Goal: Task Accomplishment & Management: Use online tool/utility

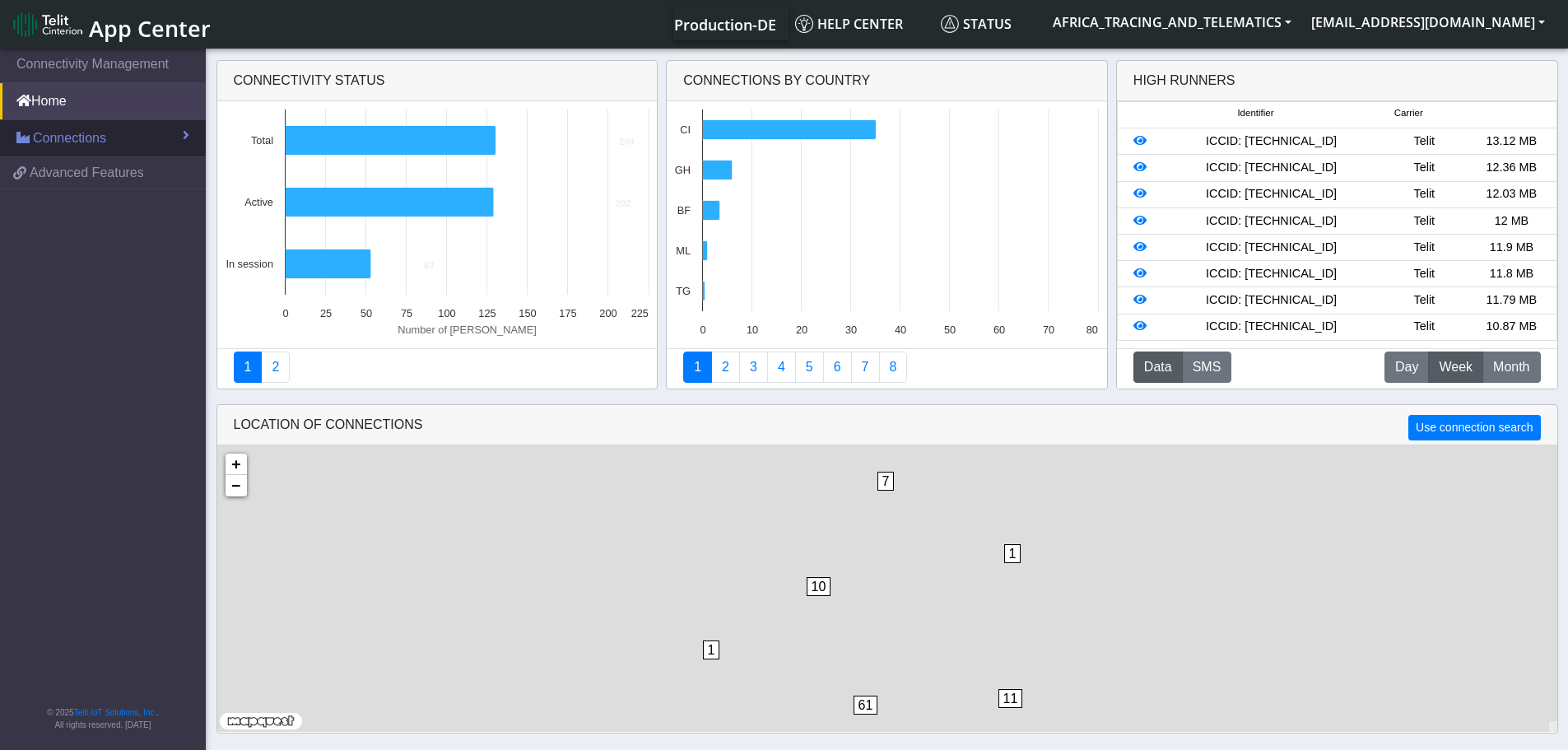
drag, startPoint x: 62, startPoint y: 128, endPoint x: 57, endPoint y: 143, distance: 15.8
click at [62, 128] on link "Connections" at bounding box center [103, 138] width 206 height 36
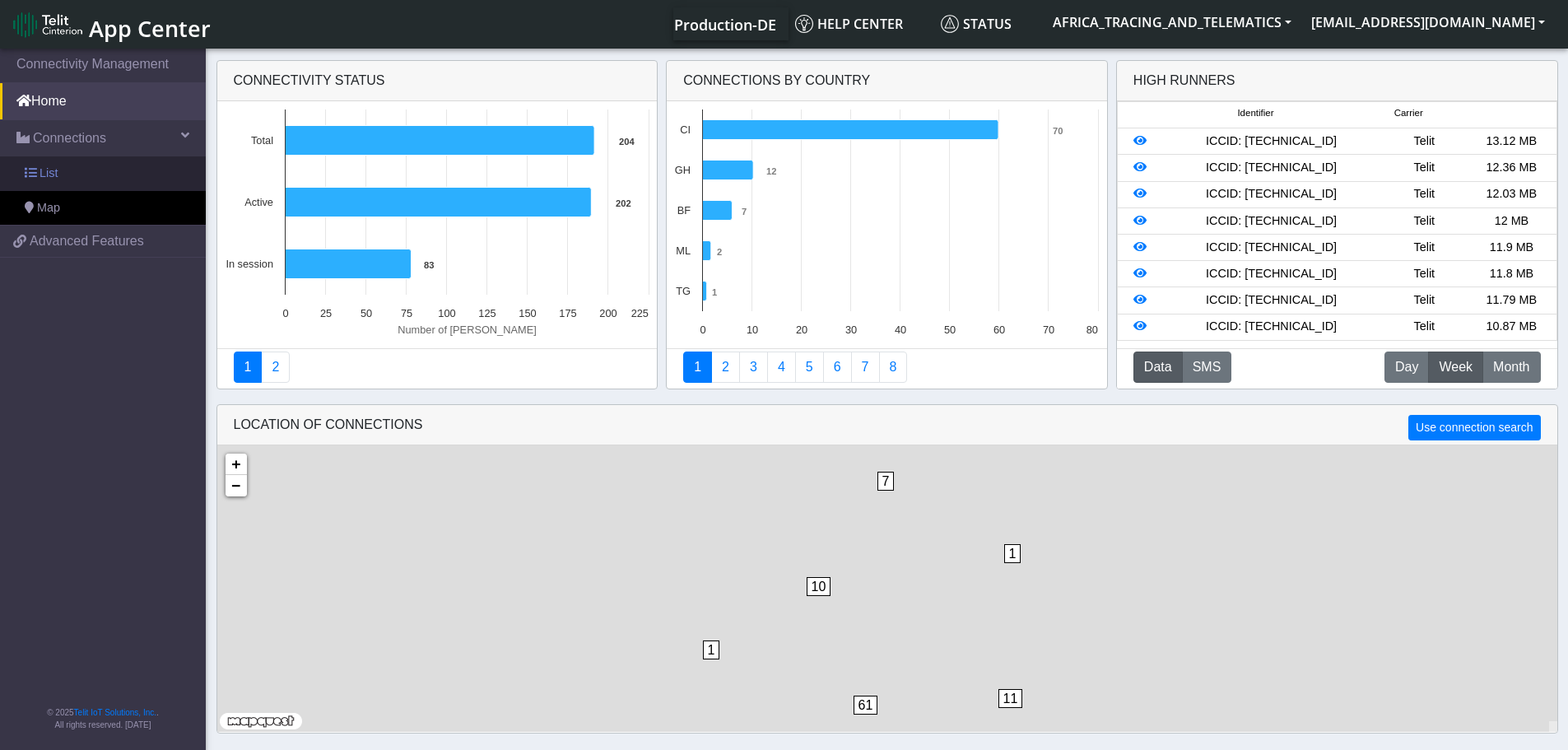
click at [48, 165] on span "List" at bounding box center [48, 174] width 18 height 18
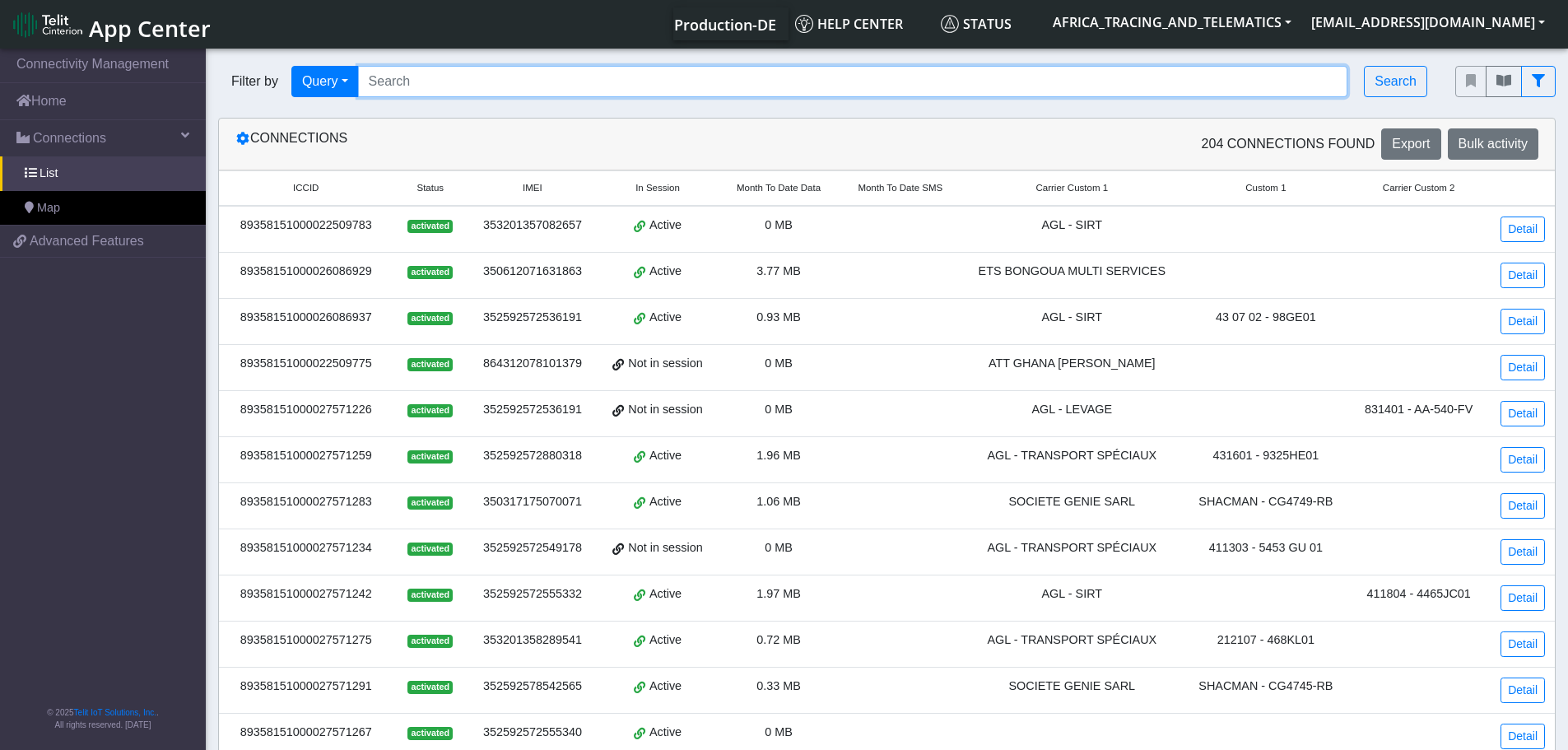
click at [535, 82] on input "Search..." at bounding box center [853, 82] width 990 height 32
paste input "8151000027572638"
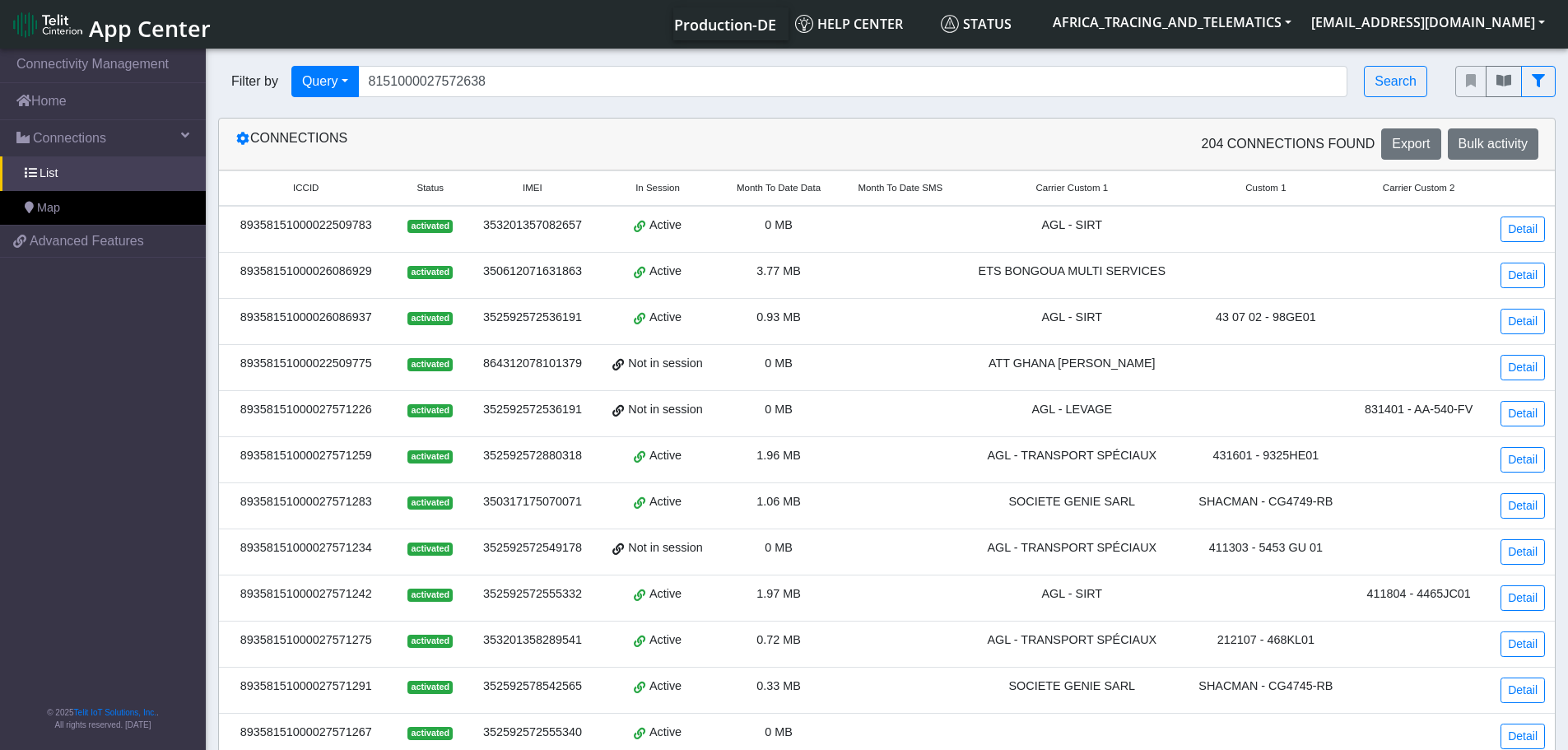
click at [1435, 75] on div "Filter by Query Query In Session Not connected Tags Country Operator 8151000027…" at bounding box center [825, 82] width 1237 height 56
click at [1405, 76] on button "Search" at bounding box center [1395, 82] width 63 height 32
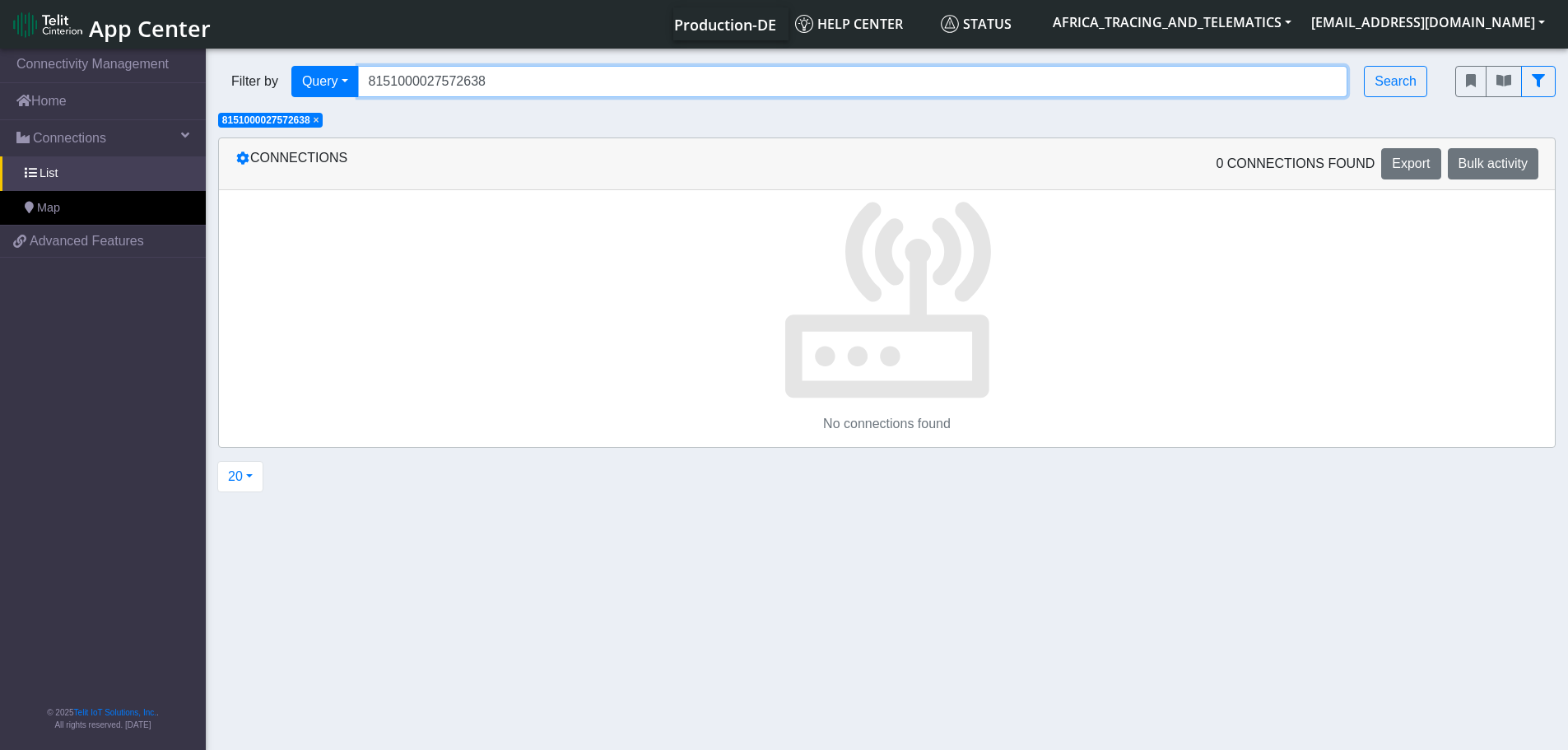
drag, startPoint x: 523, startPoint y: 79, endPoint x: 218, endPoint y: 75, distance: 305.0
click at [218, 75] on div "Filter by Query Query Not connected Tags Country Operator 8151000027572638 Sear…" at bounding box center [824, 82] width 1212 height 32
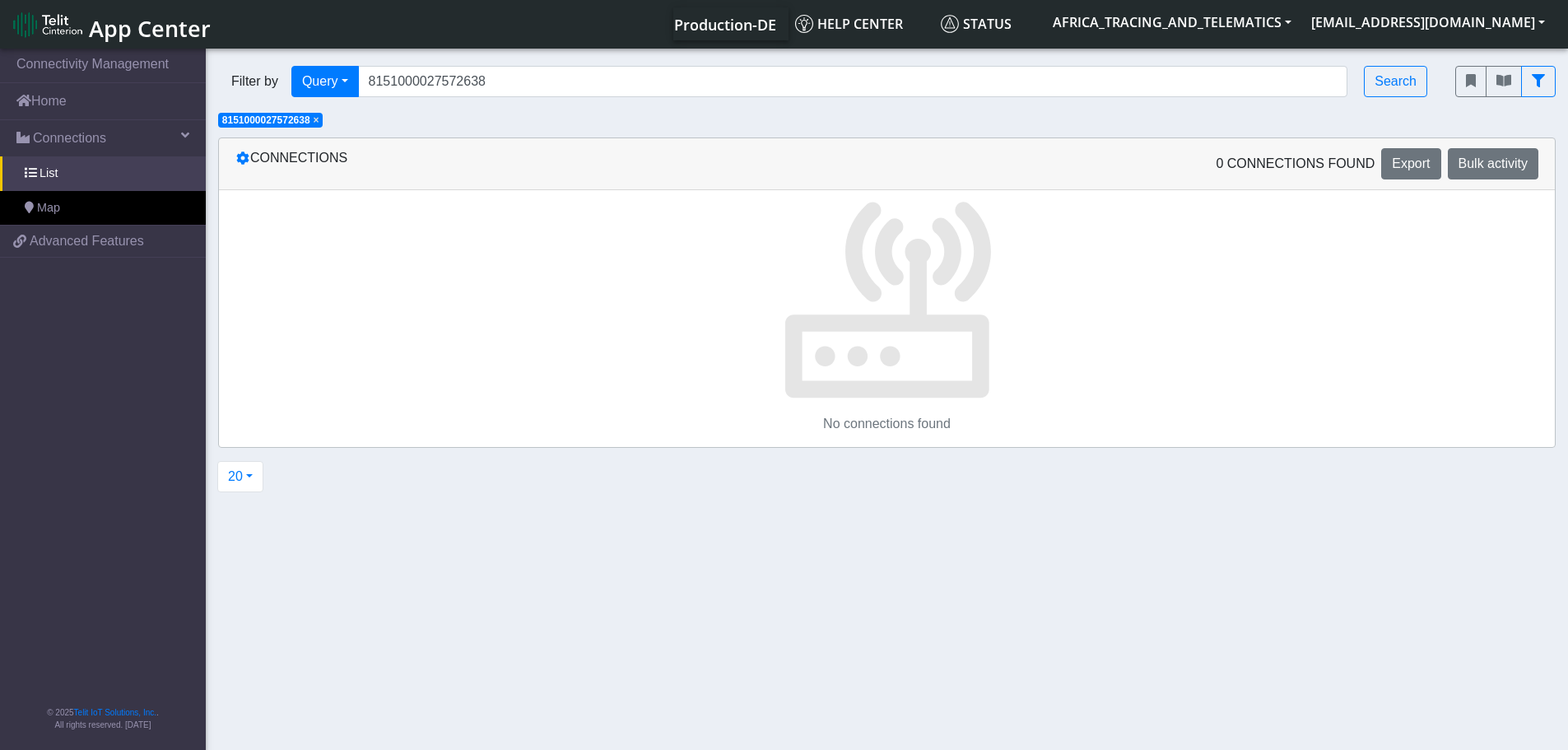
click at [319, 119] on span "×" at bounding box center [316, 120] width 6 height 12
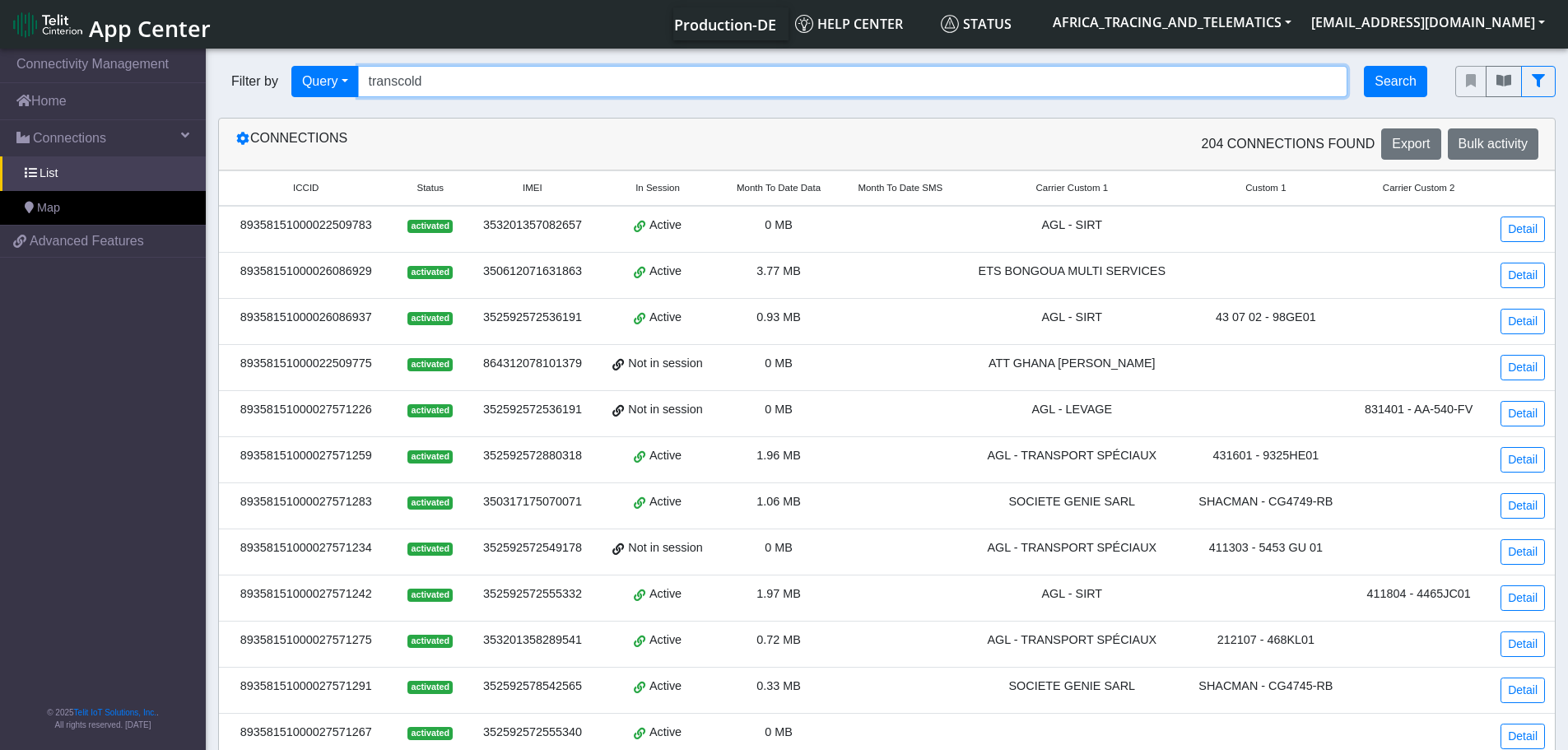
type input "transcold"
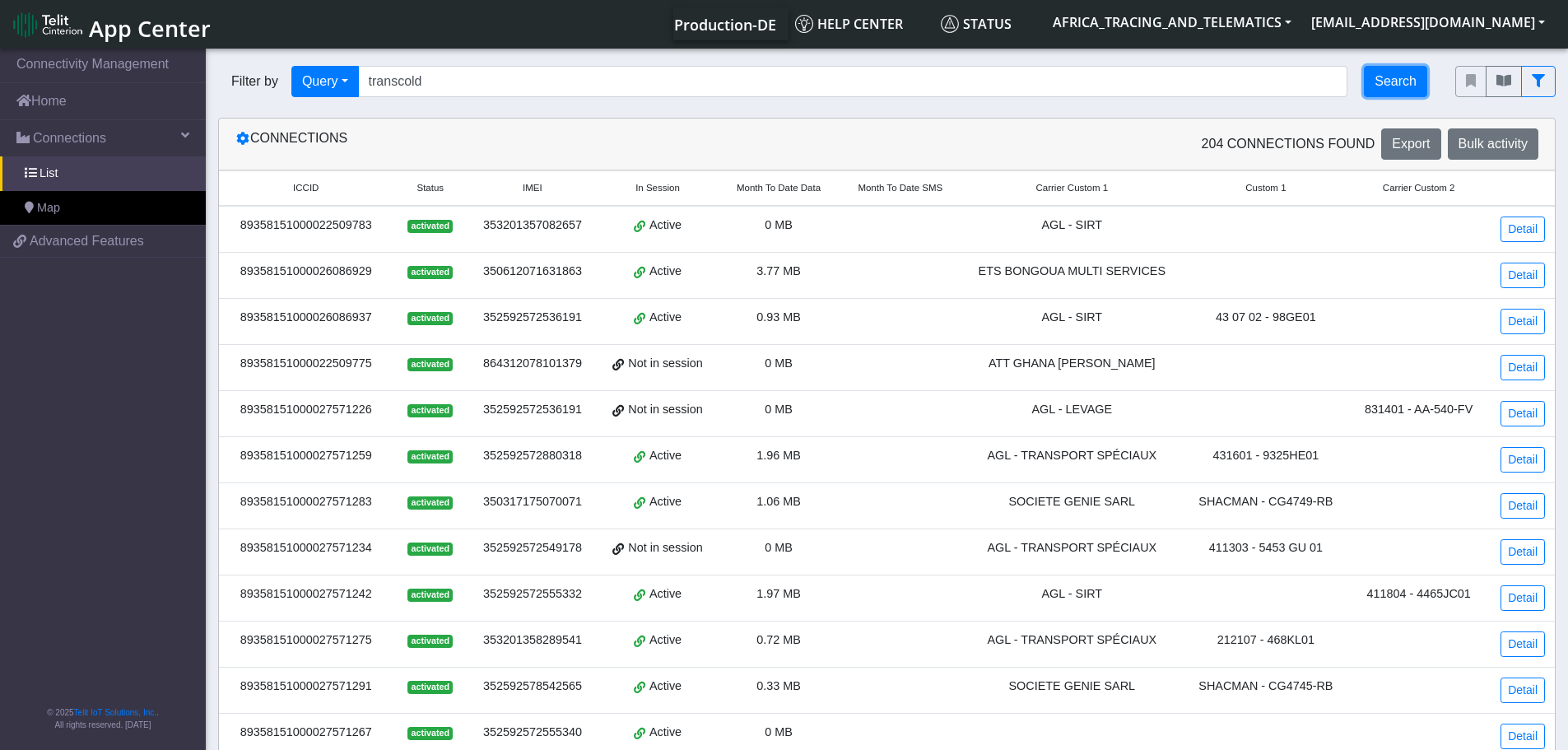
click at [1392, 79] on button "Search" at bounding box center [1395, 82] width 63 height 32
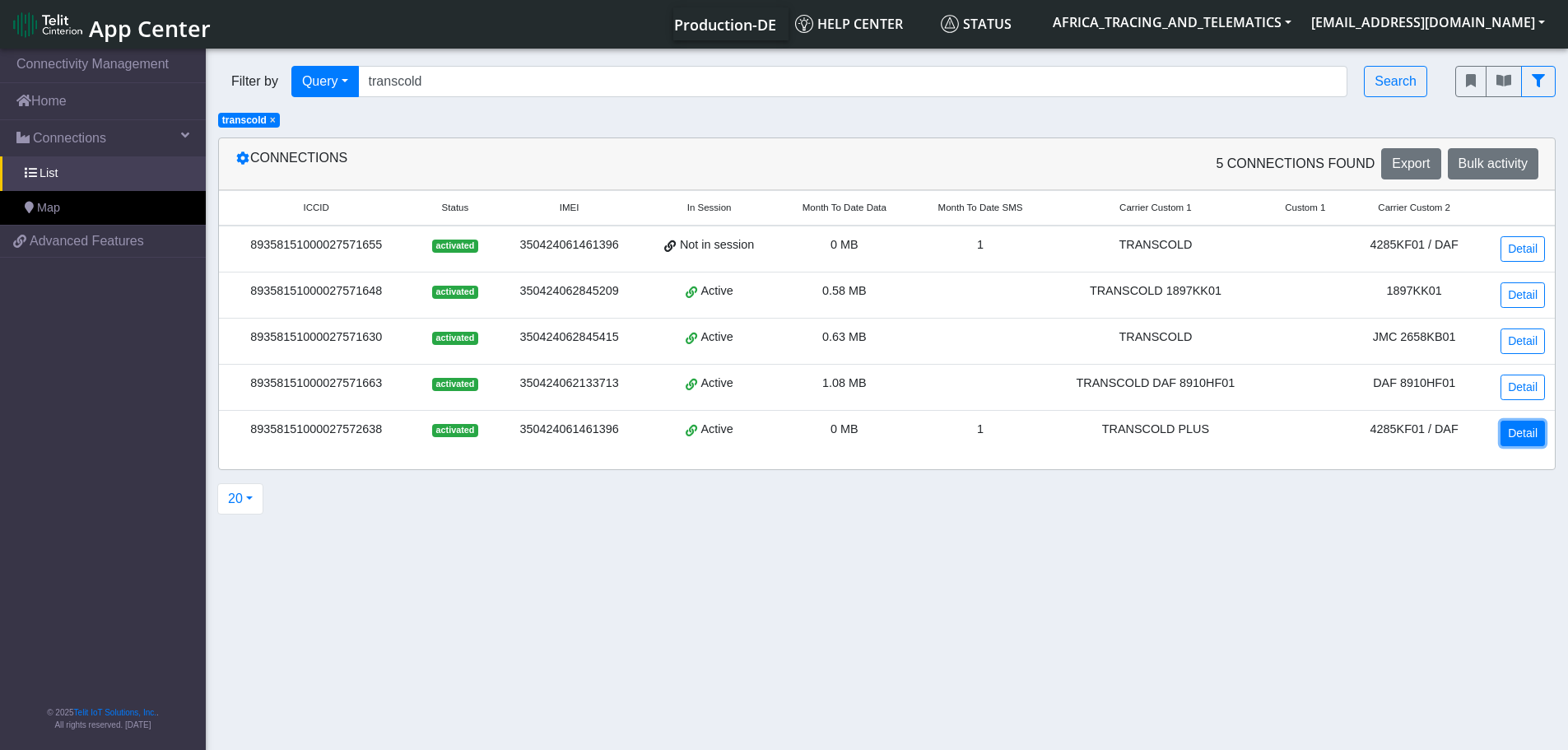
click at [1515, 435] on link "Detail" at bounding box center [1522, 433] width 44 height 26
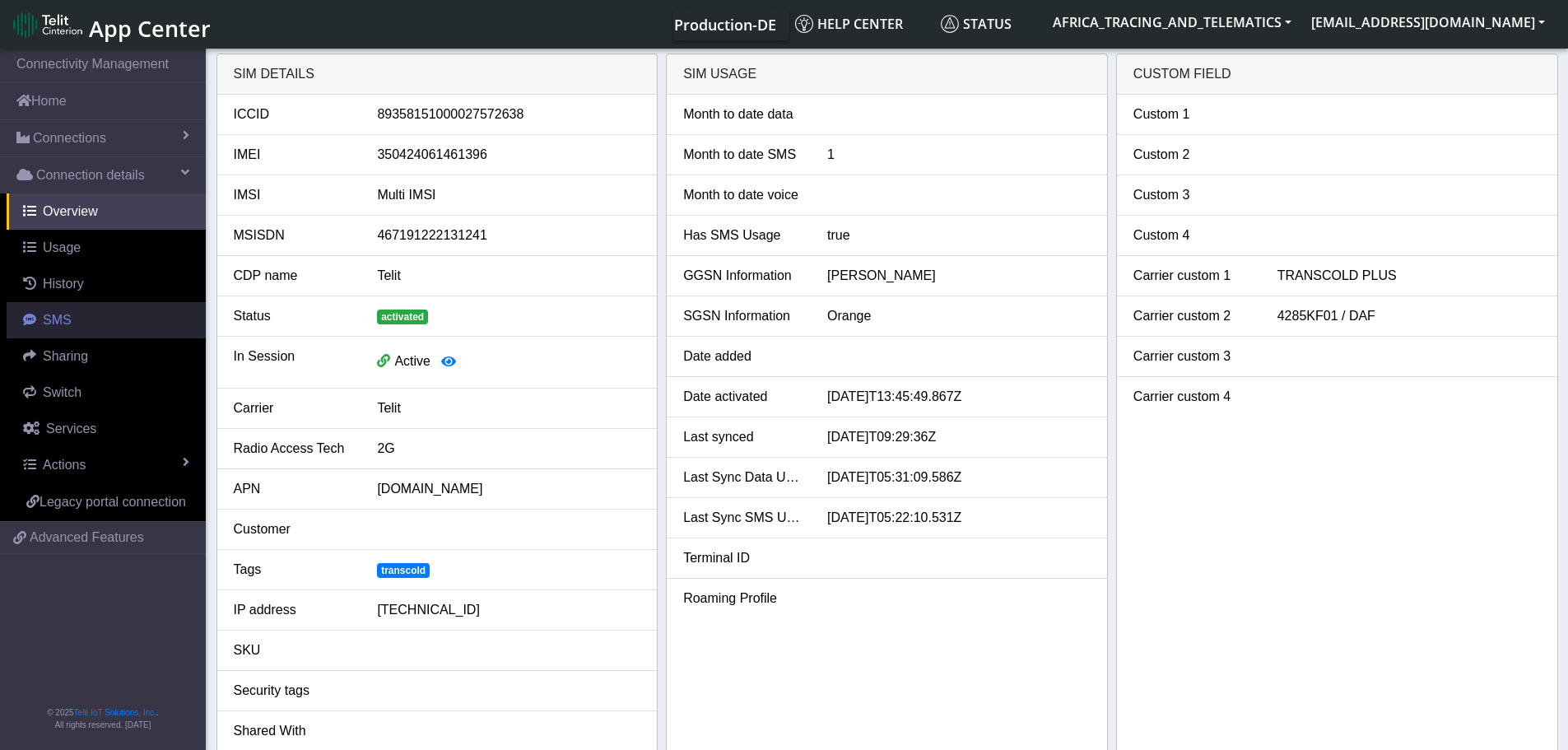
click at [74, 323] on link "SMS" at bounding box center [106, 320] width 199 height 36
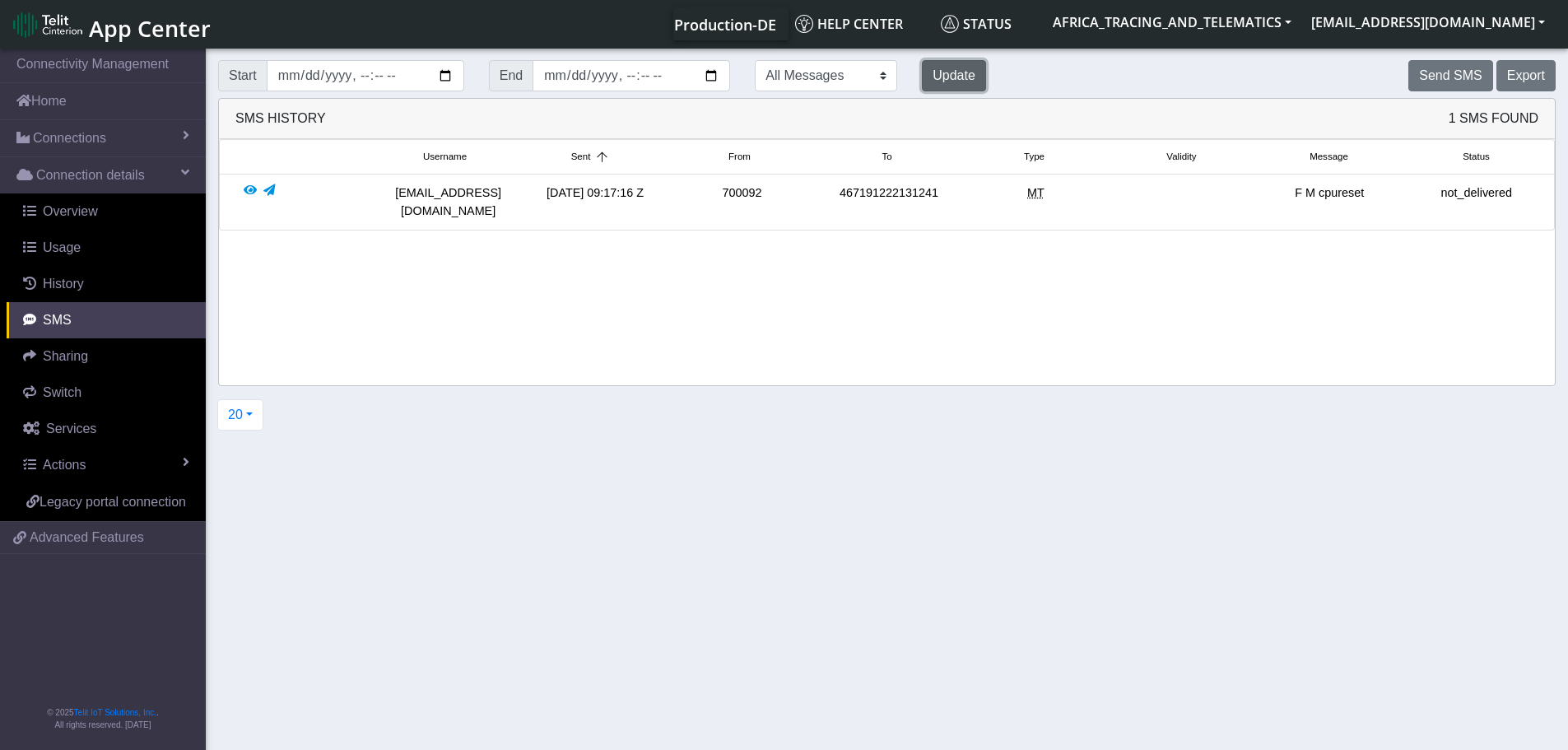
click at [922, 79] on button "Update" at bounding box center [953, 76] width 64 height 32
click at [1449, 75] on button "Send SMS" at bounding box center [1450, 76] width 84 height 32
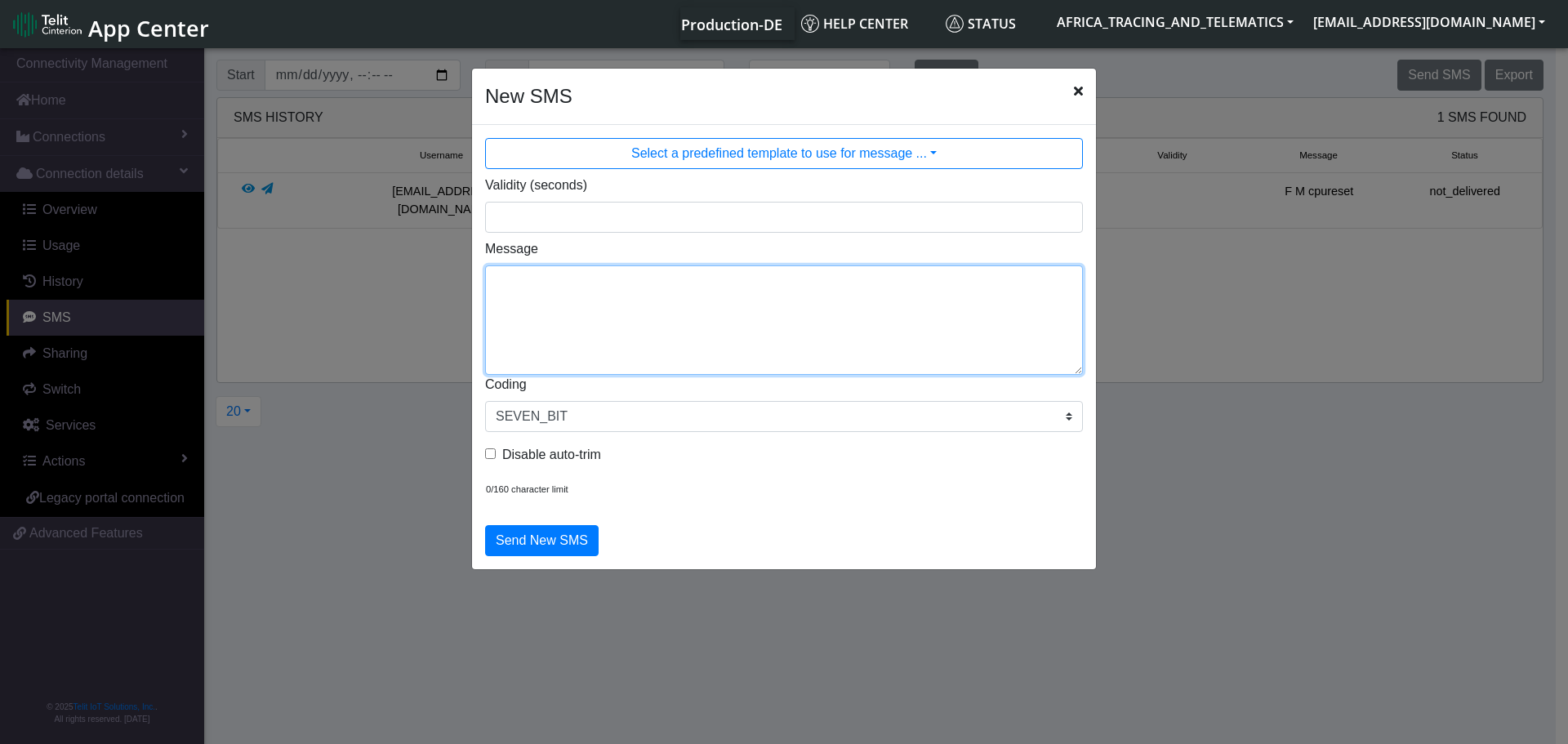
click at [824, 288] on textarea "Message" at bounding box center [784, 320] width 598 height 109
type textarea "F M ggps"
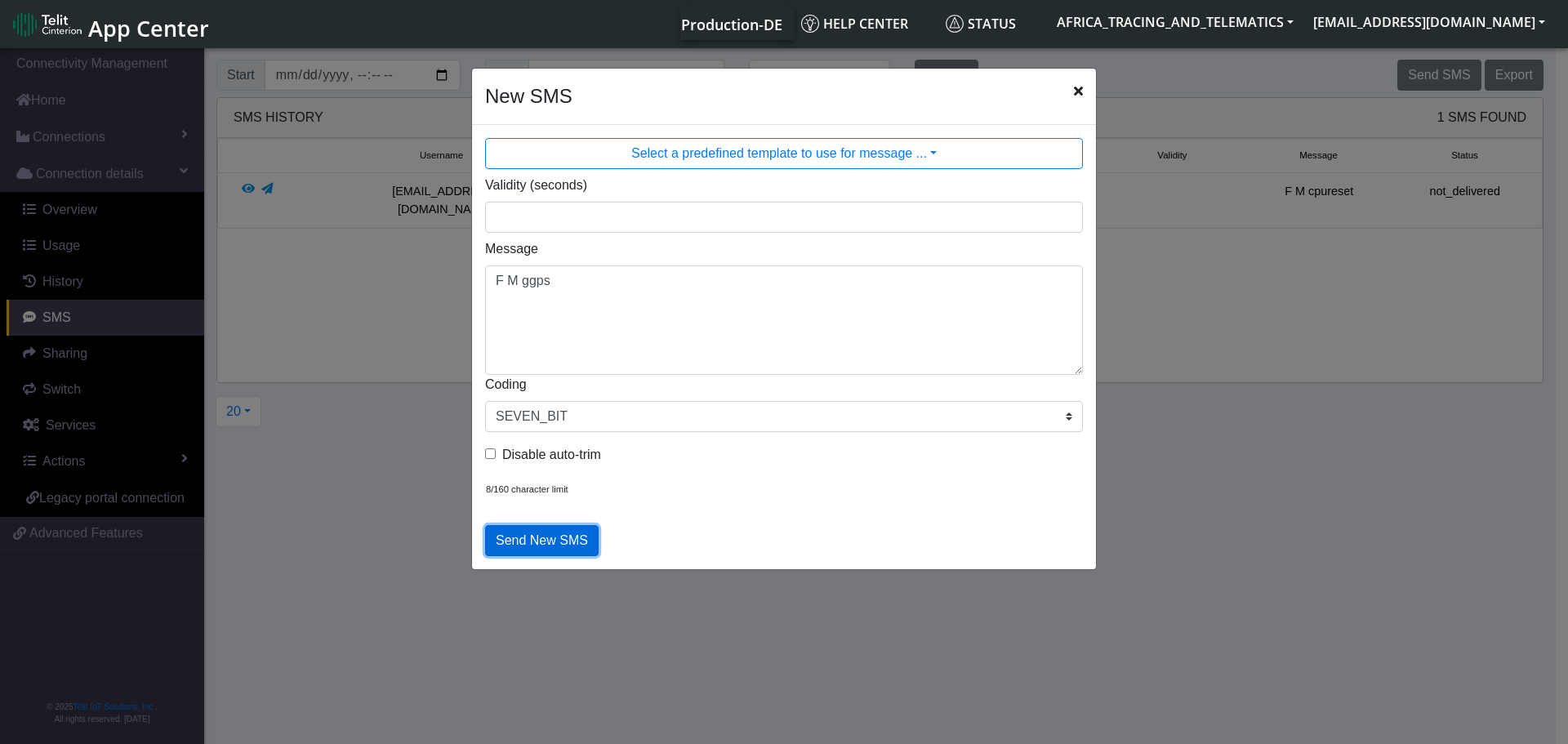
click at [550, 545] on button "Send New SMS" at bounding box center [541, 540] width 113 height 31
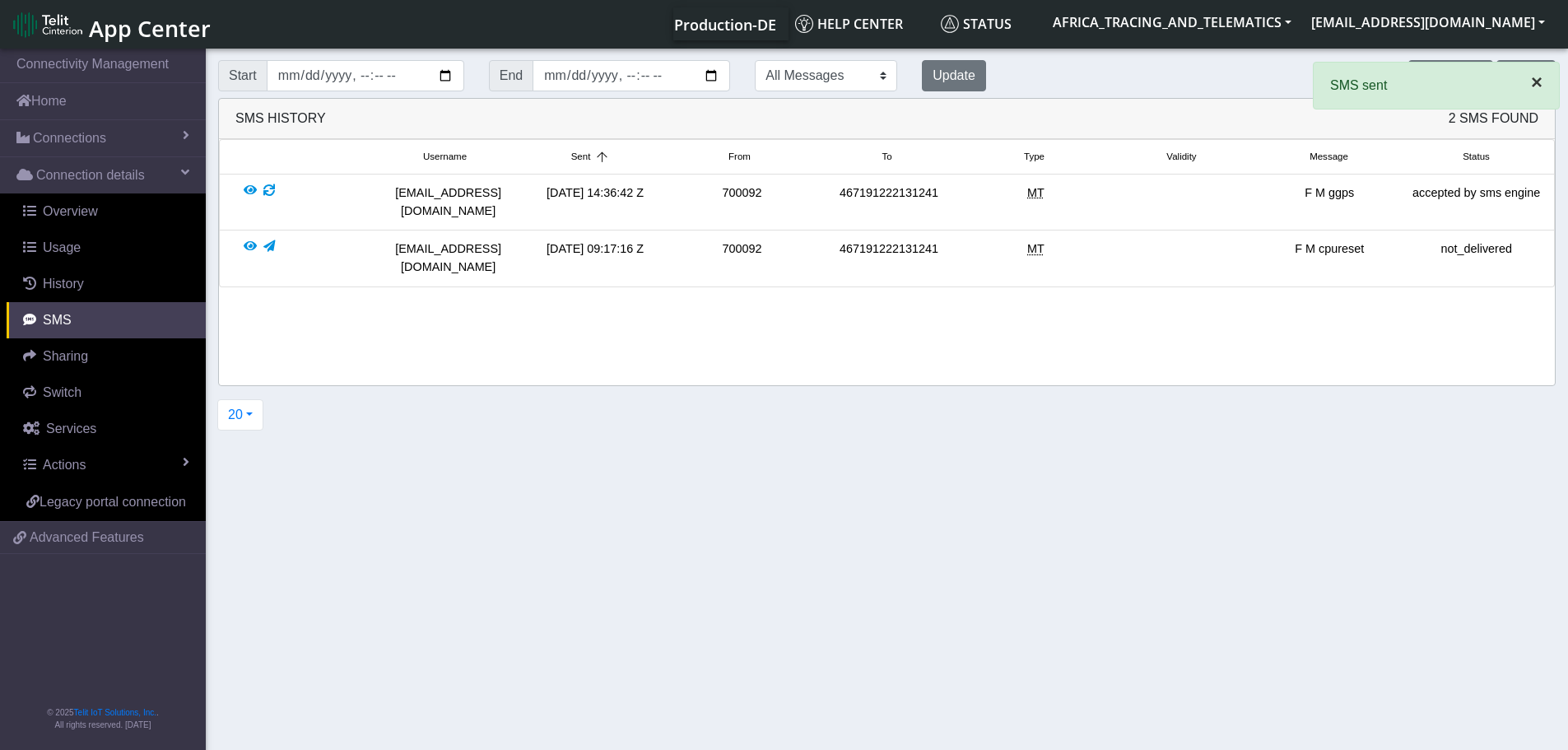
click at [1534, 85] on span "×" at bounding box center [1536, 82] width 12 height 22
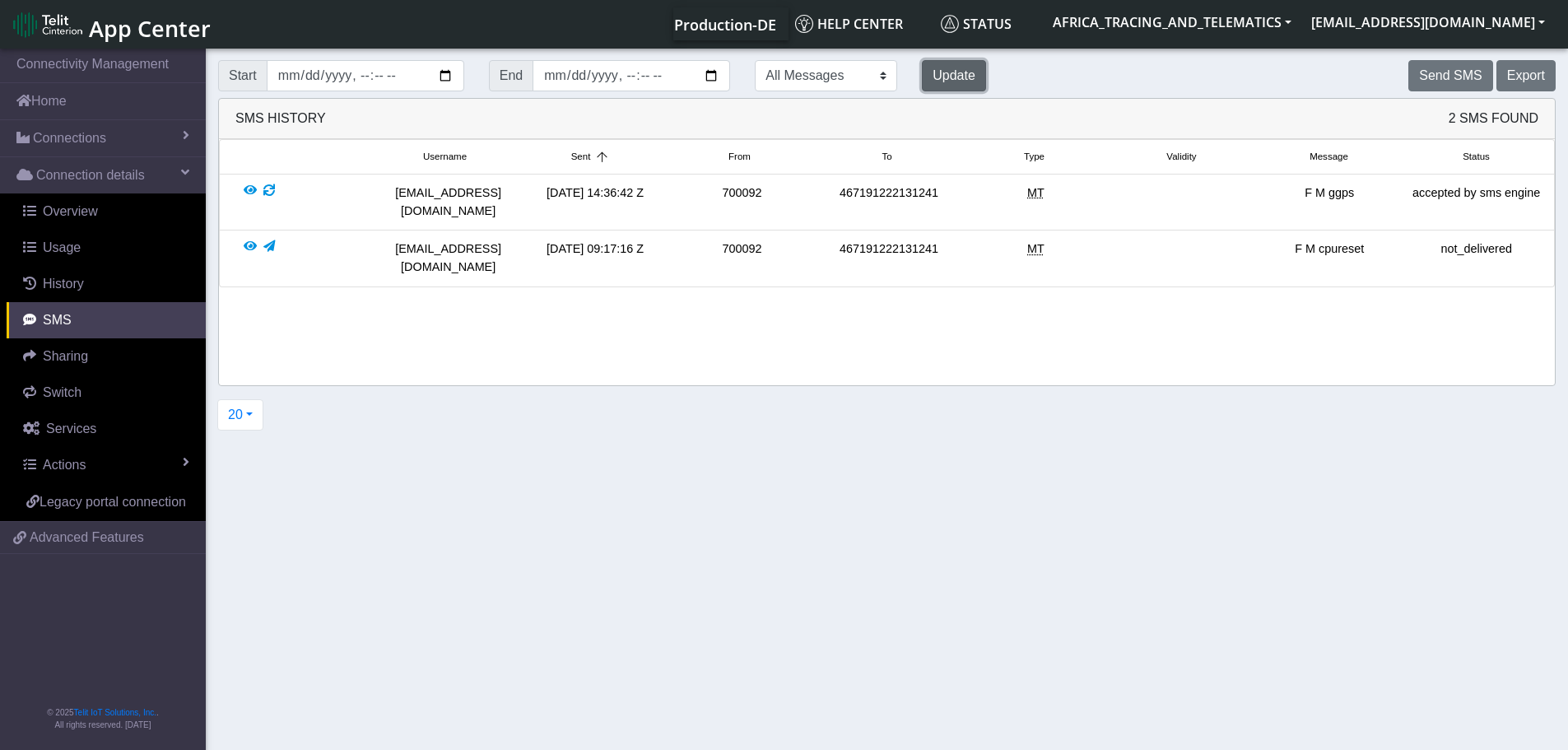
click at [925, 72] on button "Update" at bounding box center [953, 76] width 64 height 32
click at [922, 73] on button "Update" at bounding box center [953, 76] width 64 height 32
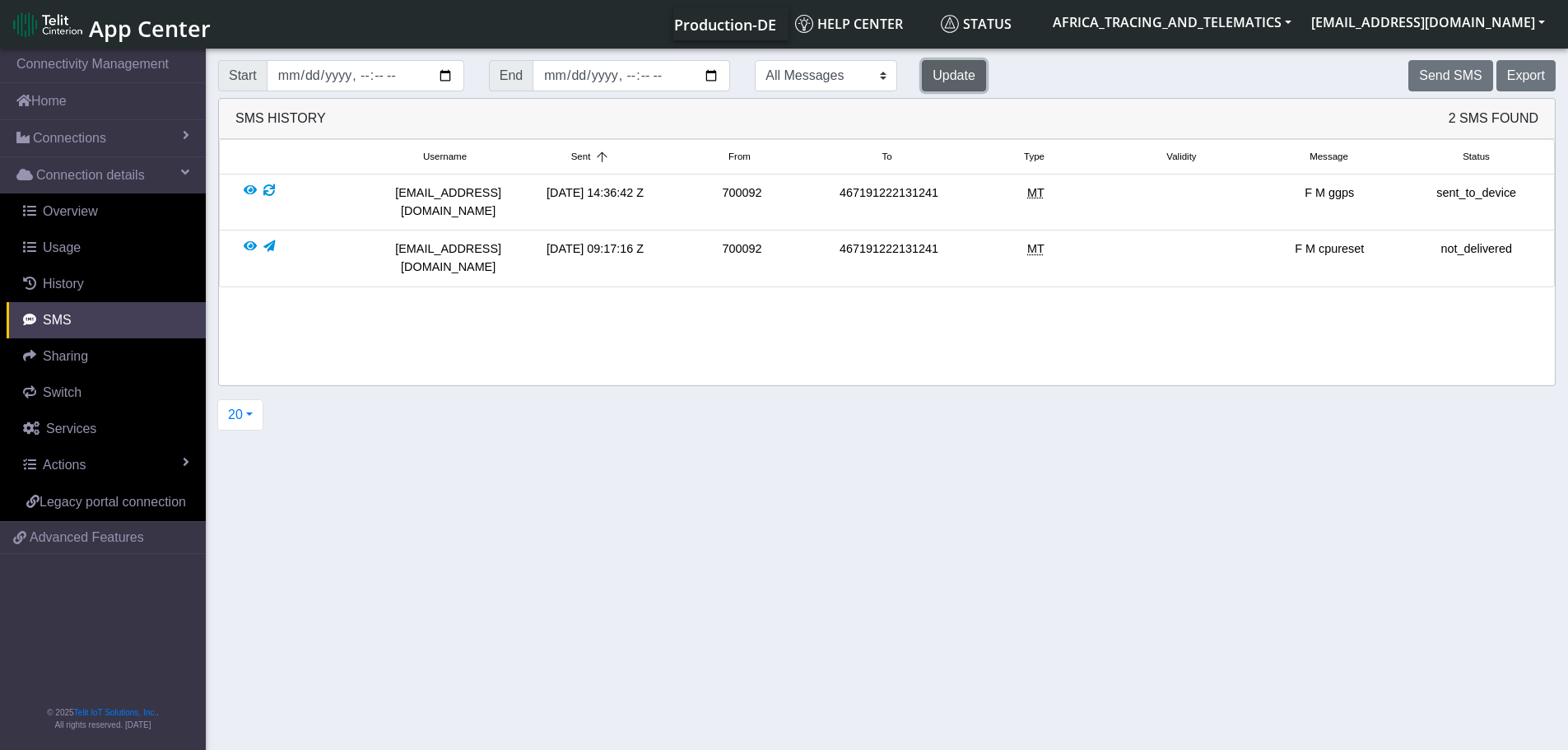
click at [922, 73] on button "Update" at bounding box center [953, 76] width 64 height 32
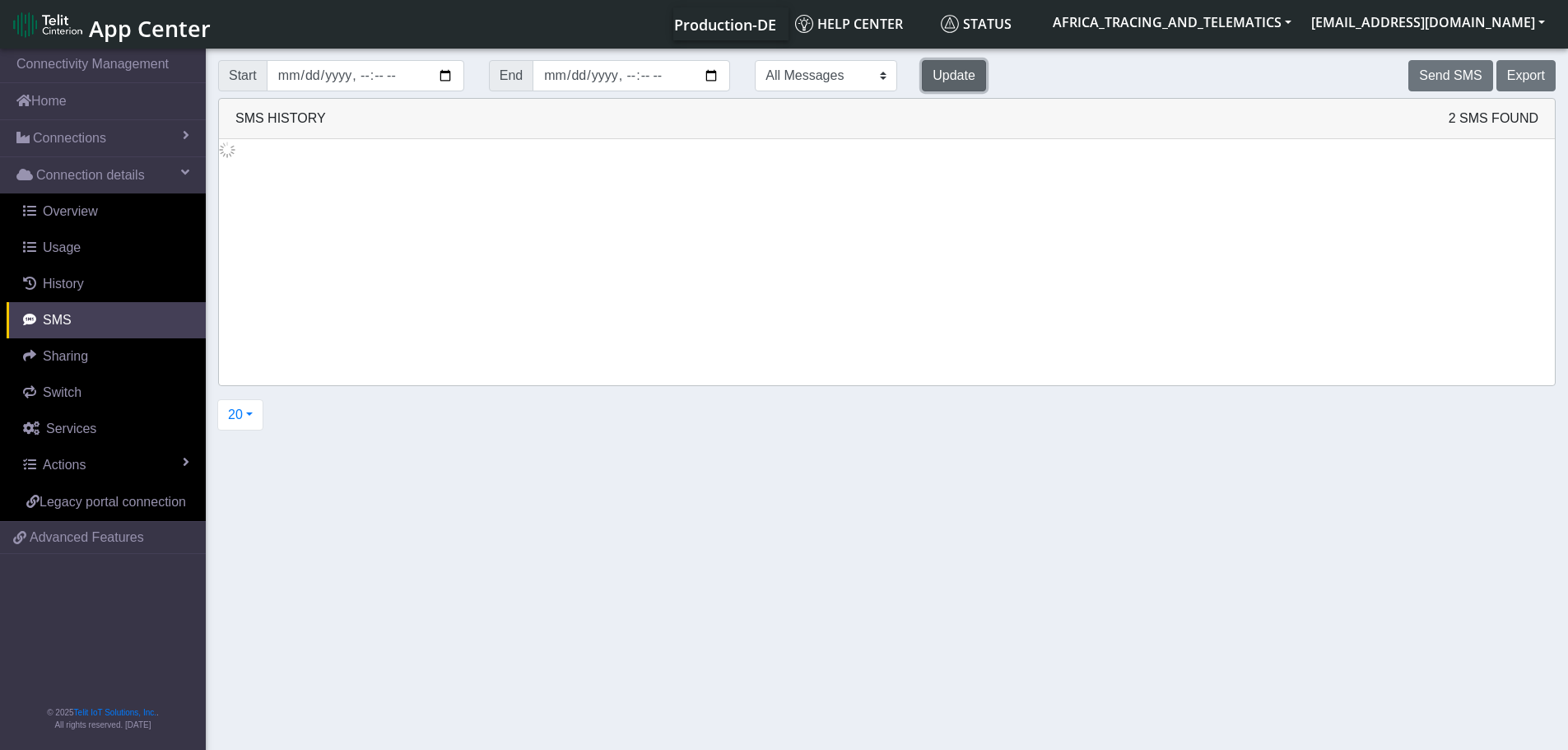
click at [922, 73] on button "Update" at bounding box center [953, 76] width 64 height 32
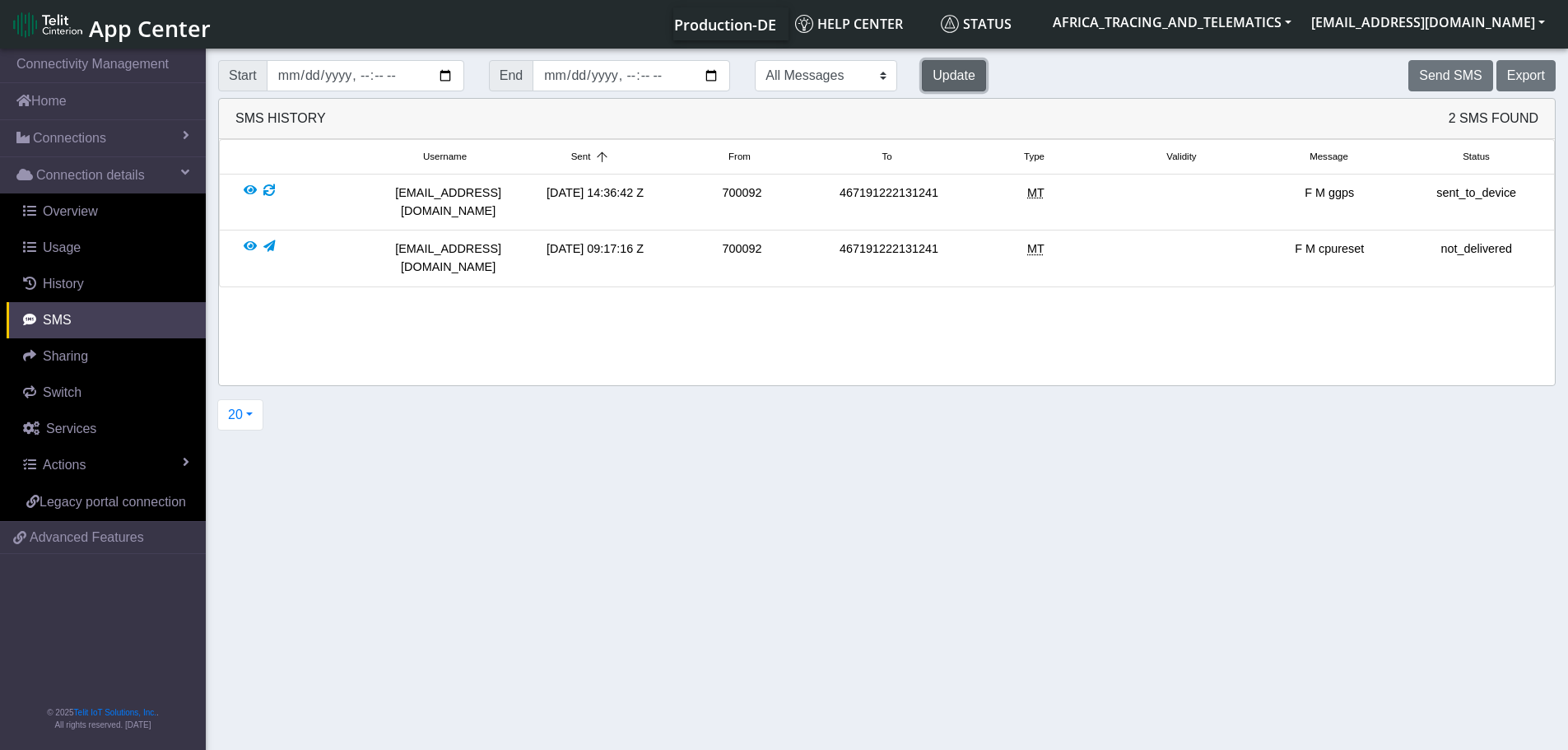
click at [922, 73] on button "Update" at bounding box center [953, 76] width 64 height 32
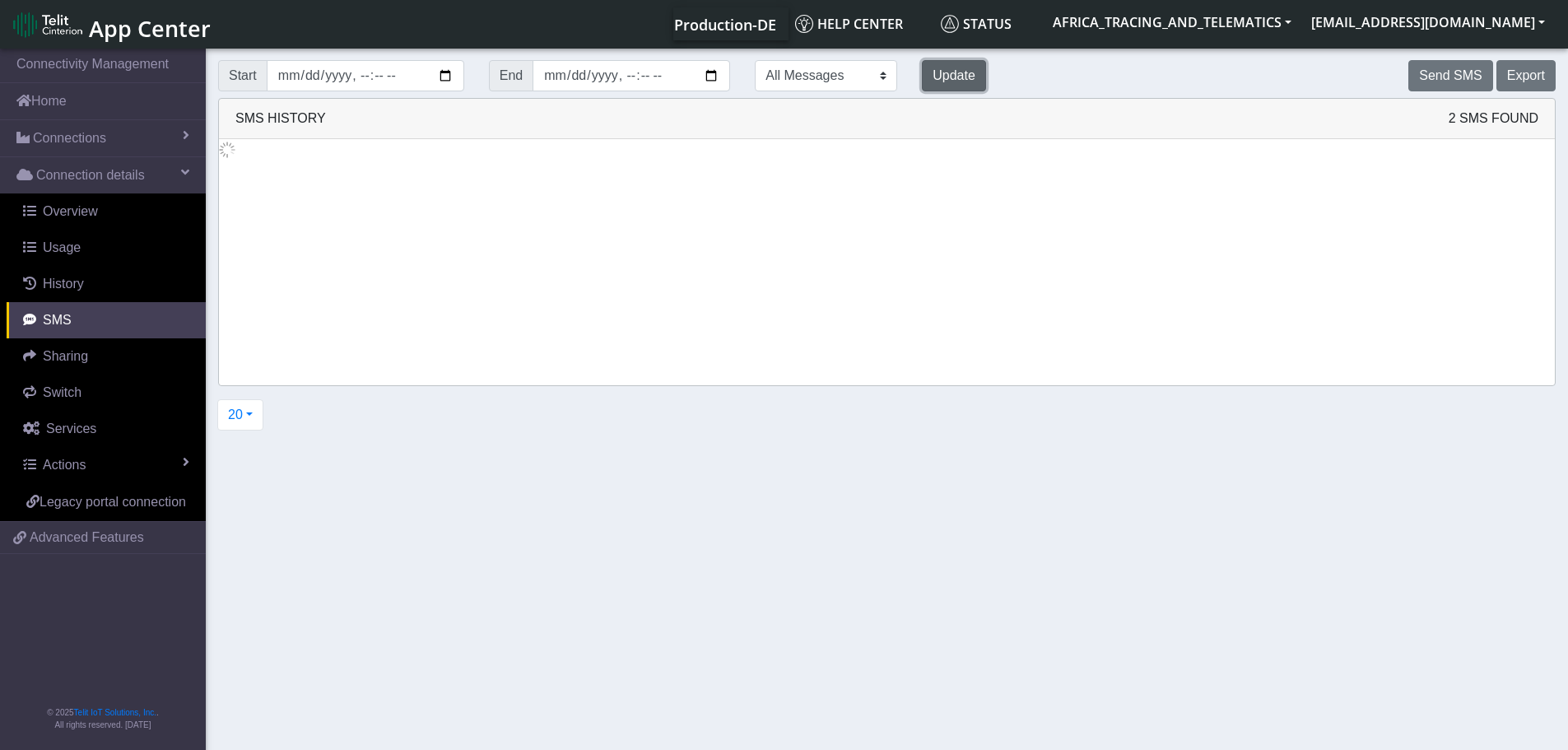
click at [922, 73] on button "Update" at bounding box center [953, 76] width 64 height 32
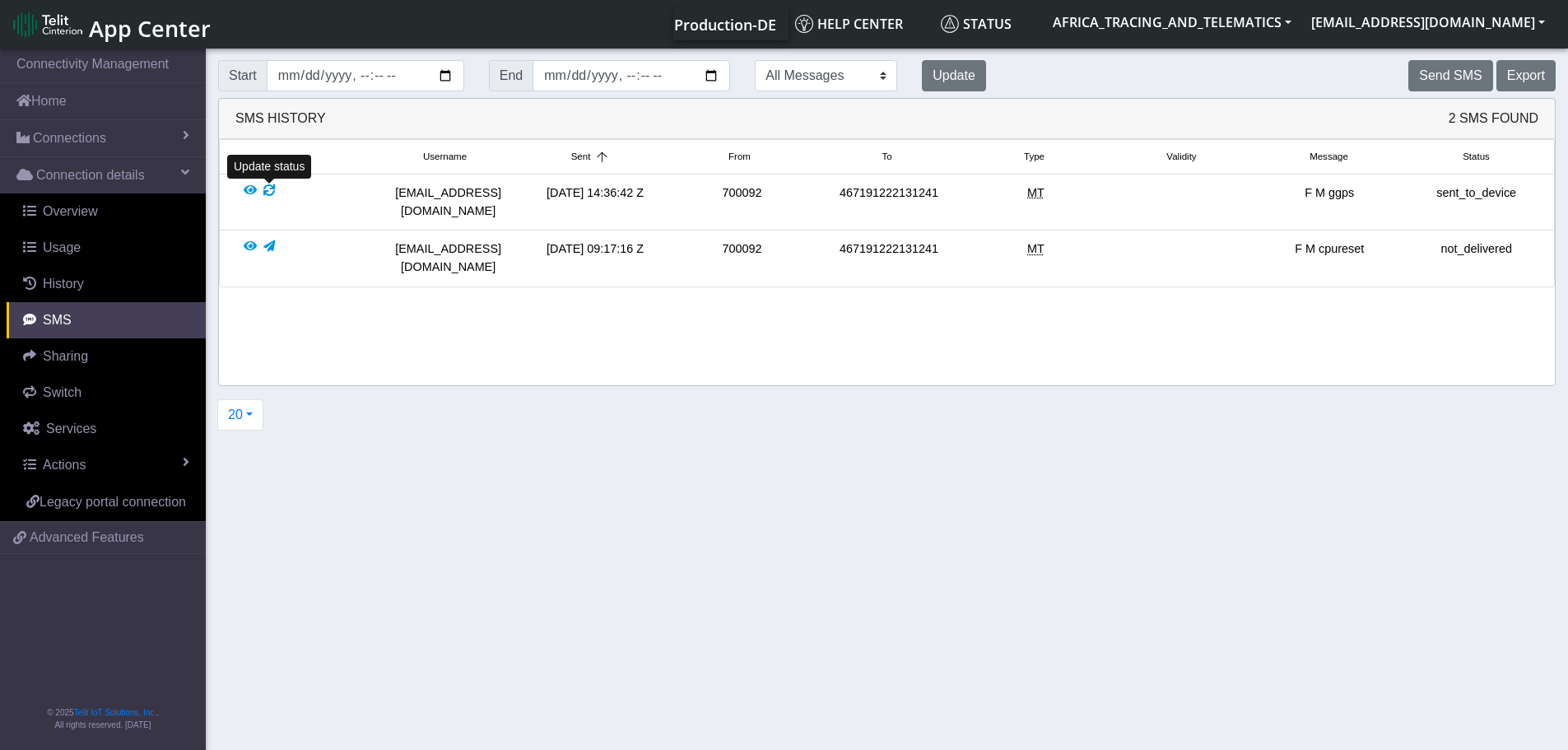
click at [269, 191] on div at bounding box center [269, 201] width 12 height 35
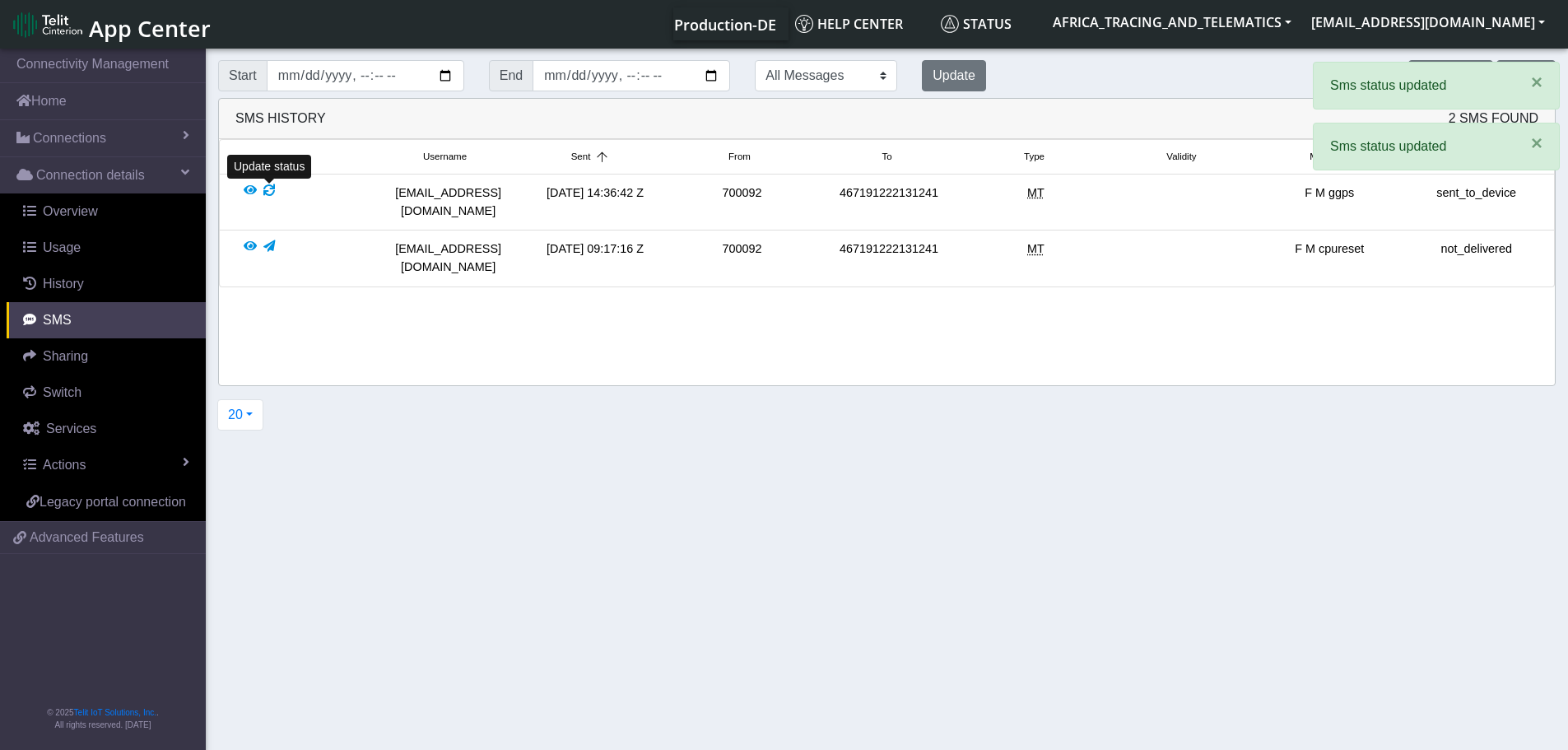
click at [269, 191] on div at bounding box center [269, 201] width 12 height 35
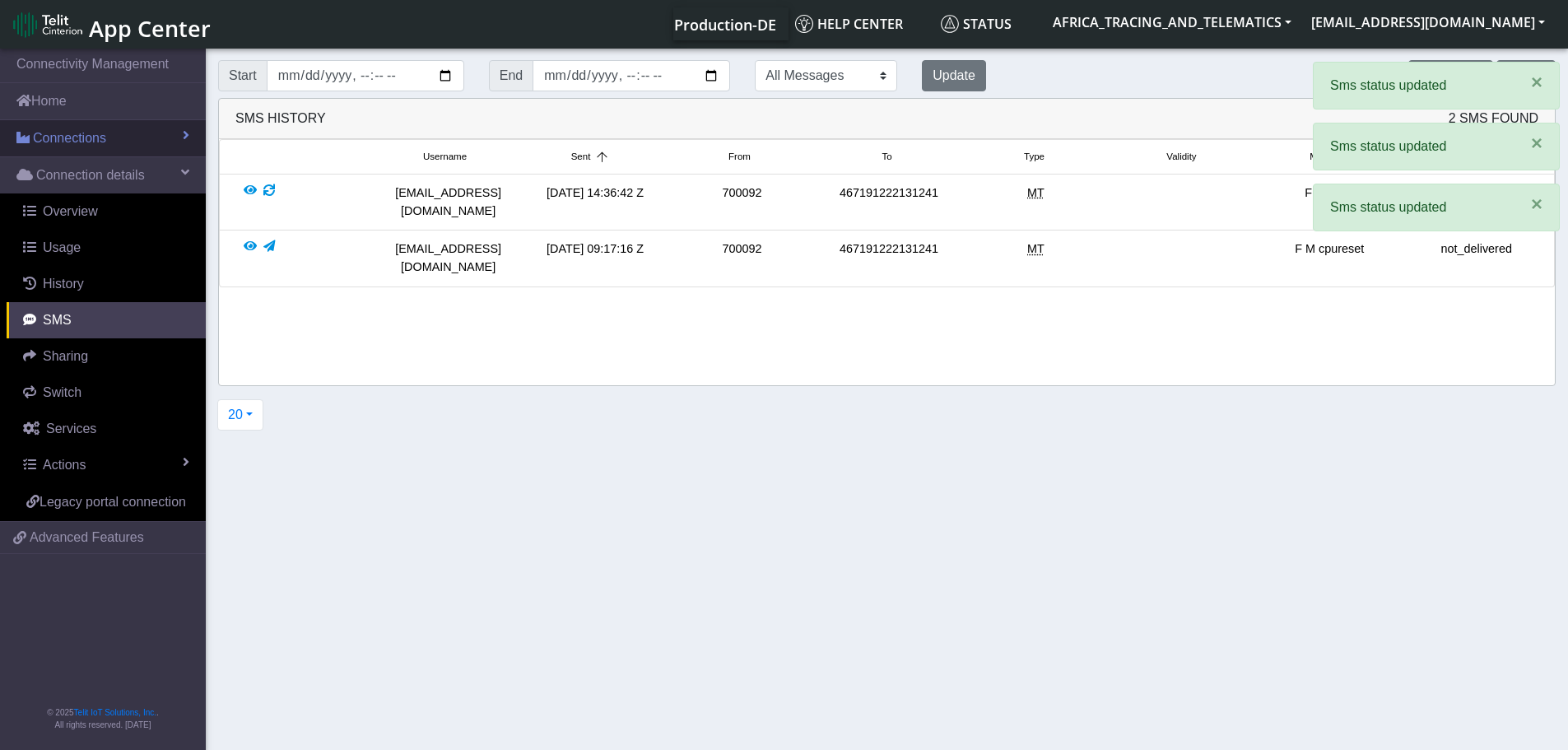
click at [96, 140] on span "Connections" at bounding box center [69, 138] width 73 height 20
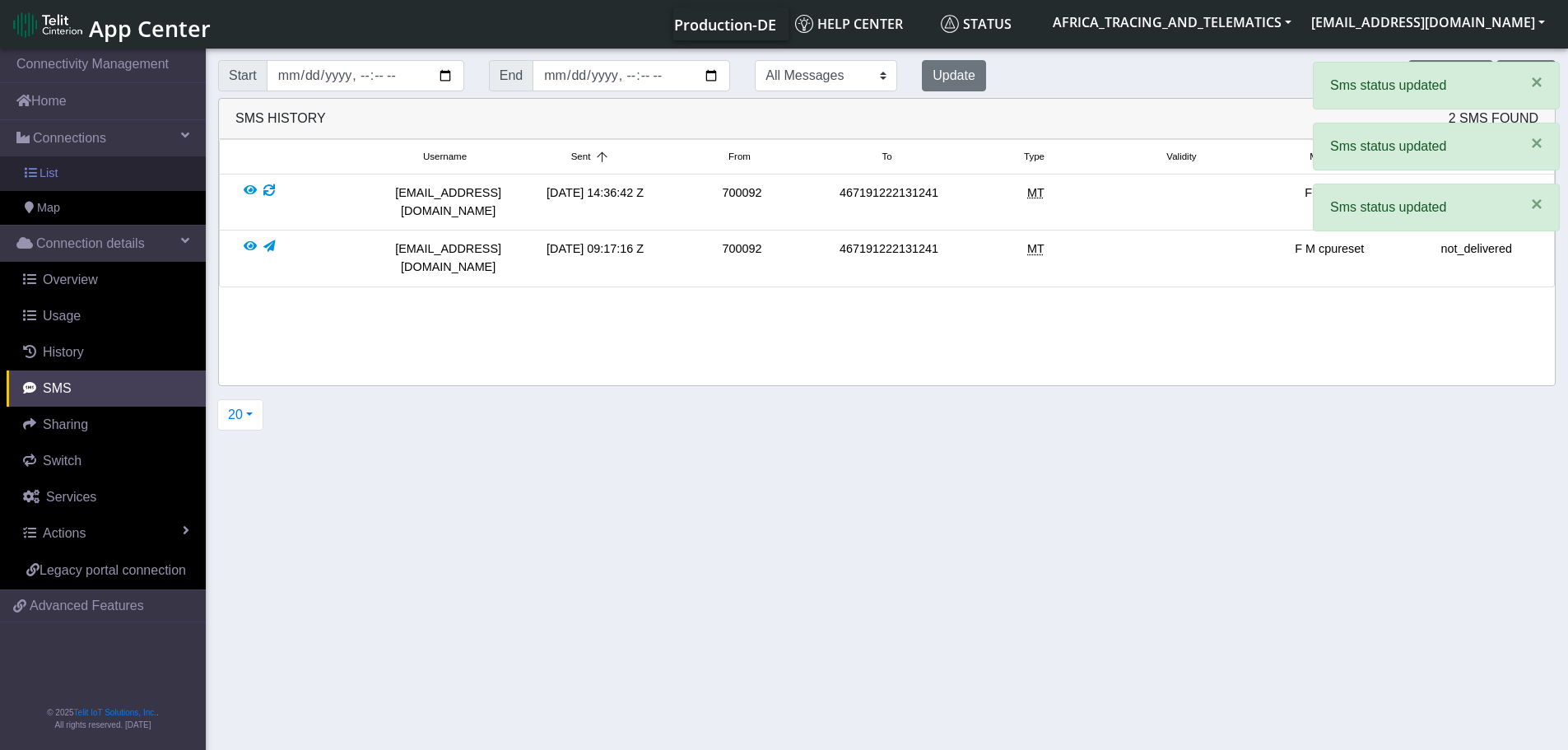
click at [88, 167] on link "List" at bounding box center [103, 174] width 206 height 35
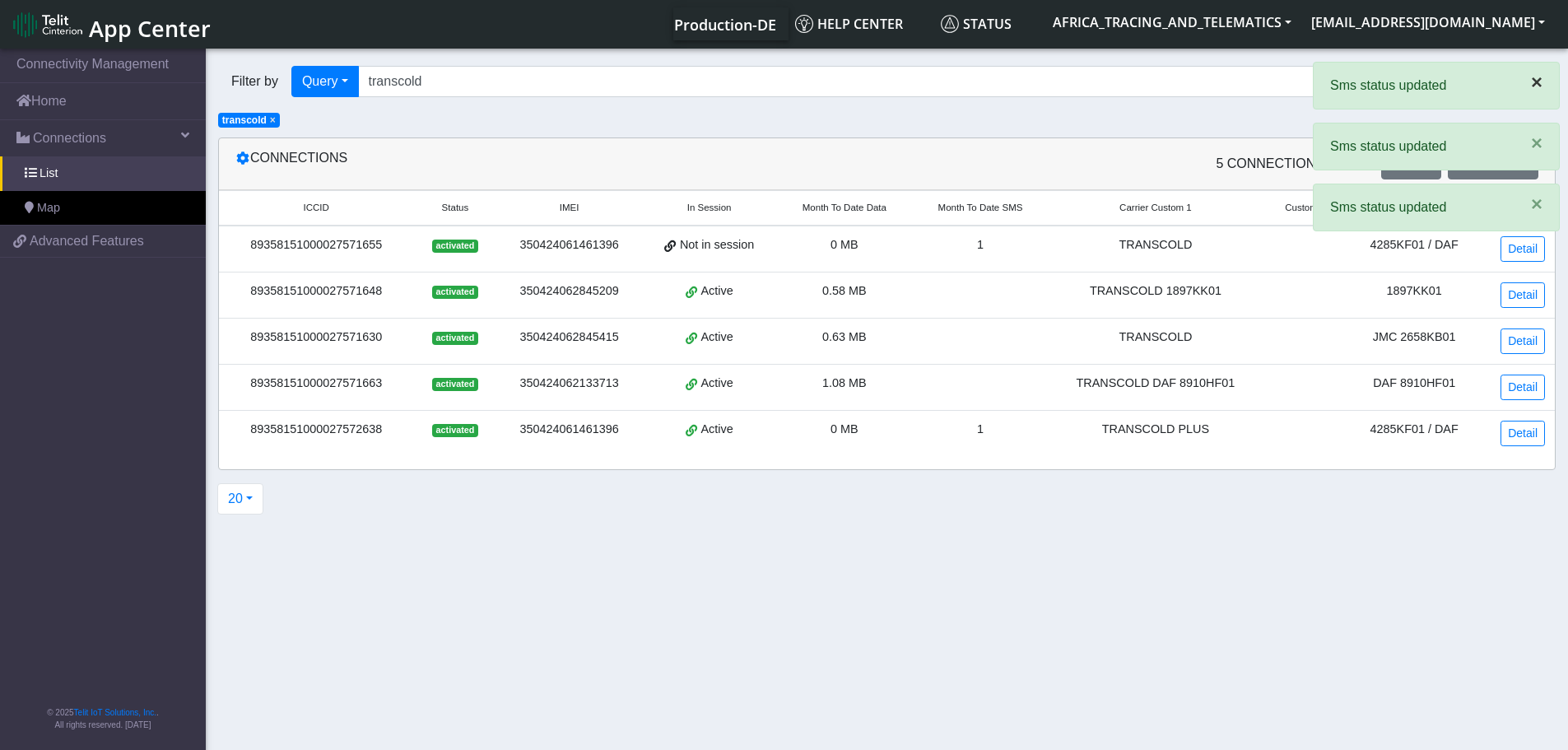
click at [1532, 84] on span "×" at bounding box center [1536, 82] width 12 height 22
click at [1541, 83] on span "×" at bounding box center [1536, 82] width 12 height 22
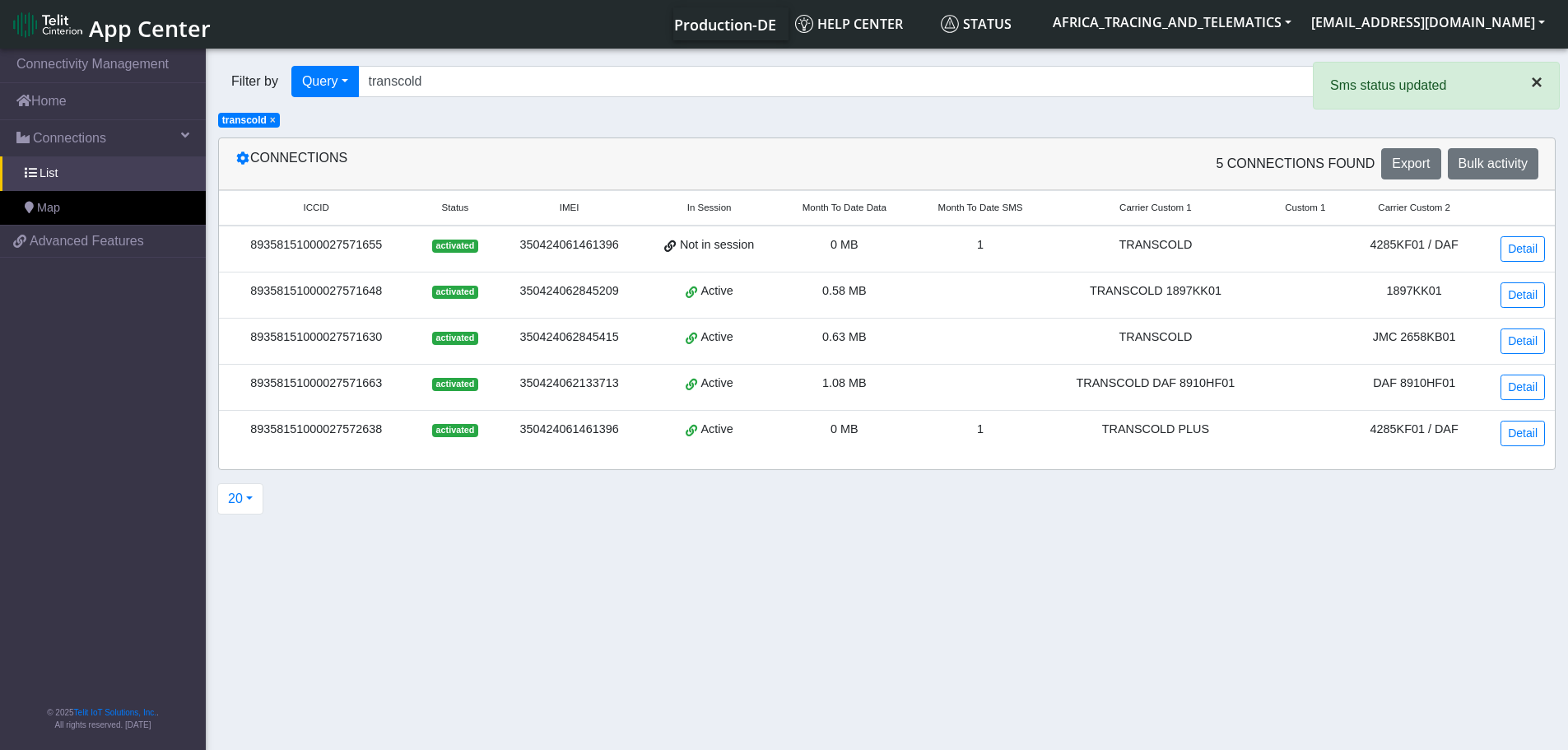
click at [1539, 84] on span "×" at bounding box center [1536, 82] width 12 height 22
drag, startPoint x: 1515, startPoint y: 252, endPoint x: 1337, endPoint y: 252, distance: 178.0
click at [1515, 252] on link "Detail" at bounding box center [1522, 248] width 44 height 26
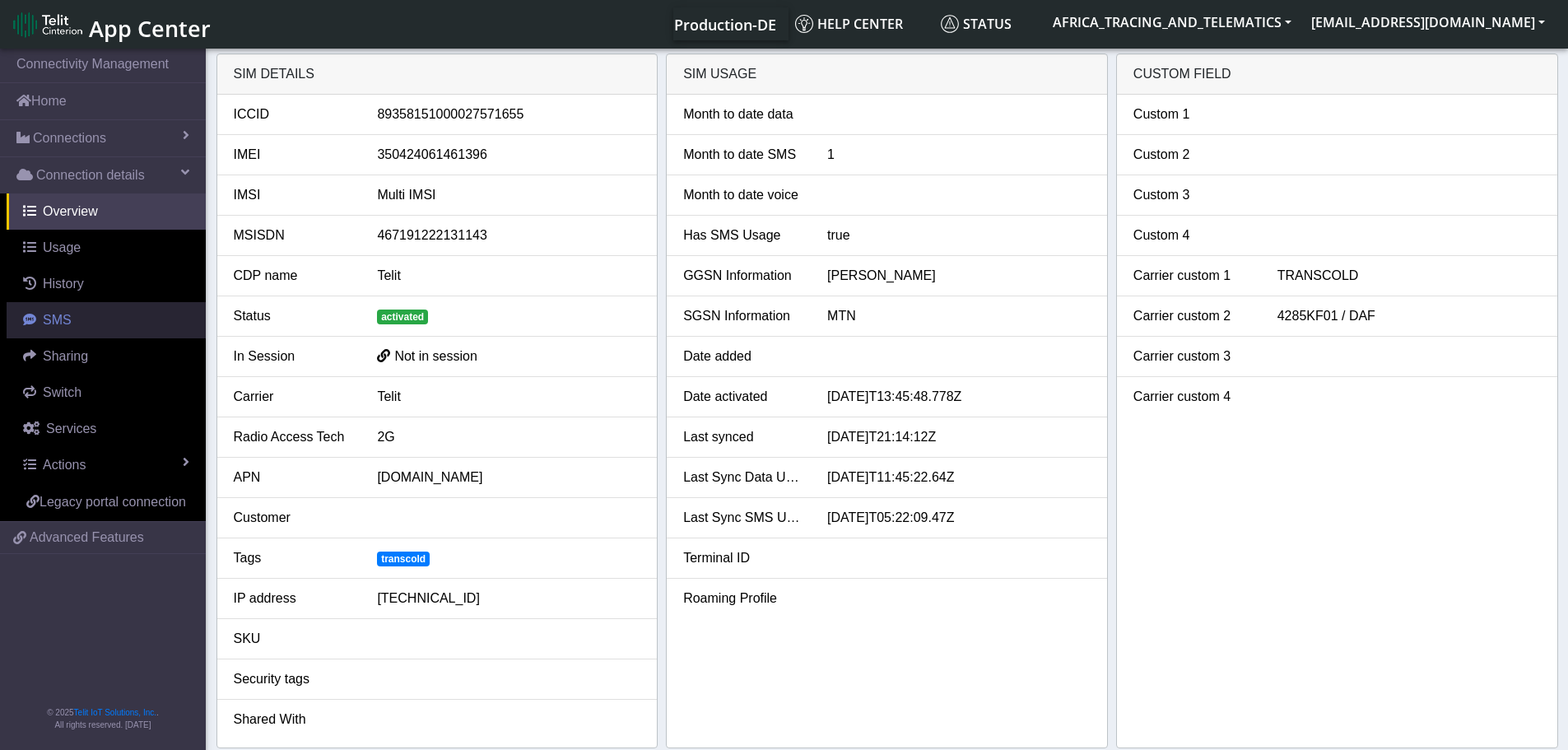
click at [46, 330] on link "SMS" at bounding box center [106, 320] width 199 height 36
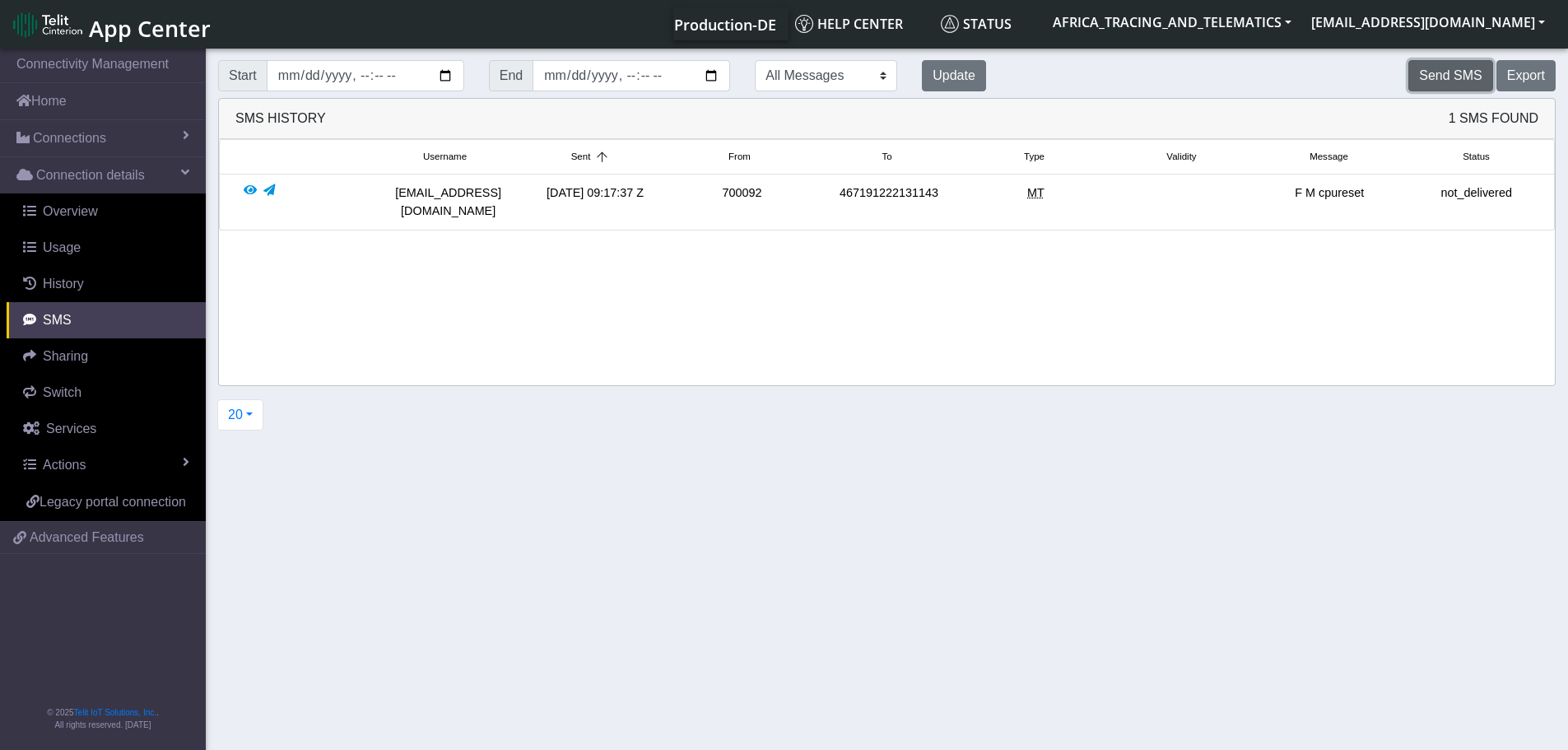
click at [1432, 77] on button "Send SMS" at bounding box center [1450, 76] width 84 height 32
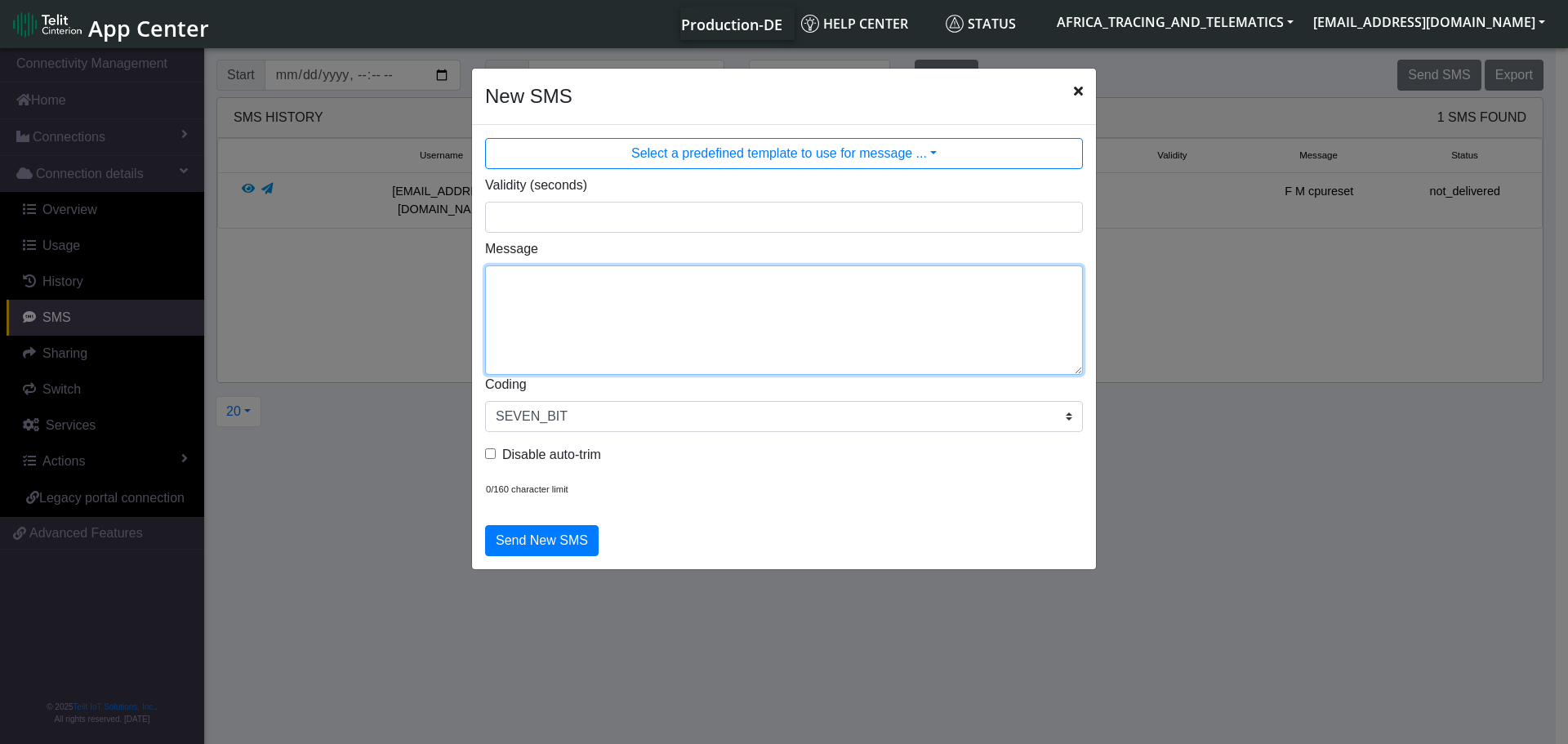
click at [598, 326] on textarea "Message" at bounding box center [784, 320] width 598 height 109
type textarea "F M ggps"
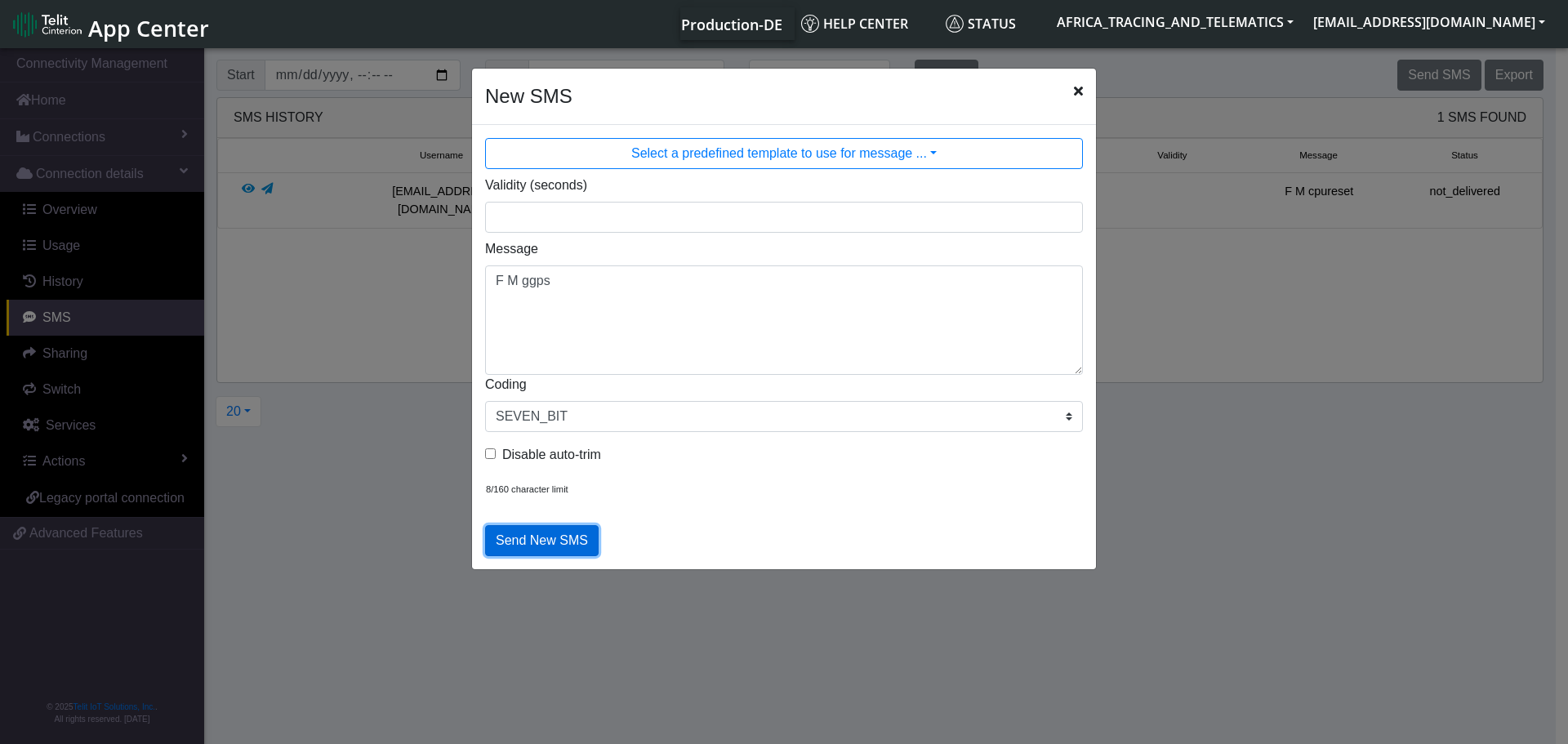
click at [529, 535] on button "Send New SMS" at bounding box center [541, 540] width 113 height 31
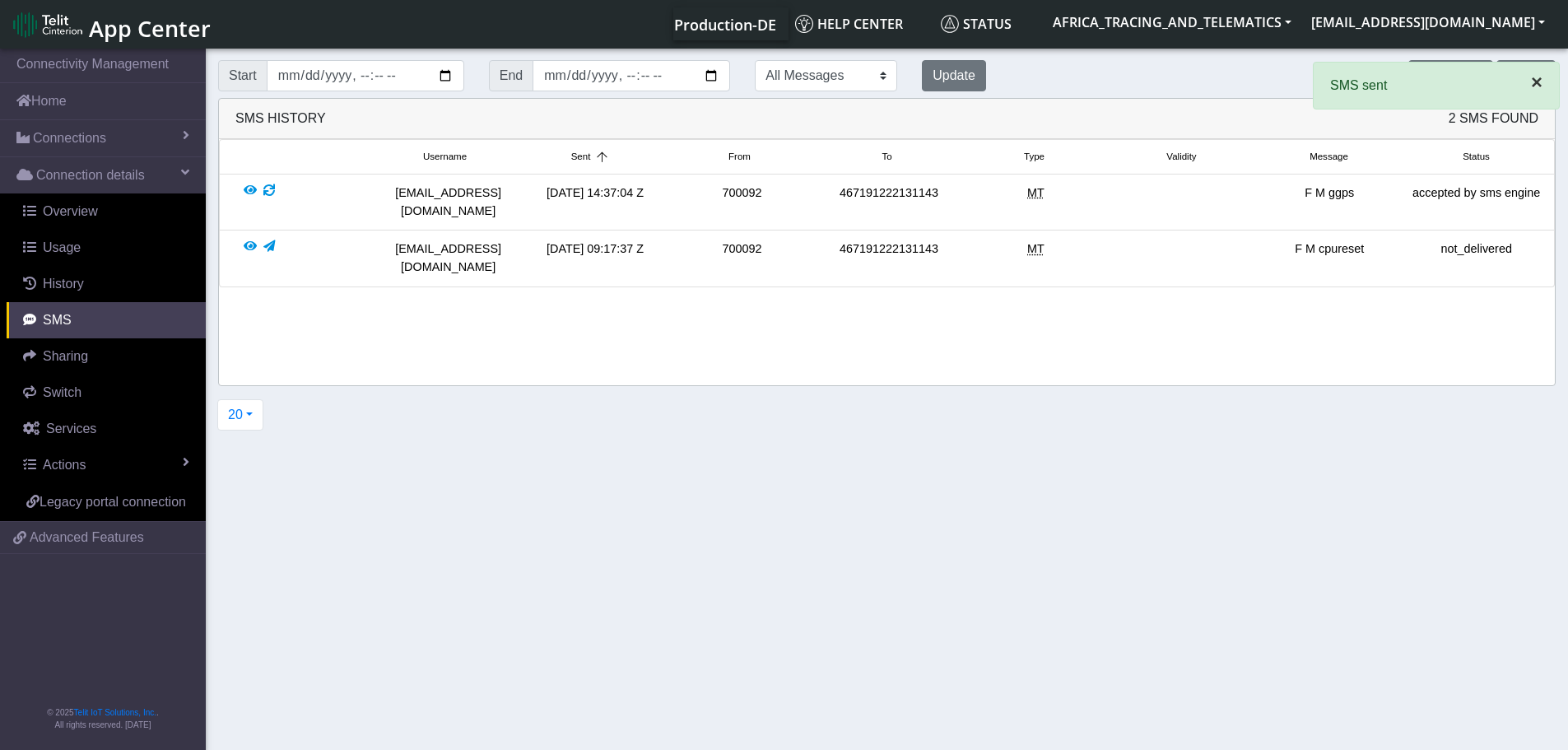
click at [1527, 79] on button "×" at bounding box center [1536, 82] width 44 height 39
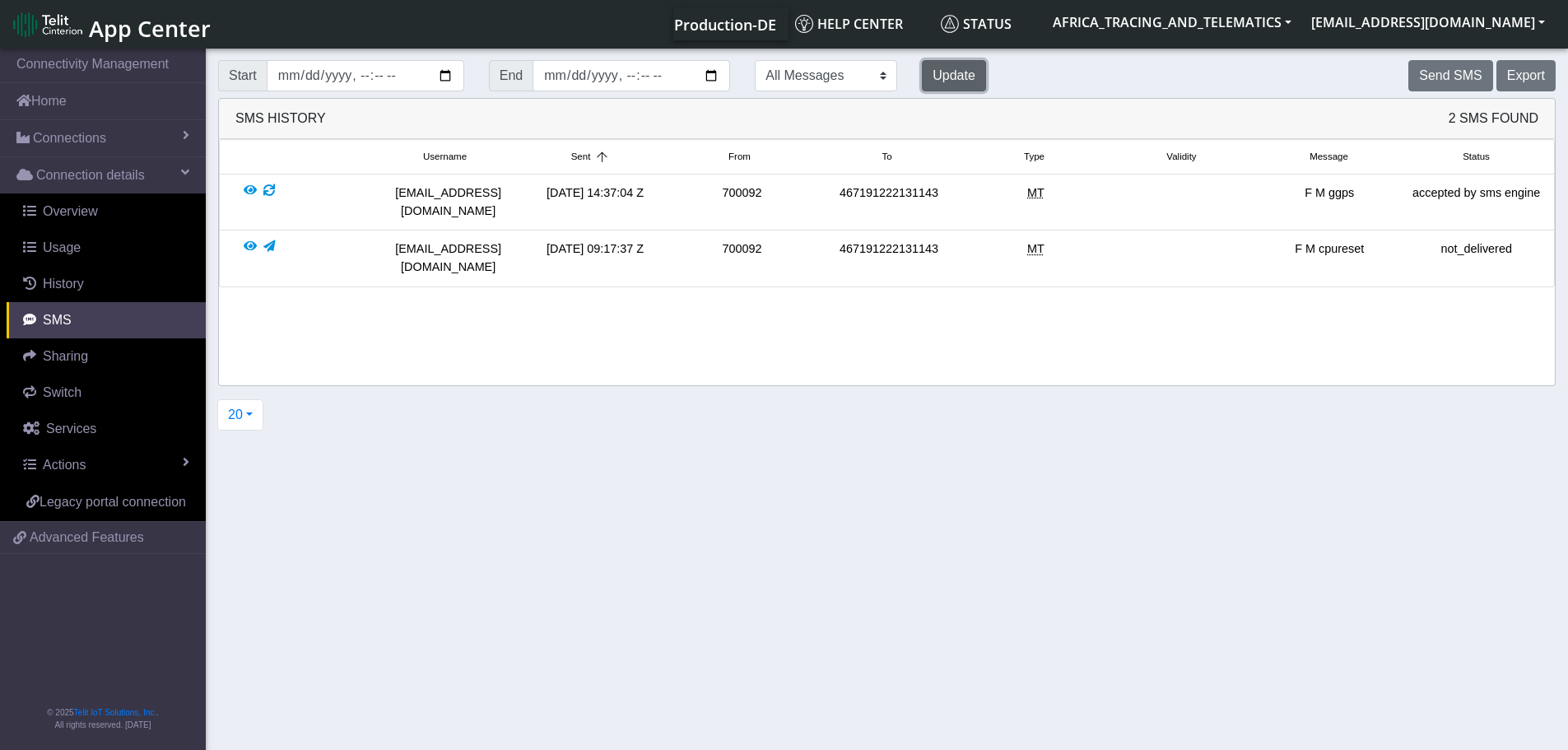
click at [922, 73] on button "Update" at bounding box center [953, 76] width 64 height 32
click at [97, 138] on span "Connections" at bounding box center [69, 138] width 73 height 20
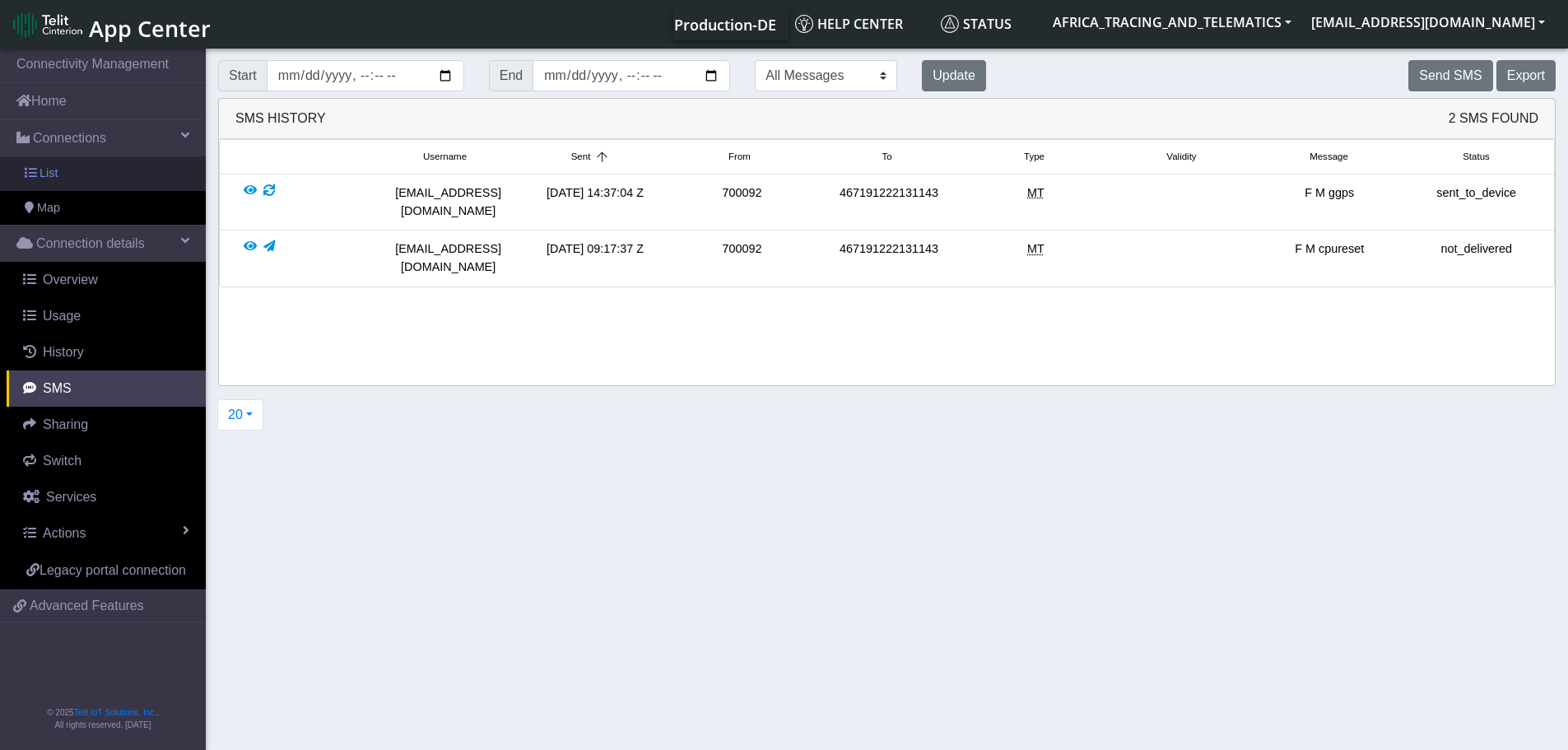
click at [87, 174] on link "List" at bounding box center [103, 174] width 206 height 35
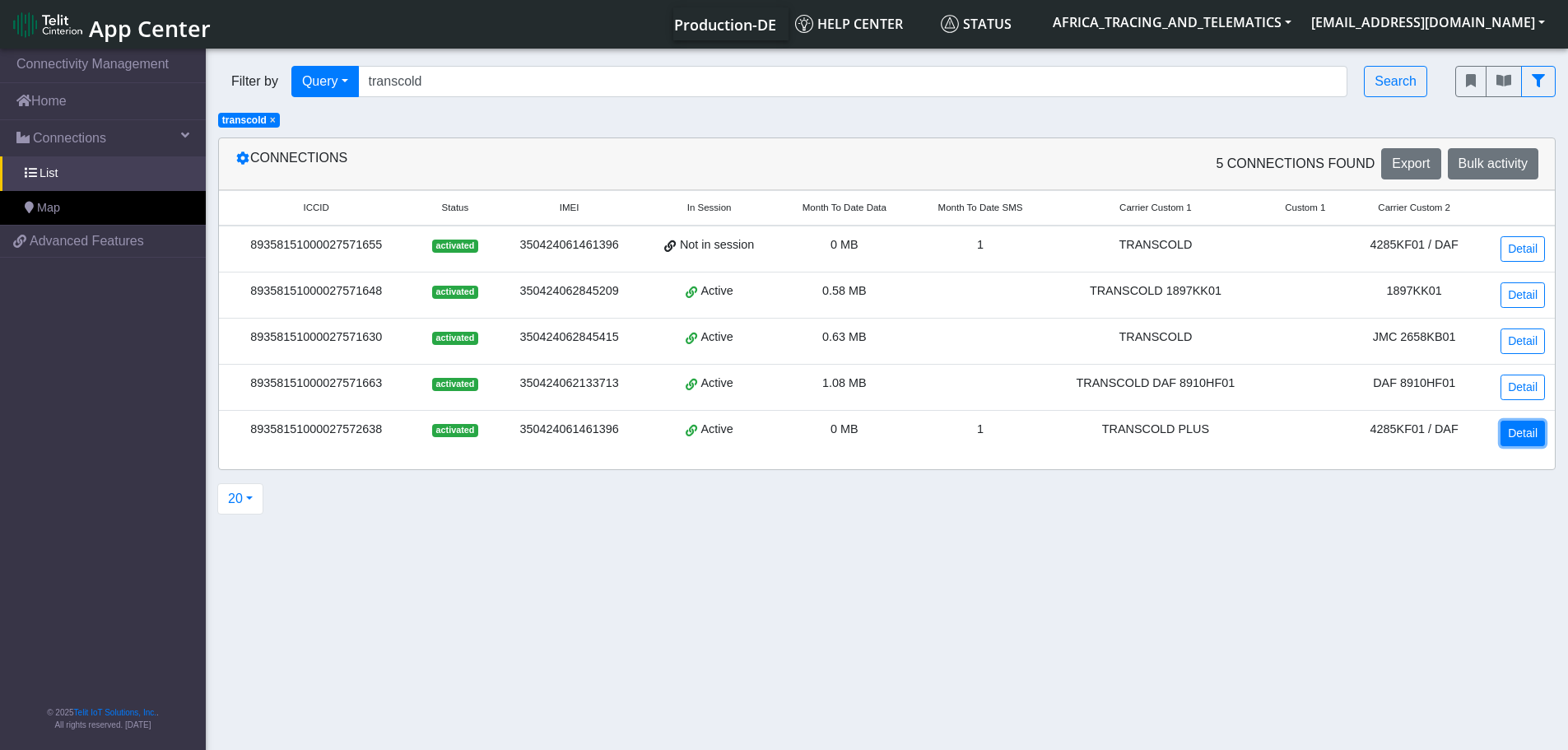
click at [1527, 427] on link "Detail" at bounding box center [1522, 433] width 44 height 26
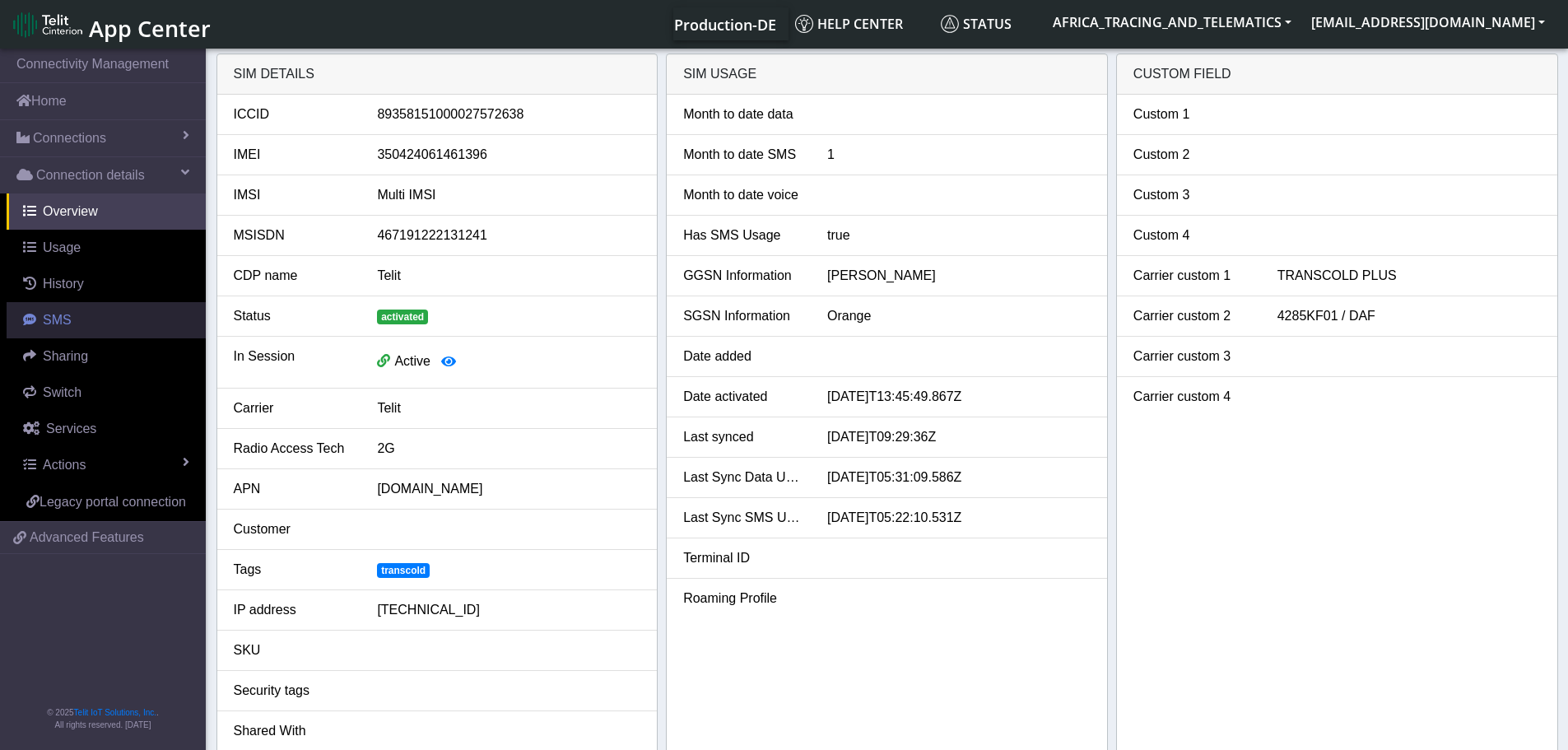
click at [59, 326] on span "SMS" at bounding box center [58, 319] width 29 height 14
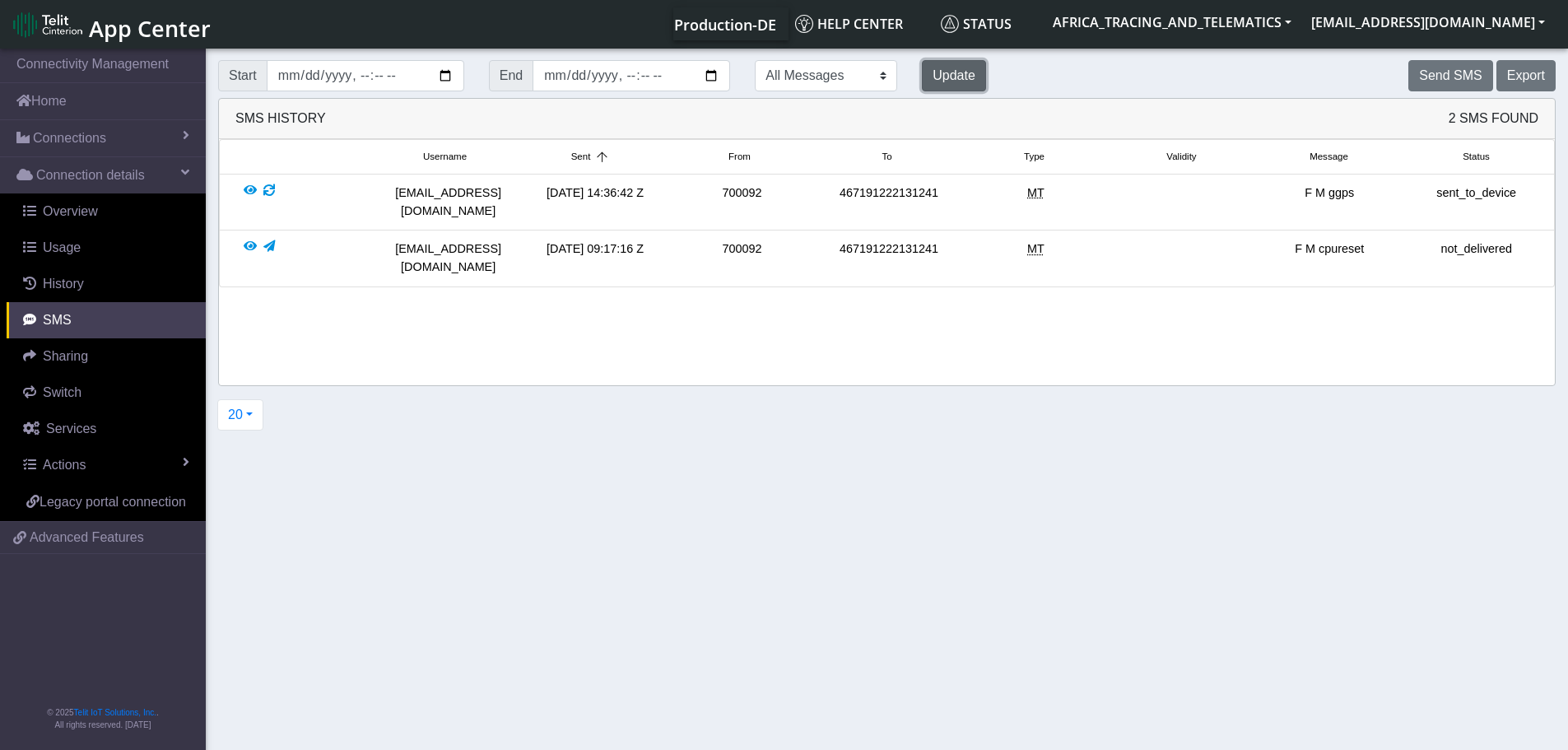
click at [922, 76] on button "Update" at bounding box center [953, 76] width 64 height 32
click at [76, 141] on span "Connections" at bounding box center [69, 138] width 73 height 20
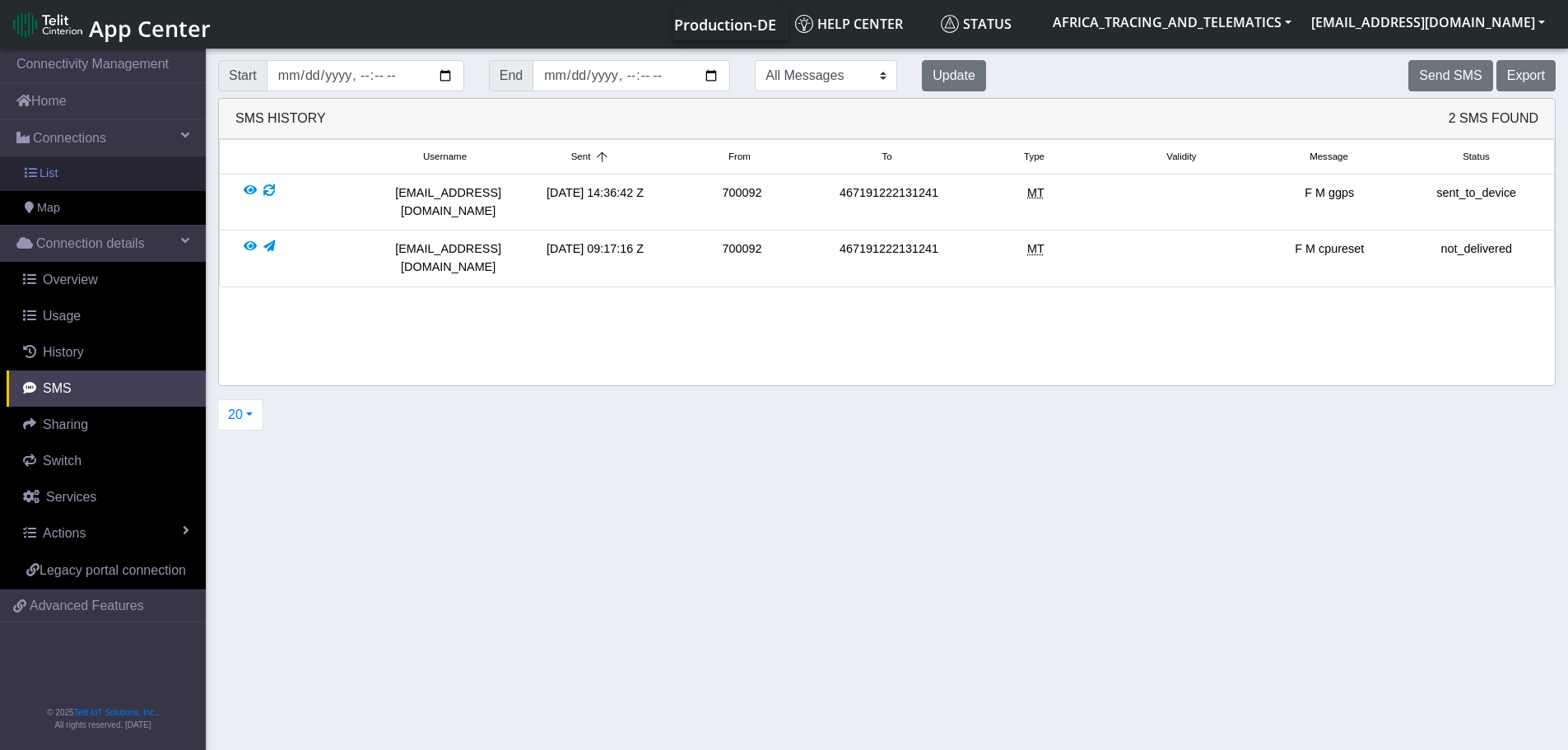
click at [63, 178] on link "List" at bounding box center [103, 174] width 206 height 35
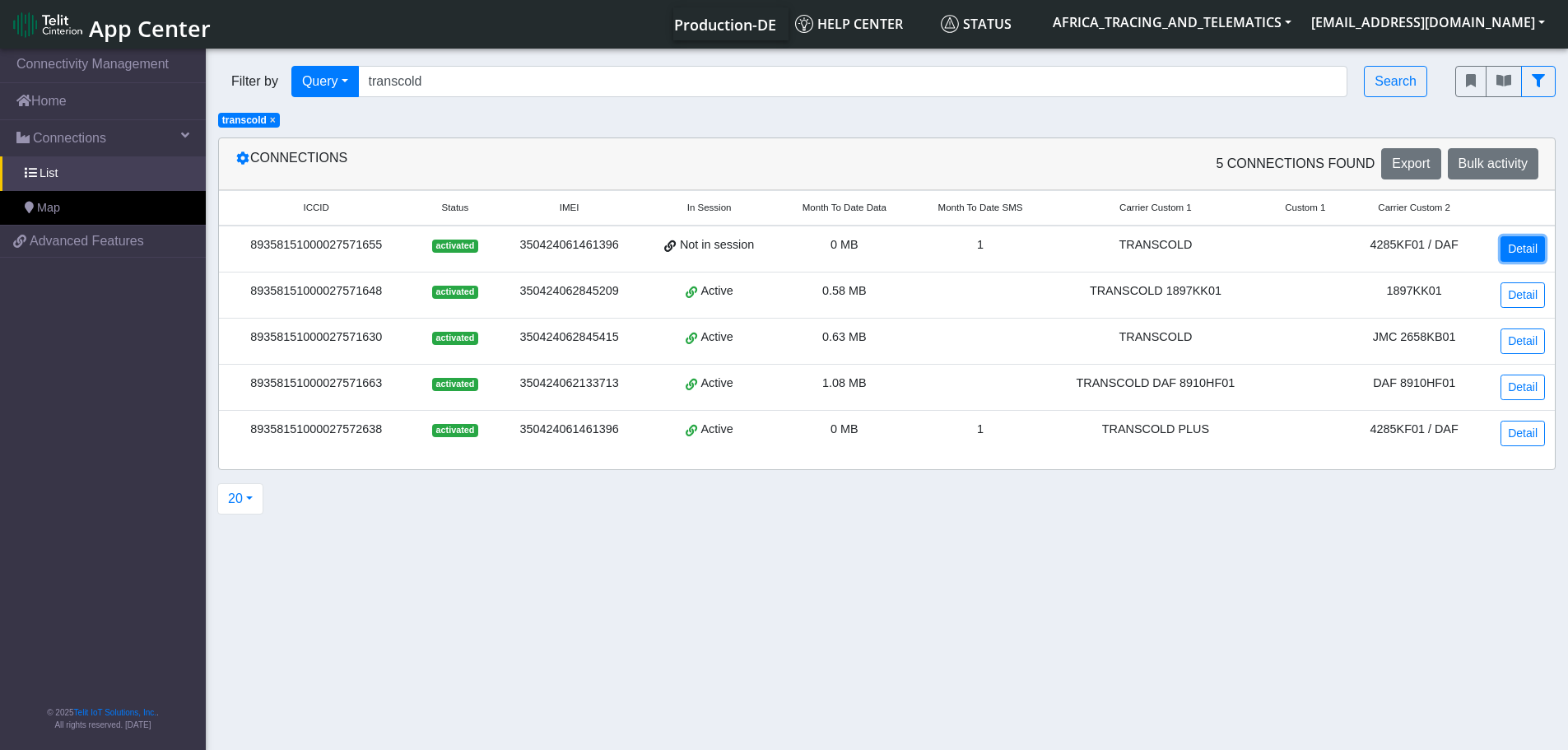
click at [1523, 250] on link "Detail" at bounding box center [1522, 248] width 44 height 26
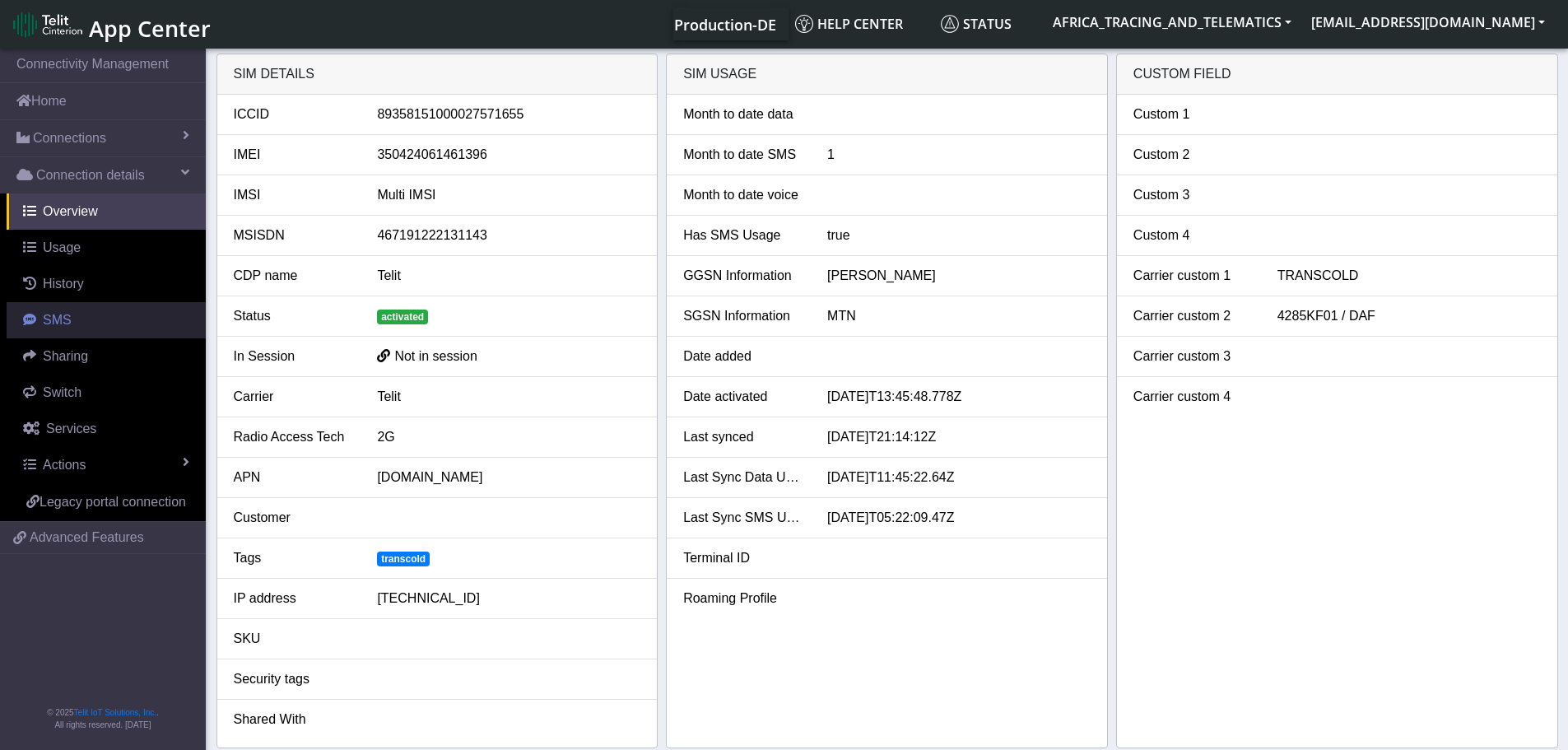
click at [80, 316] on link "SMS" at bounding box center [106, 320] width 199 height 36
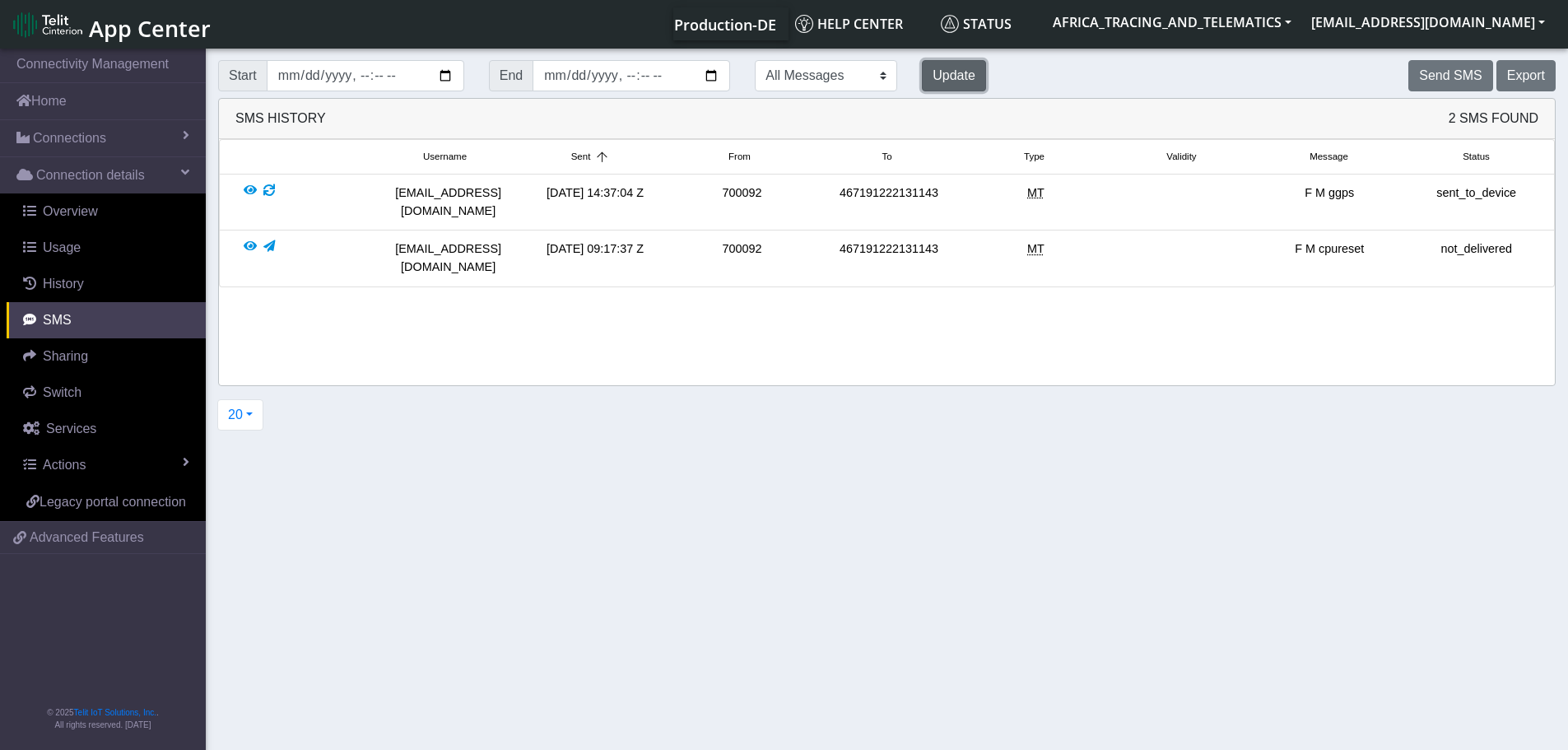
click at [922, 82] on button "Update" at bounding box center [953, 76] width 64 height 32
click at [922, 84] on button "Update" at bounding box center [953, 76] width 64 height 32
drag, startPoint x: 69, startPoint y: 129, endPoint x: 73, endPoint y: 139, distance: 10.8
click at [69, 129] on span "Connections" at bounding box center [69, 138] width 73 height 20
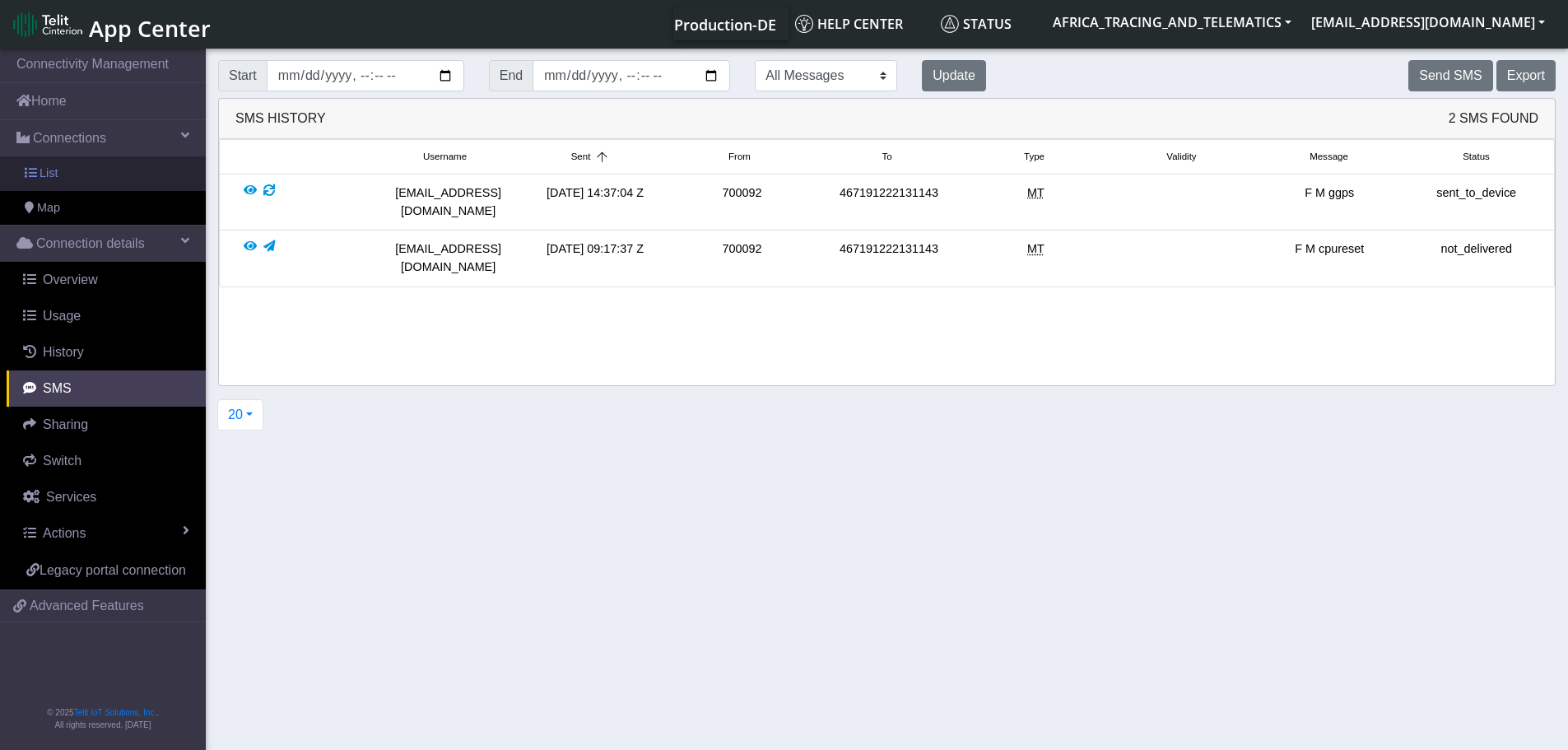
click at [85, 178] on link "List" at bounding box center [103, 174] width 206 height 35
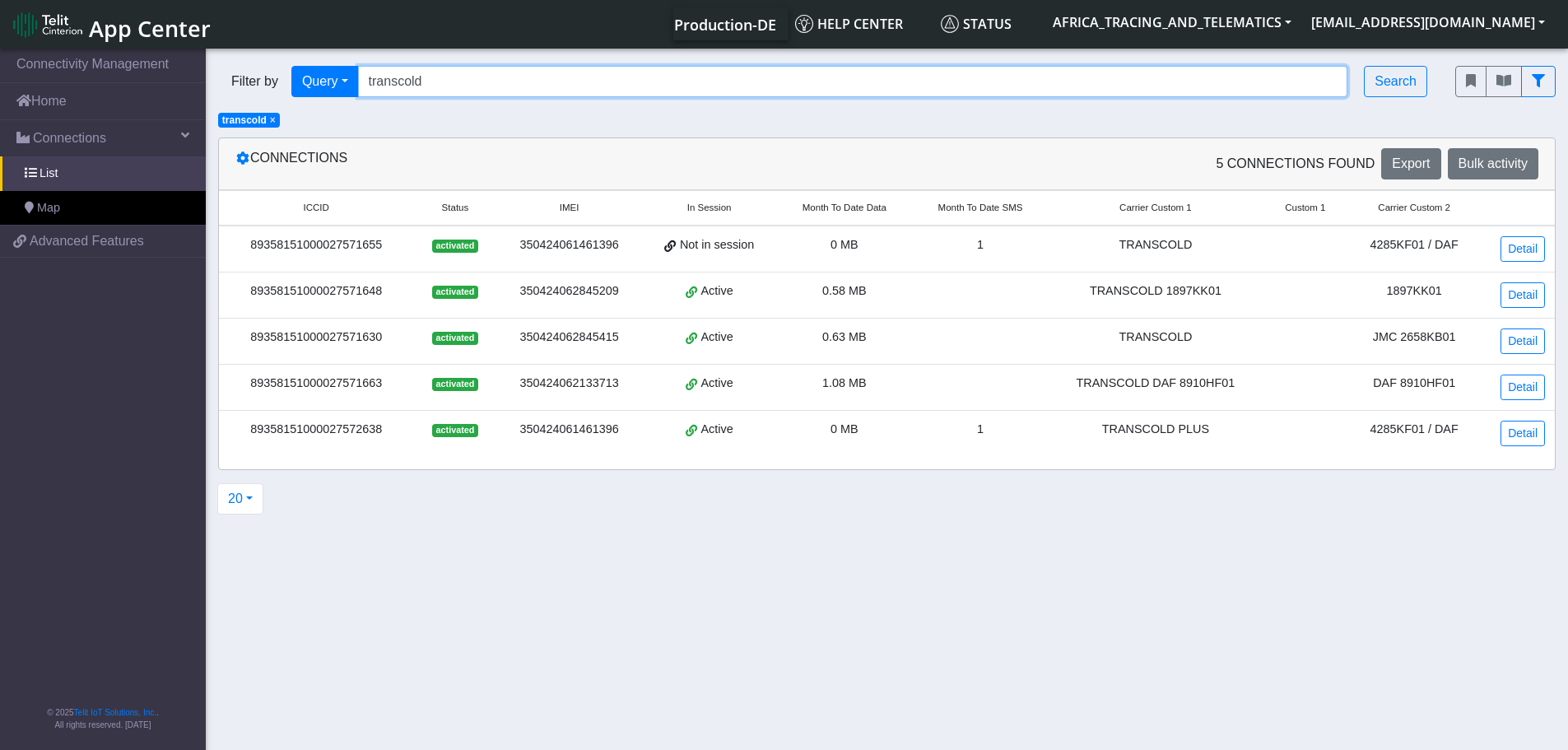
click at [442, 83] on input "transcold" at bounding box center [853, 82] width 990 height 32
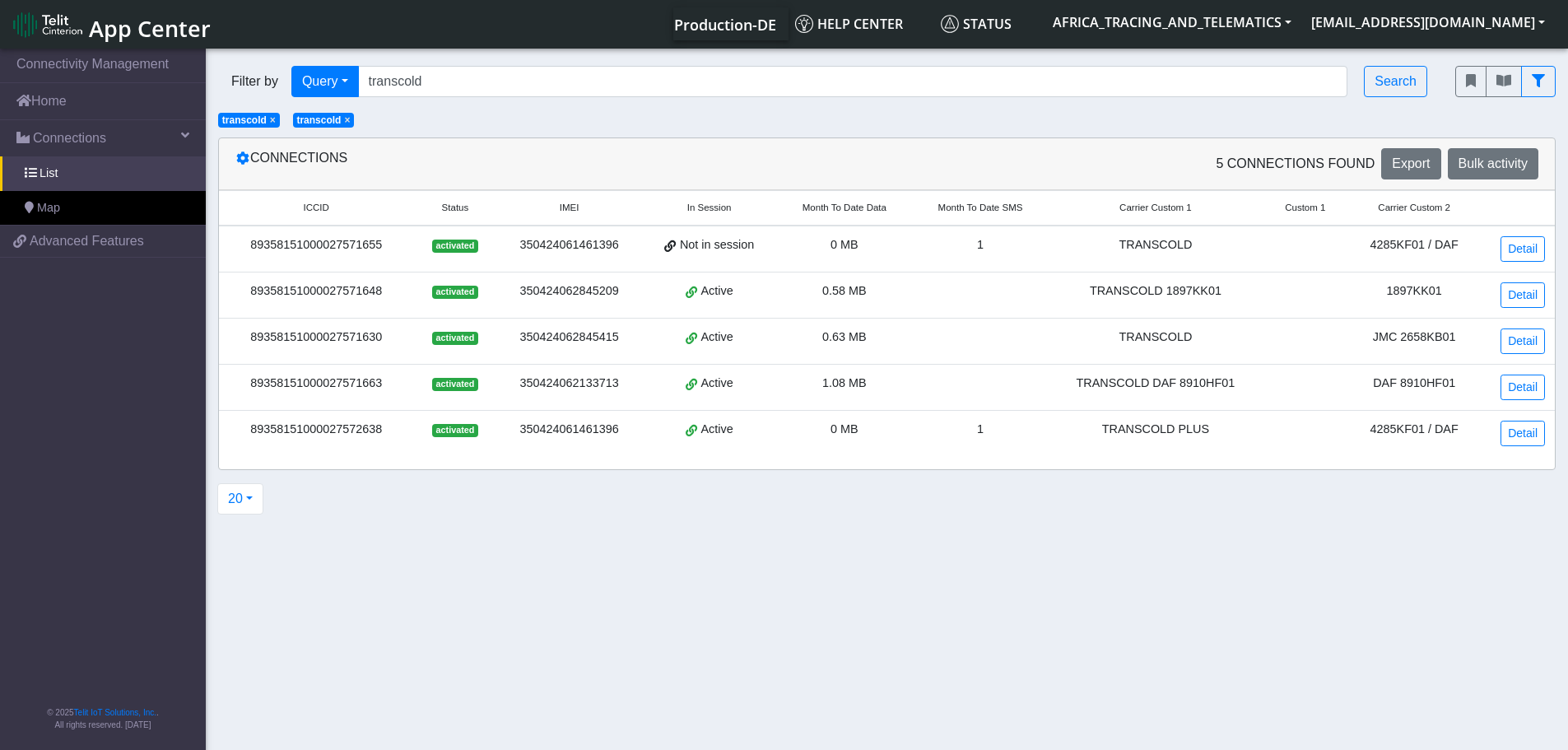
click at [269, 122] on span "×" at bounding box center [272, 120] width 6 height 12
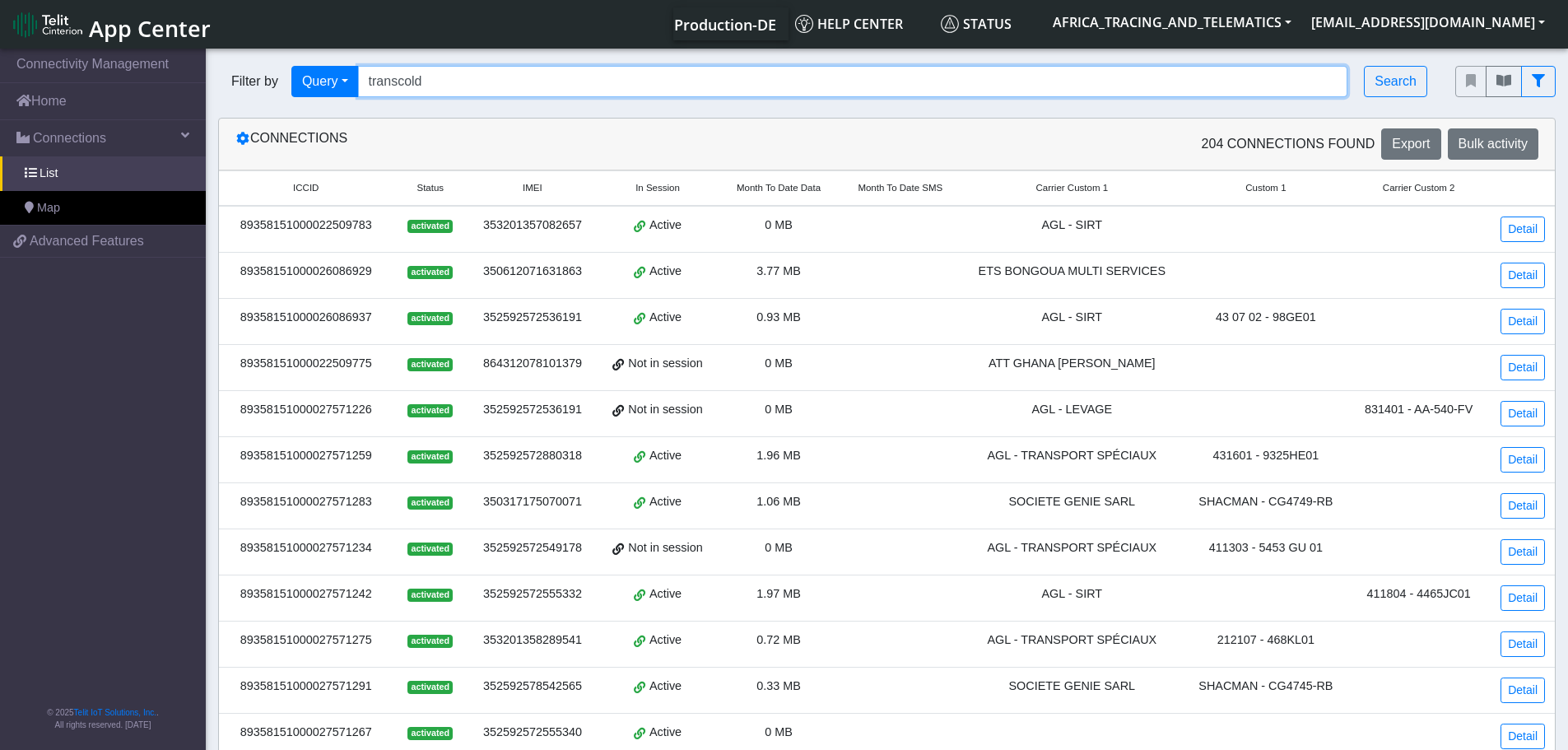
click at [537, 76] on input "transcold" at bounding box center [853, 82] width 990 height 32
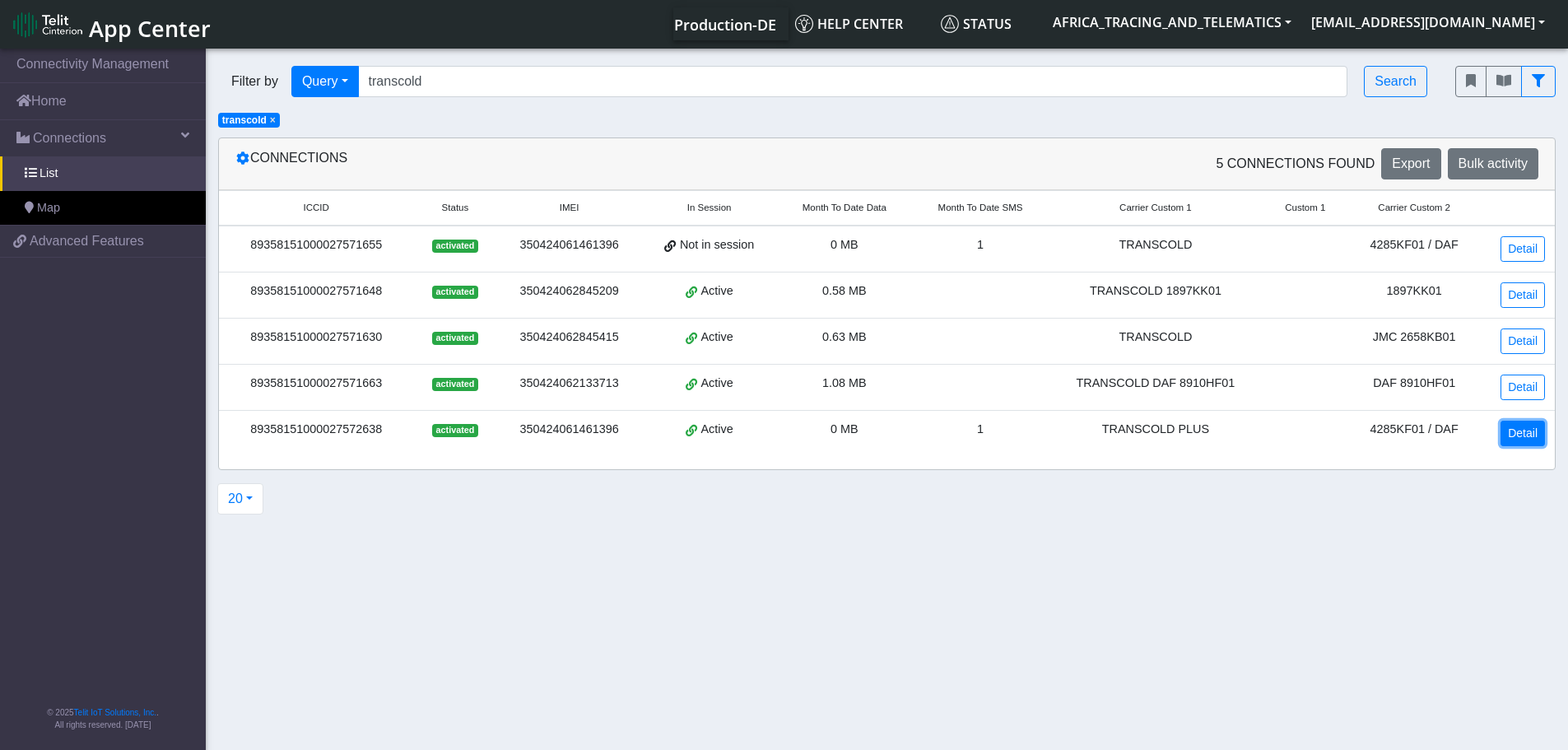
click at [1513, 428] on link "Detail" at bounding box center [1522, 433] width 44 height 26
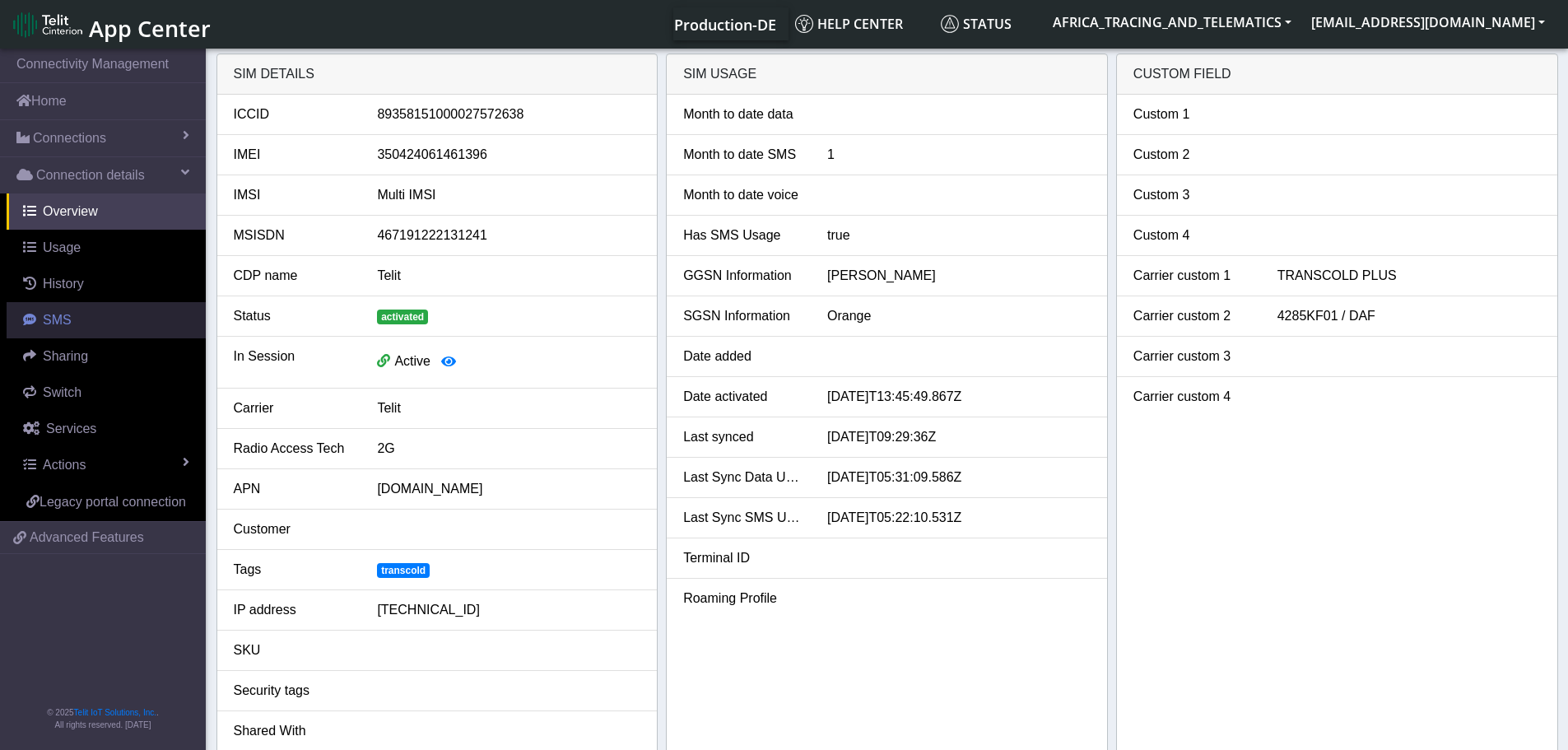
click at [70, 323] on link "SMS" at bounding box center [106, 320] width 199 height 36
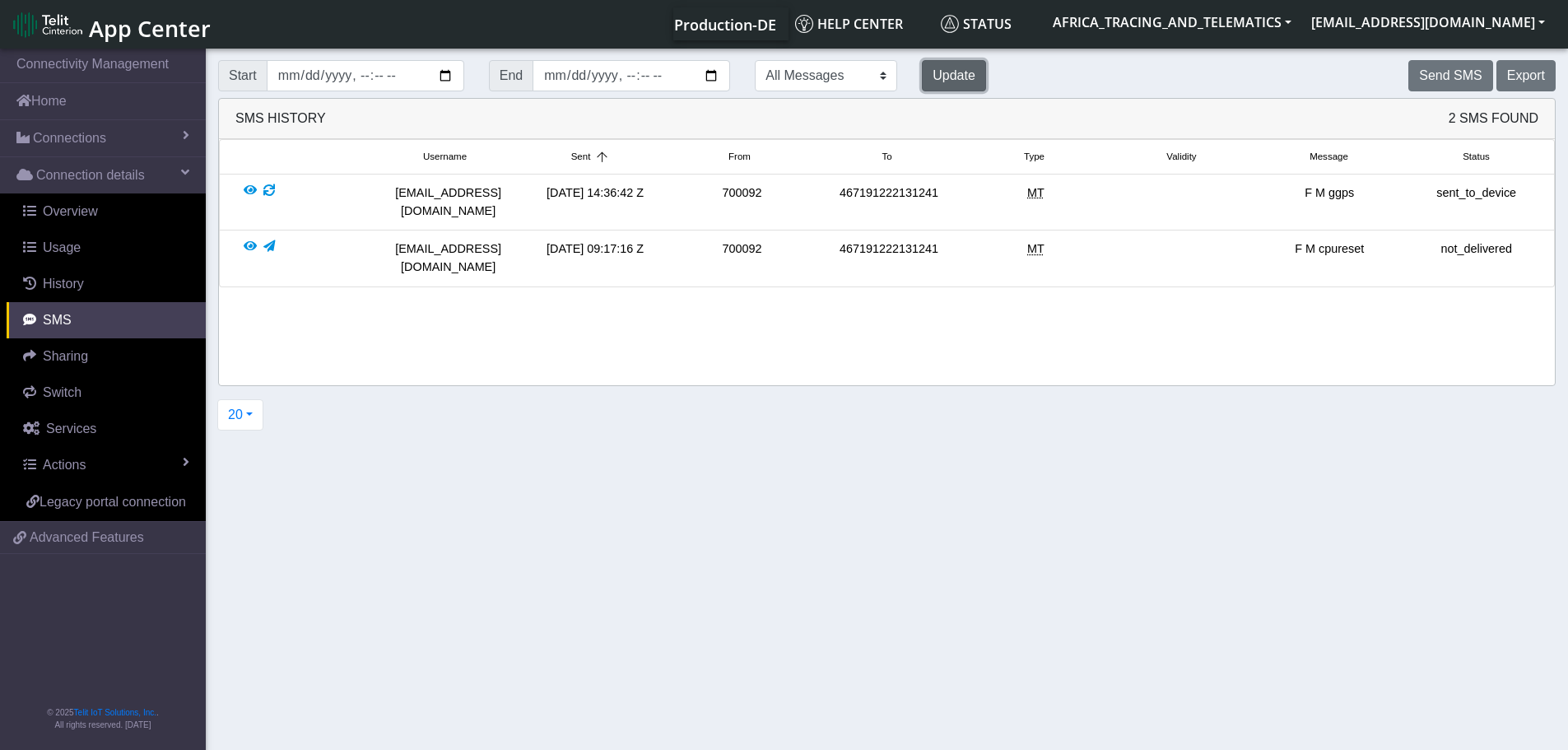
click at [922, 70] on button "Update" at bounding box center [953, 76] width 64 height 32
click at [1480, 67] on button "Send SMS" at bounding box center [1450, 76] width 84 height 32
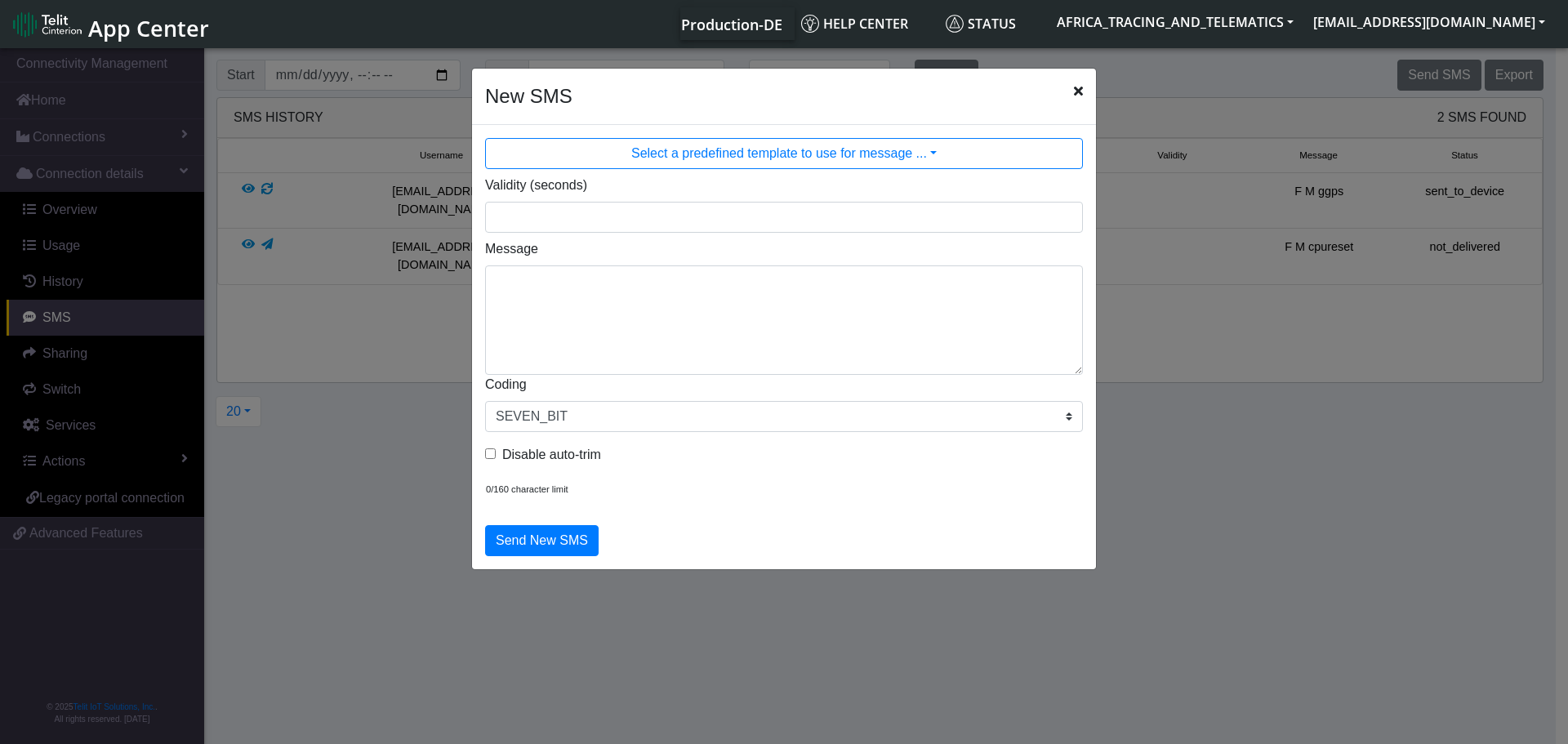
click at [649, 261] on div "Message" at bounding box center [784, 306] width 622 height 135
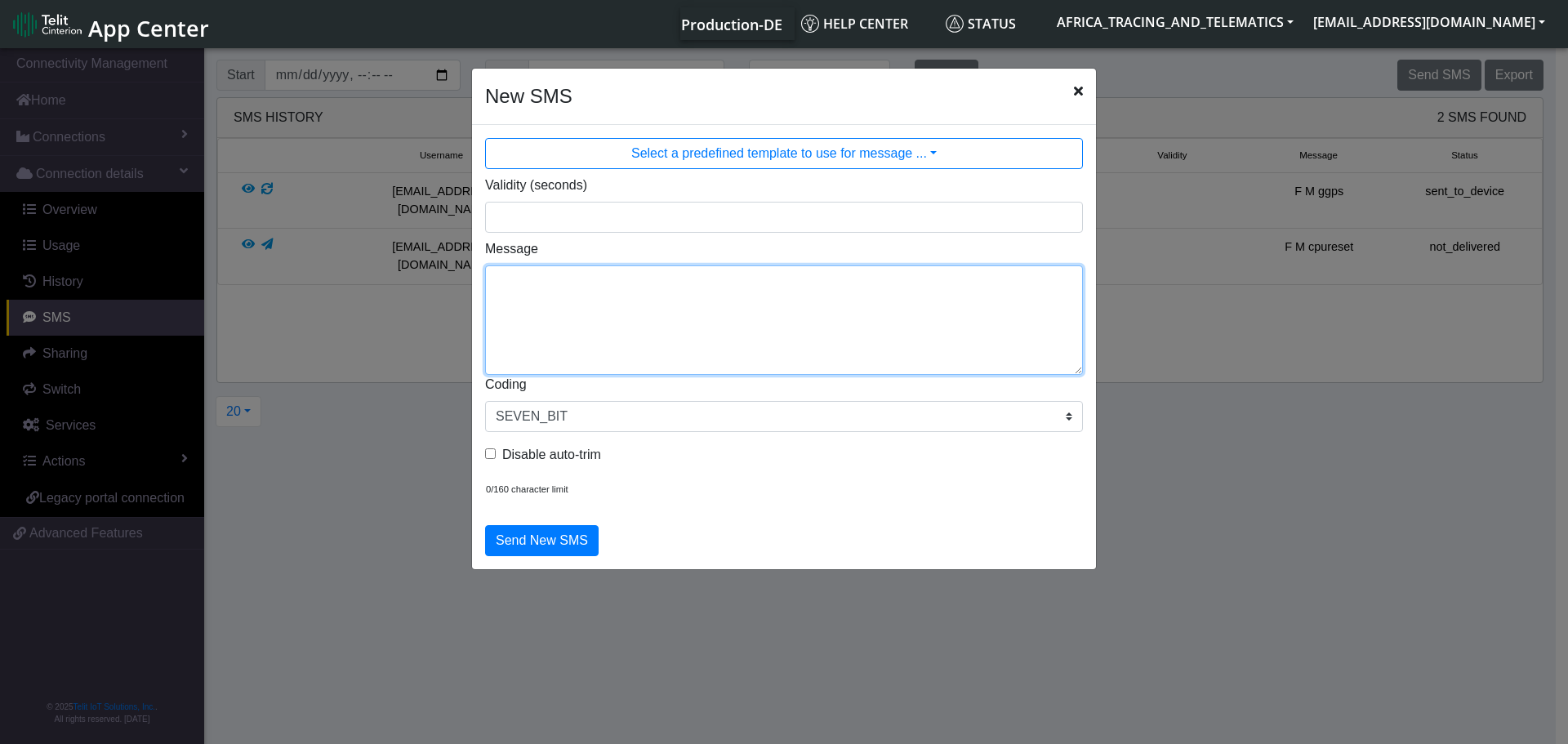
click at [658, 318] on textarea "Message" at bounding box center [784, 320] width 598 height 109
type textarea "F M cpureset"
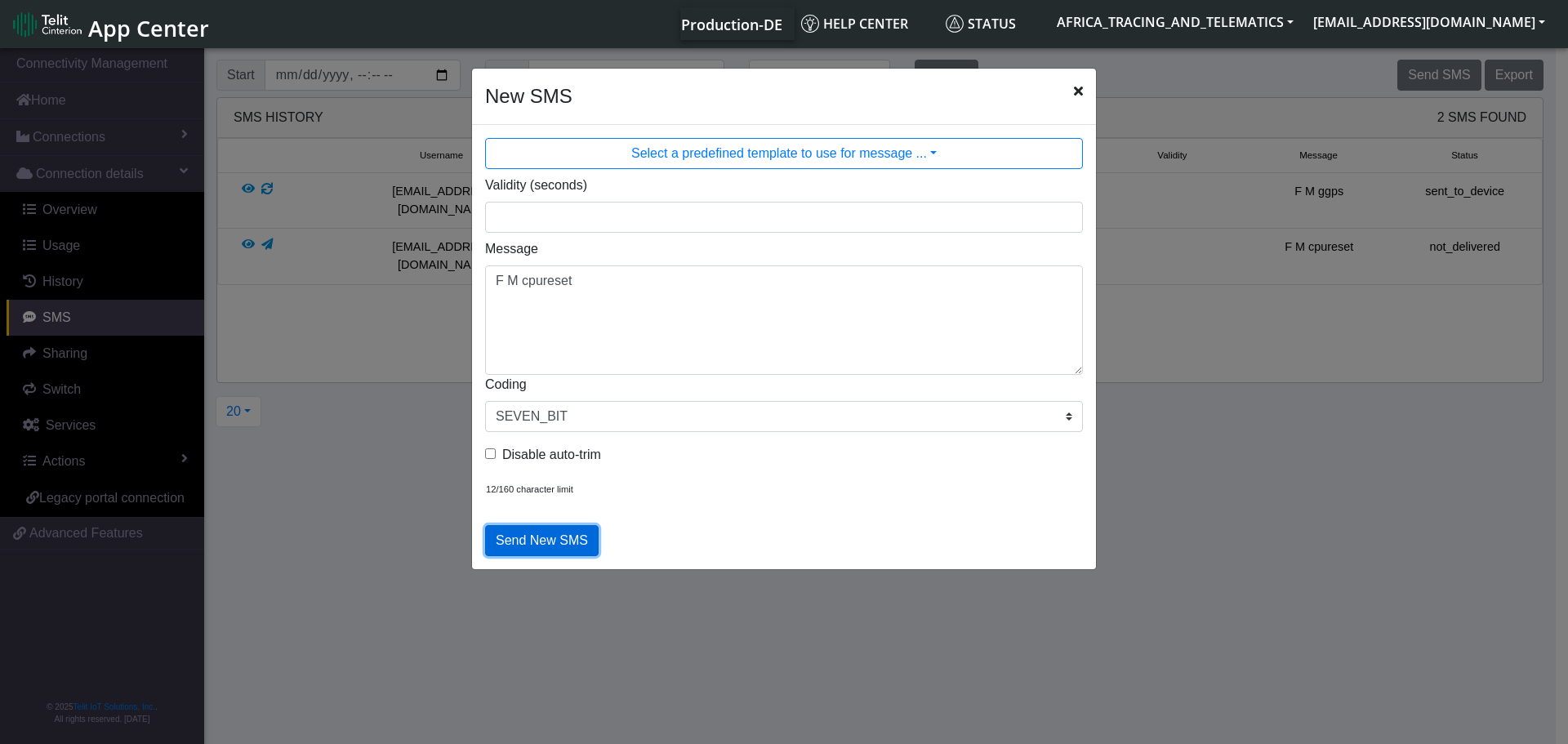
click at [546, 544] on button "Send New SMS" at bounding box center [541, 540] width 113 height 31
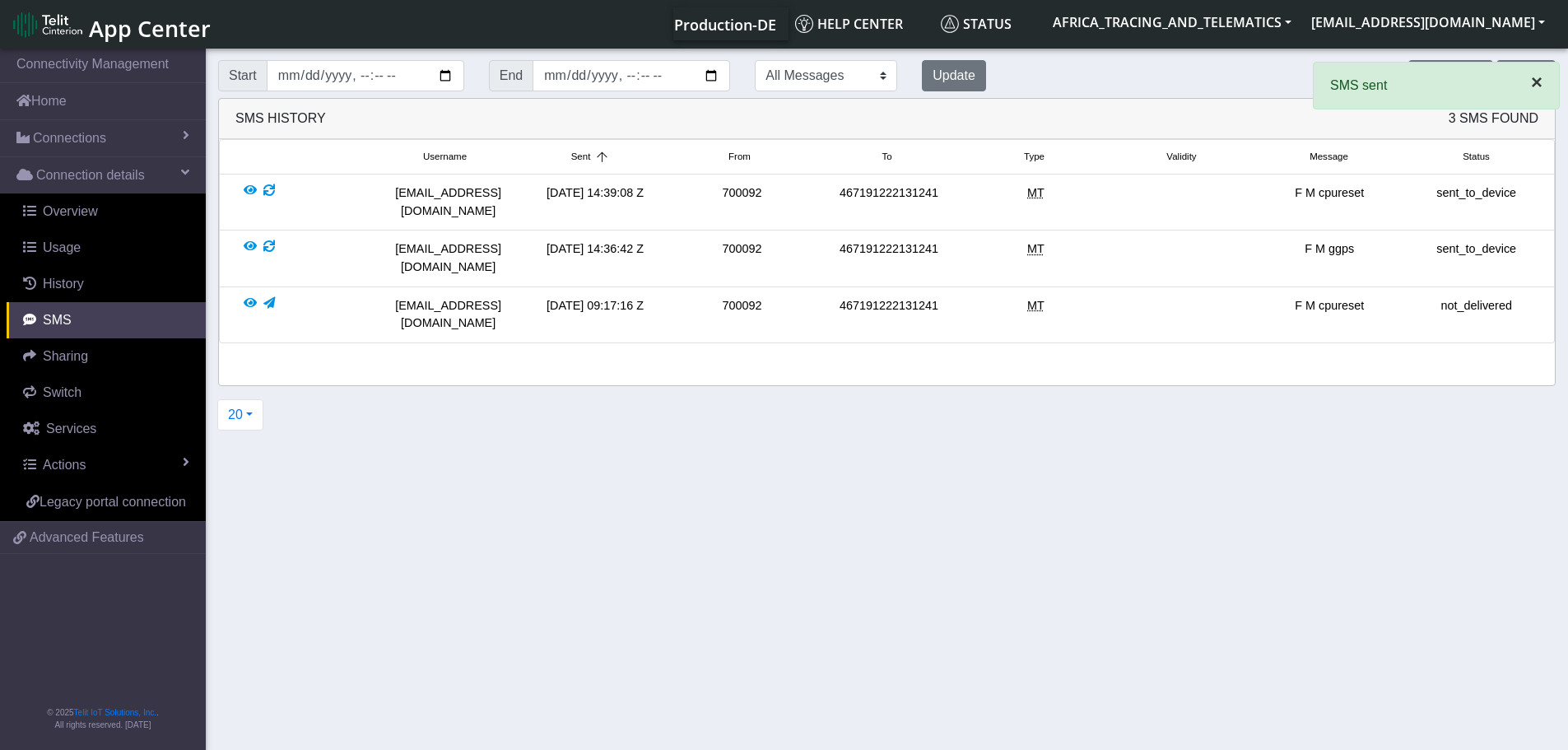
click at [1533, 87] on span "×" at bounding box center [1536, 82] width 12 height 22
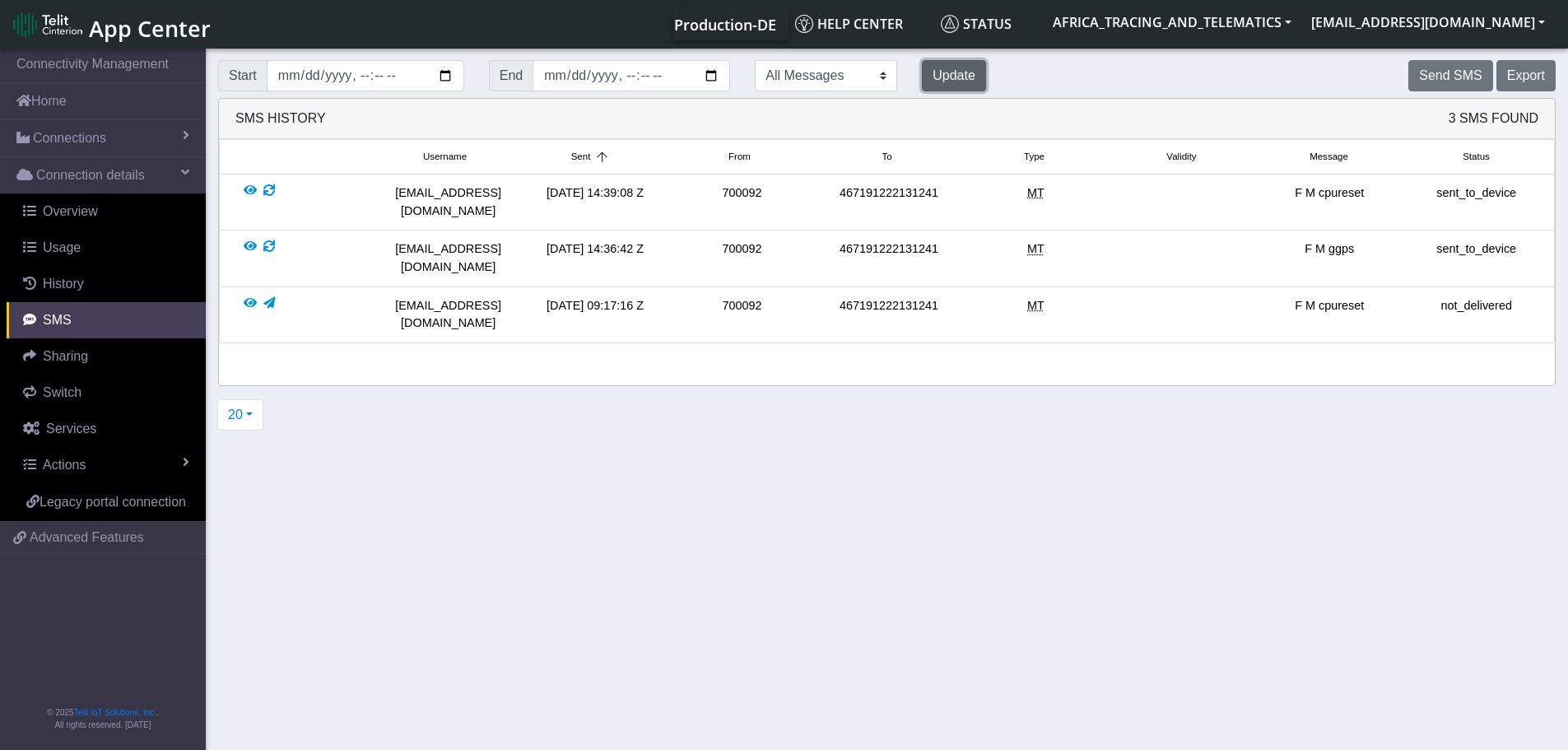
click at [928, 68] on button "Update" at bounding box center [953, 76] width 64 height 32
click at [922, 69] on button "Update" at bounding box center [953, 76] width 64 height 32
click at [250, 192] on div at bounding box center [250, 201] width 13 height 35
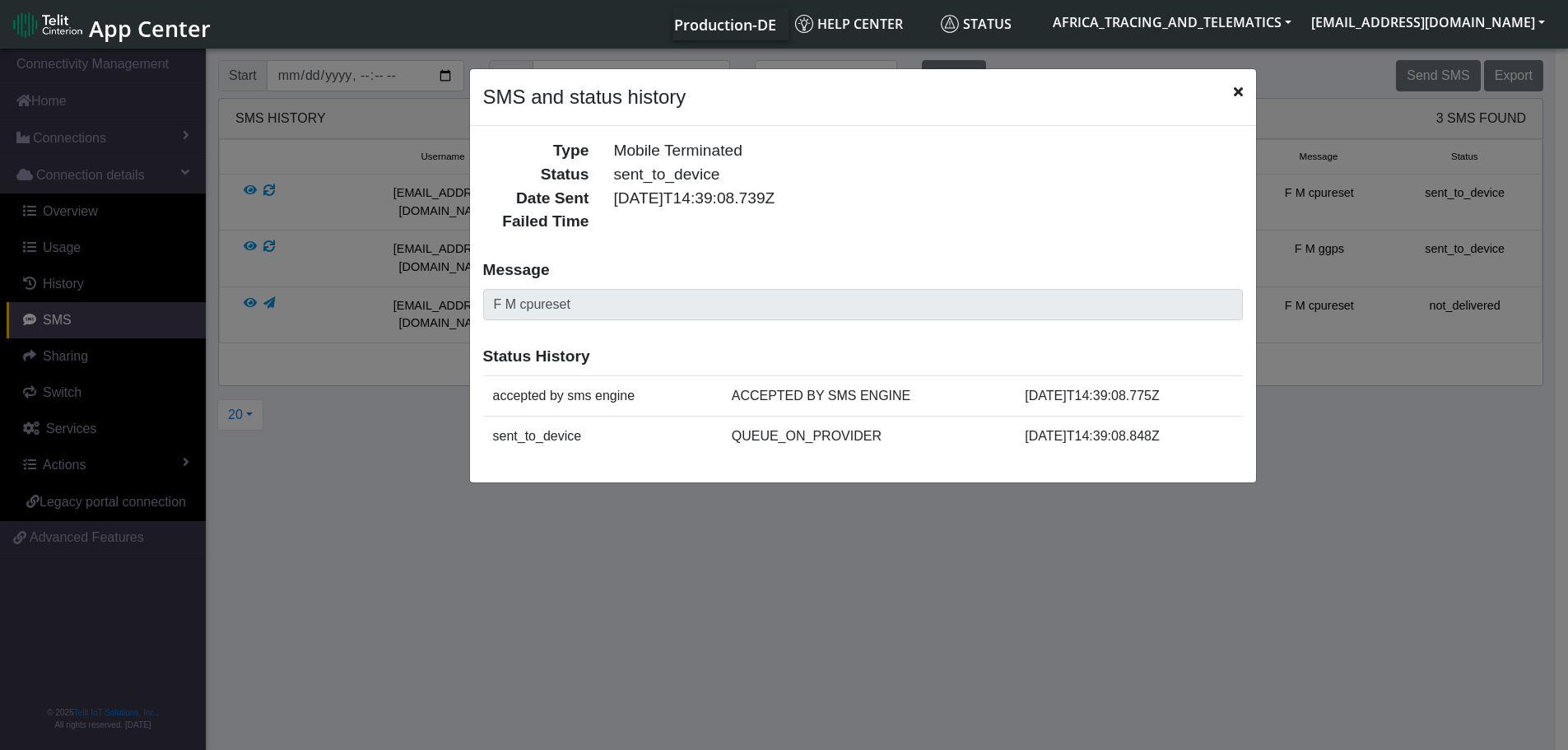
scroll to position [6, 0]
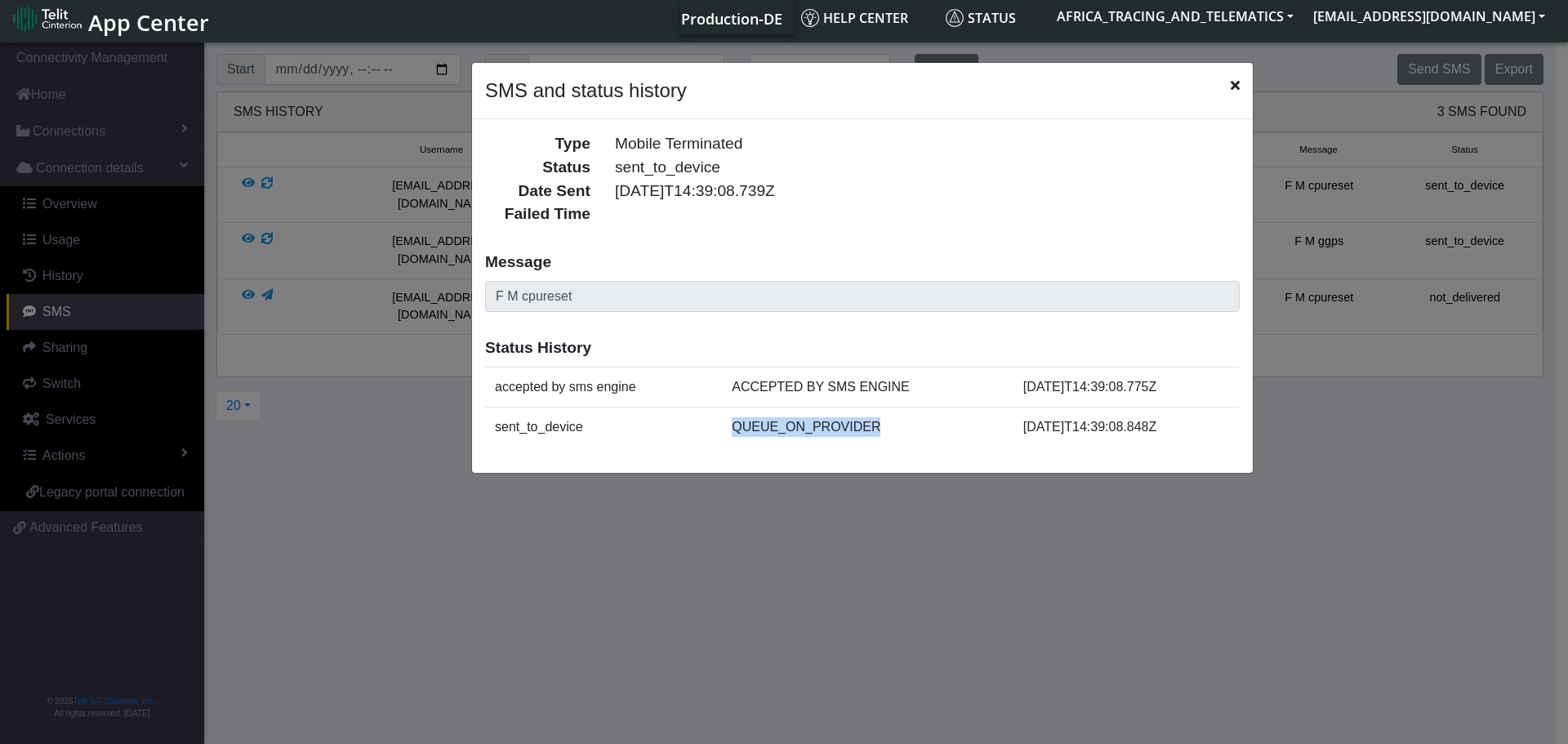
drag, startPoint x: 820, startPoint y: 435, endPoint x: 892, endPoint y: 435, distance: 72.0
click at [892, 435] on td "QUEUE_ON_PROVIDER" at bounding box center [868, 426] width 291 height 40
drag, startPoint x: 470, startPoint y: 422, endPoint x: 1188, endPoint y: 421, distance: 718.0
click at [1188, 421] on ngb-modal-window "SMS and status history Type Mobile Terminated Status sent_to_device Date Sent […" at bounding box center [784, 391] width 1568 height 705
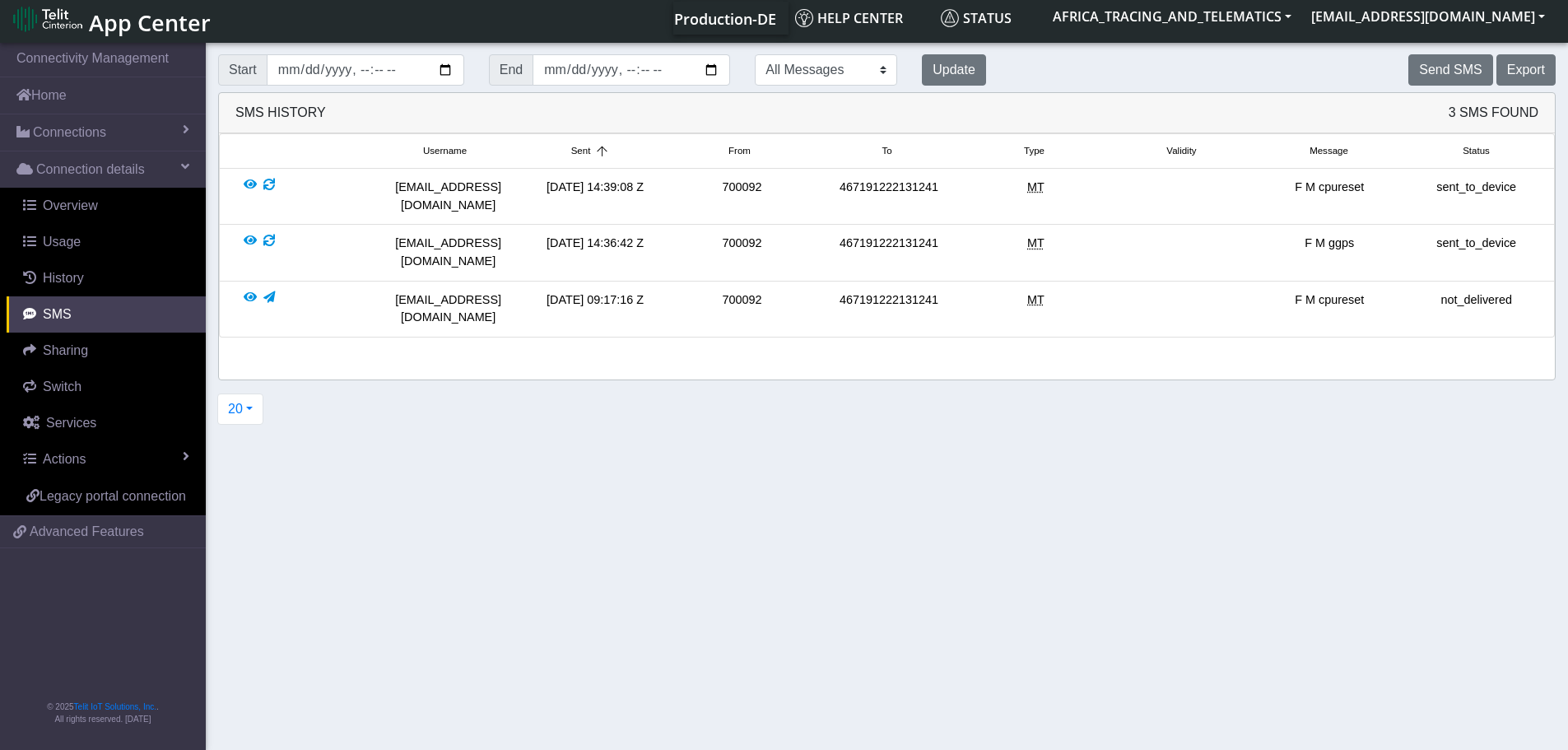
click at [1198, 424] on div "20 20 50 100 200 500 1000 2000" at bounding box center [879, 409] width 1346 height 32
click at [252, 194] on div at bounding box center [250, 196] width 13 height 35
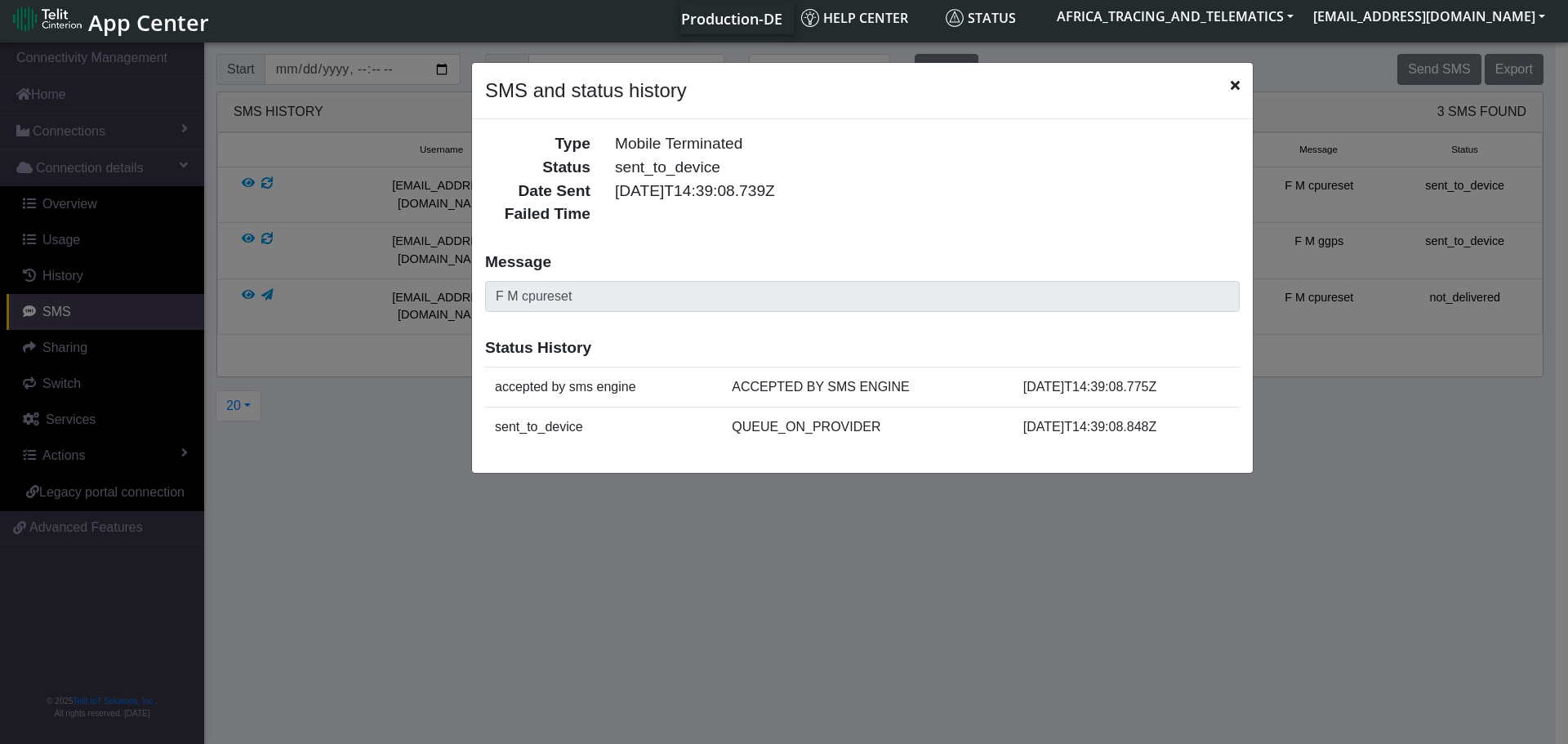
drag, startPoint x: 608, startPoint y: 189, endPoint x: 849, endPoint y: 193, distance: 241.0
click at [849, 193] on div "[DATE]T14:39:08.739Z" at bounding box center [927, 191] width 649 height 24
click at [1227, 89] on div "SMS and status history" at bounding box center [862, 90] width 780 height 56
click at [1236, 84] on icon "Close" at bounding box center [1234, 85] width 9 height 13
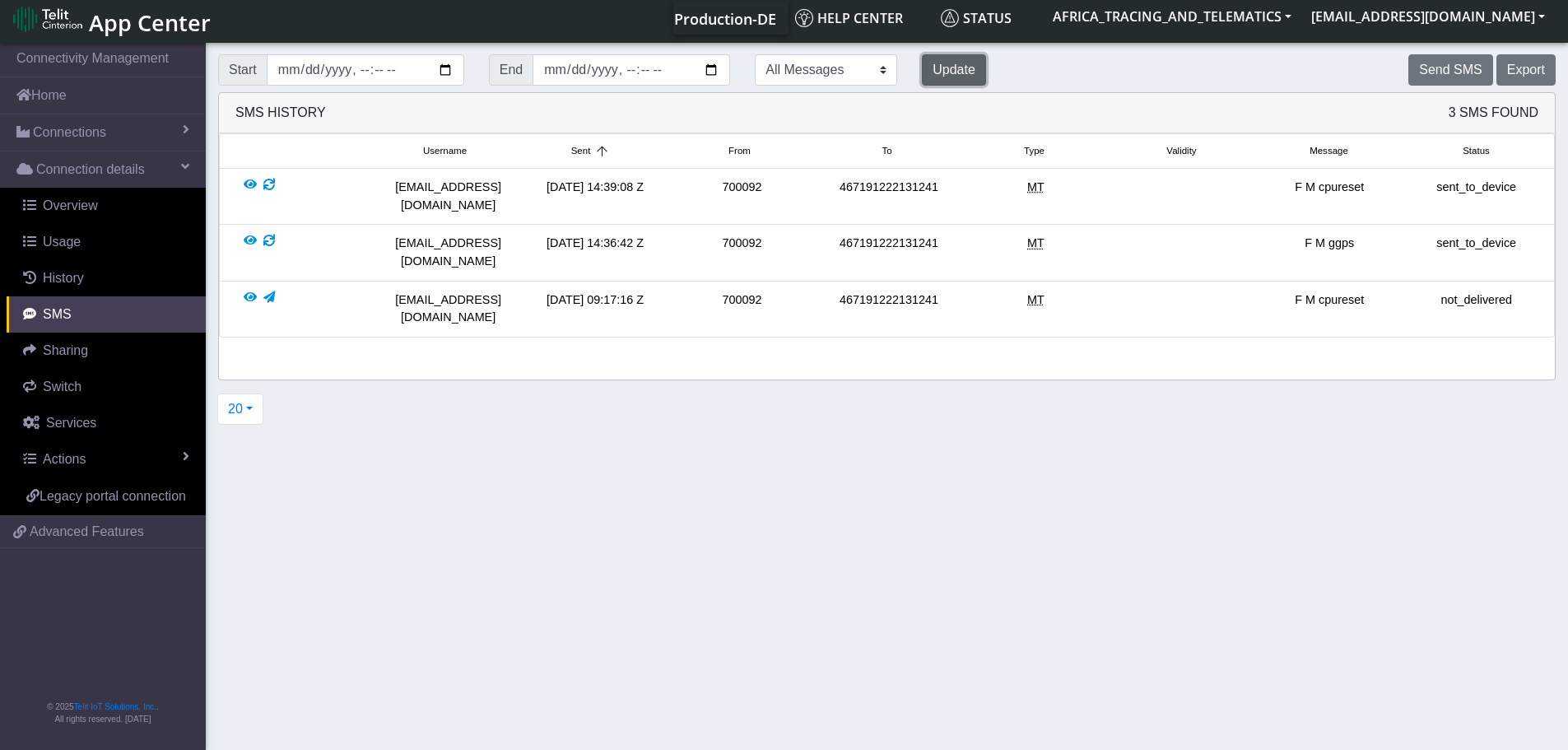
click at [922, 71] on button "Update" at bounding box center [953, 70] width 64 height 32
click at [922, 69] on button "Update" at bounding box center [953, 70] width 64 height 32
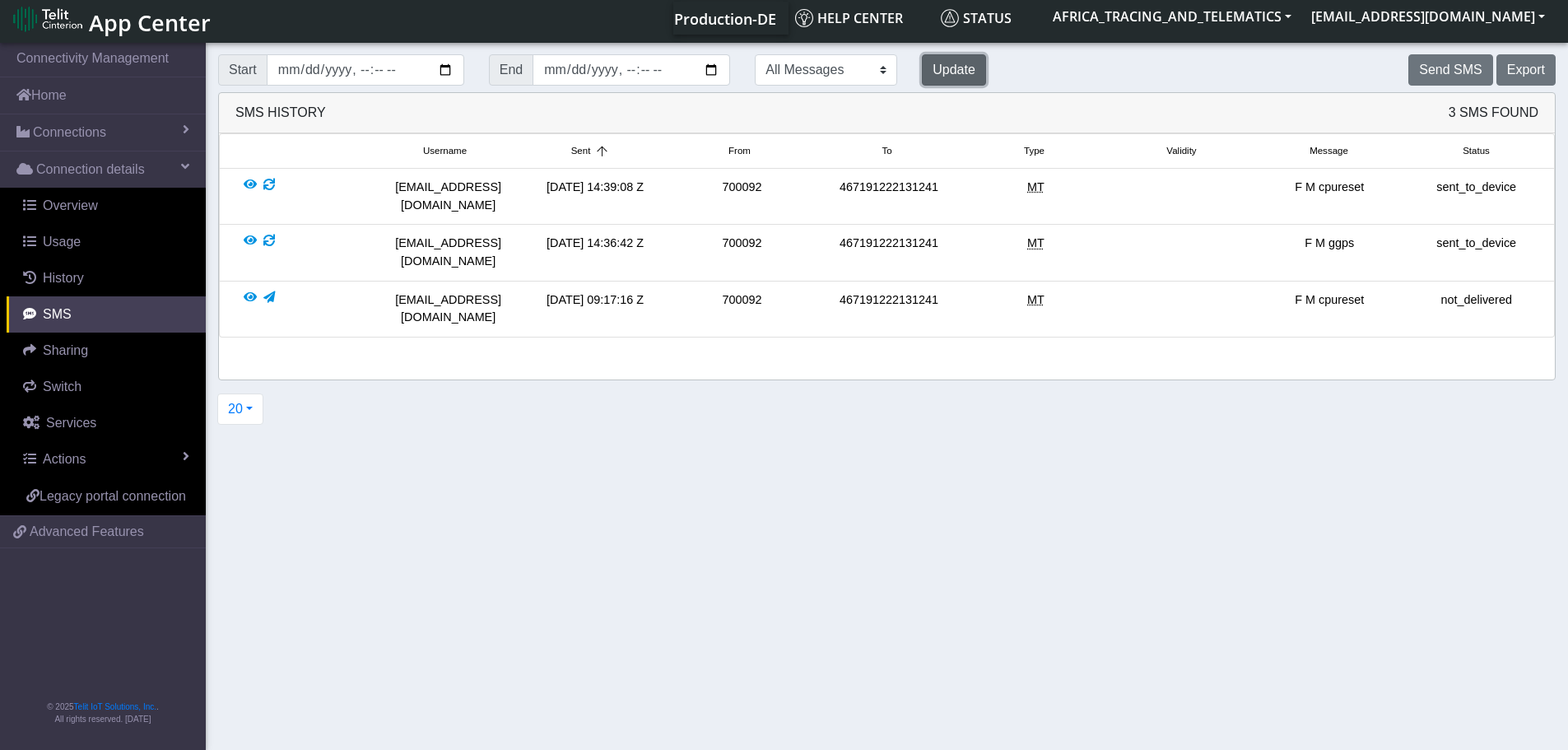
click at [922, 69] on button "Update" at bounding box center [953, 70] width 64 height 32
click at [1468, 72] on button "Send SMS" at bounding box center [1450, 70] width 84 height 32
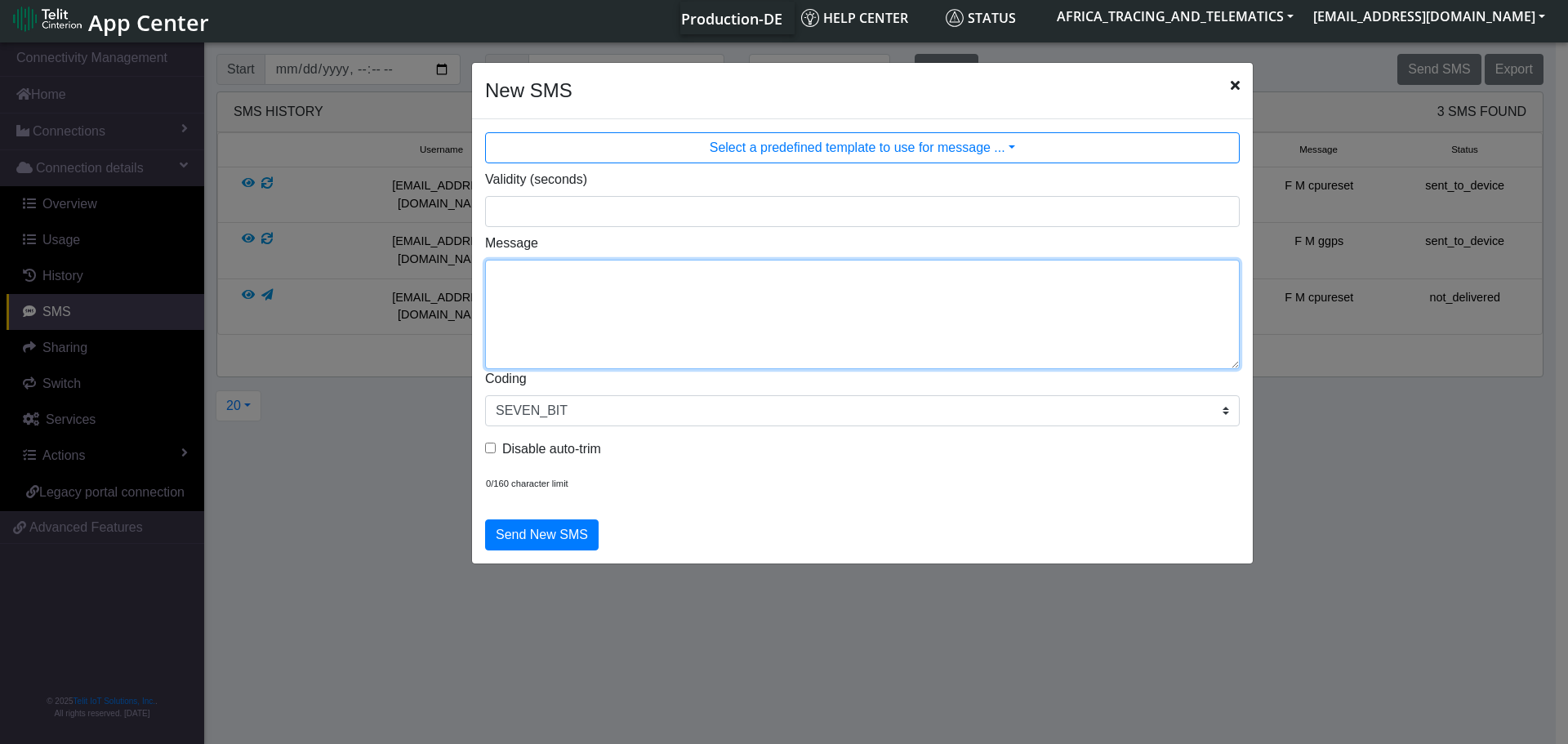
click at [799, 303] on textarea "Message" at bounding box center [862, 314] width 755 height 109
type textarea "F M cpureset"
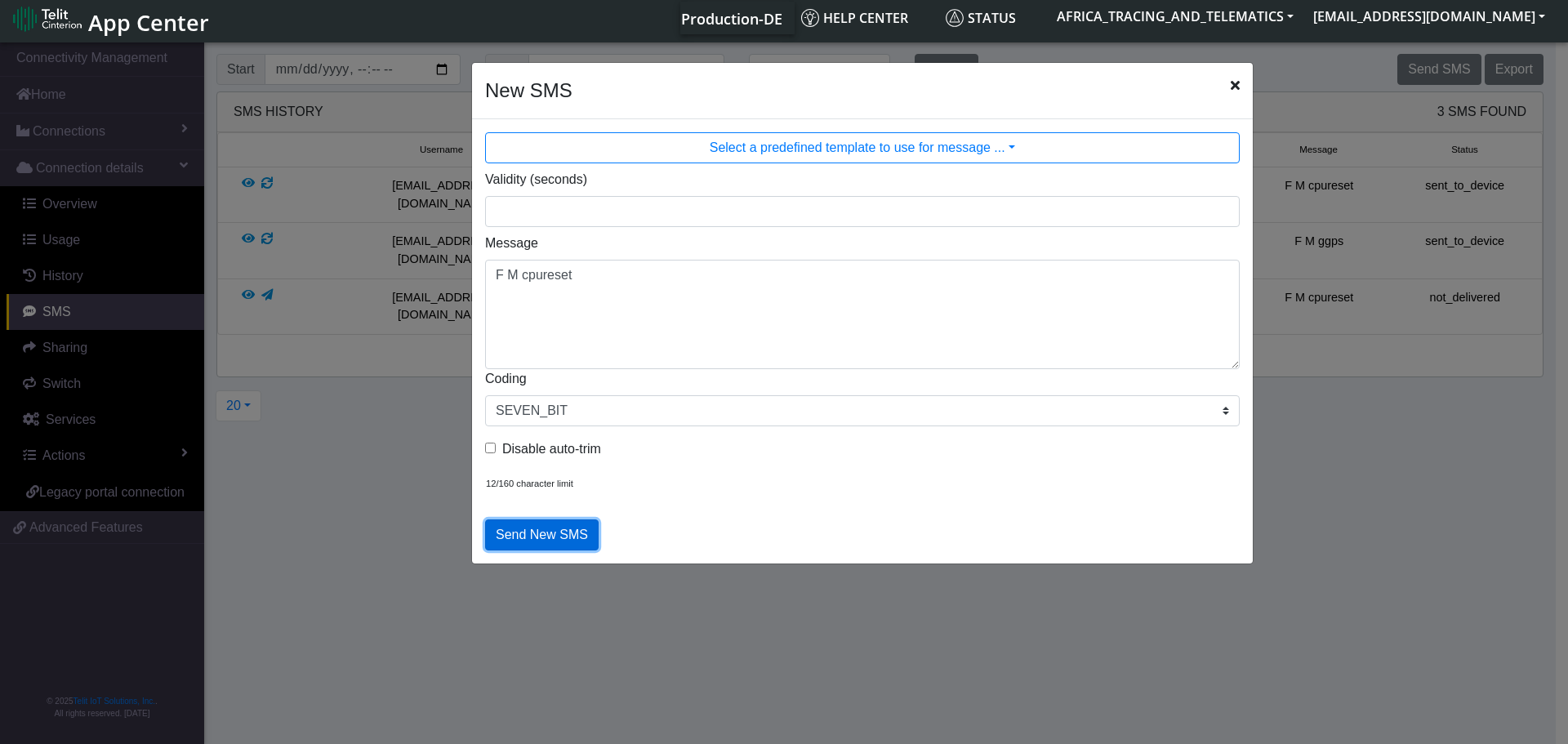
click at [544, 538] on button "Send New SMS" at bounding box center [541, 535] width 113 height 31
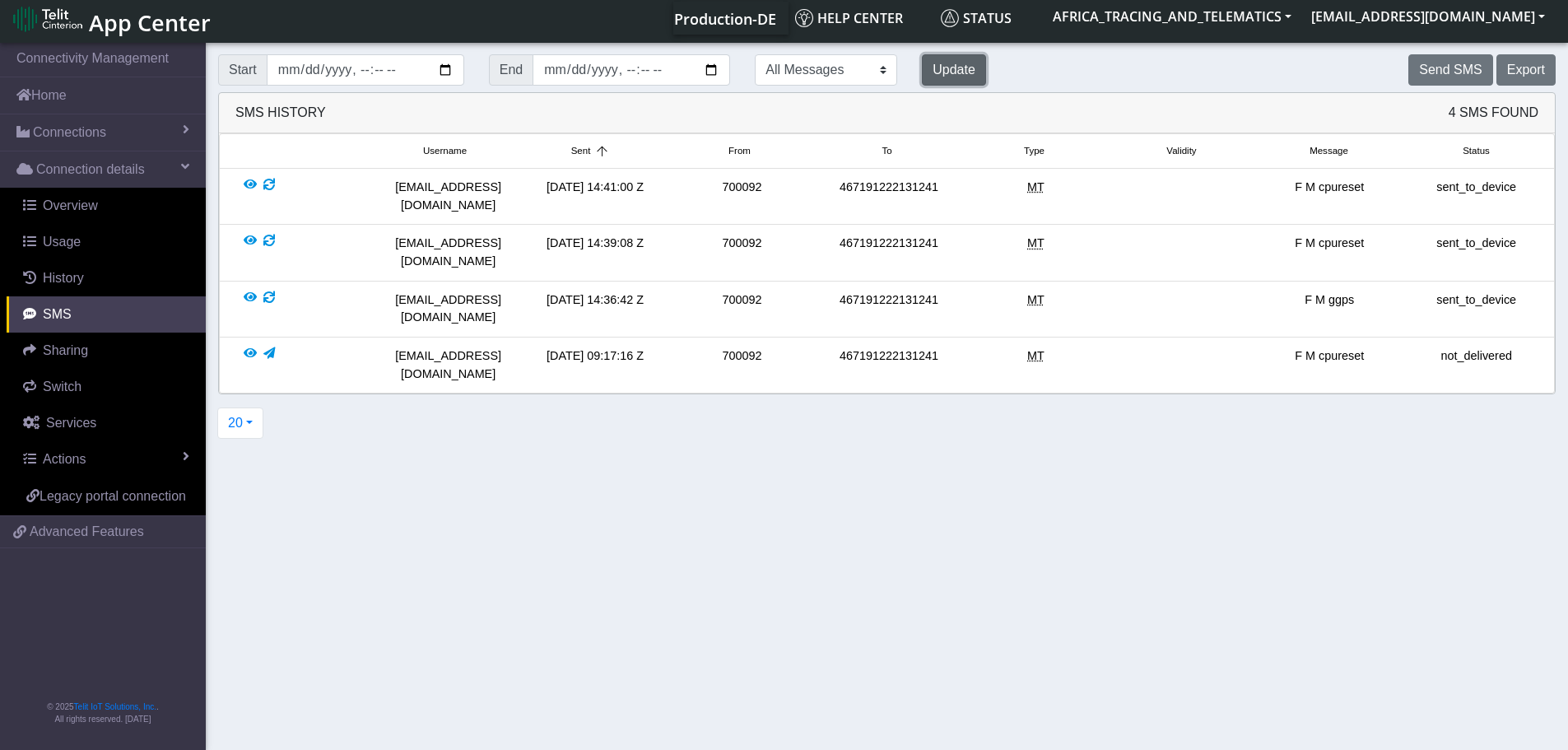
click at [922, 64] on button "Update" at bounding box center [953, 70] width 64 height 32
click at [922, 58] on button "Update" at bounding box center [953, 70] width 64 height 32
click at [258, 183] on div at bounding box center [314, 196] width 147 height 35
click at [270, 188] on div at bounding box center [269, 196] width 12 height 35
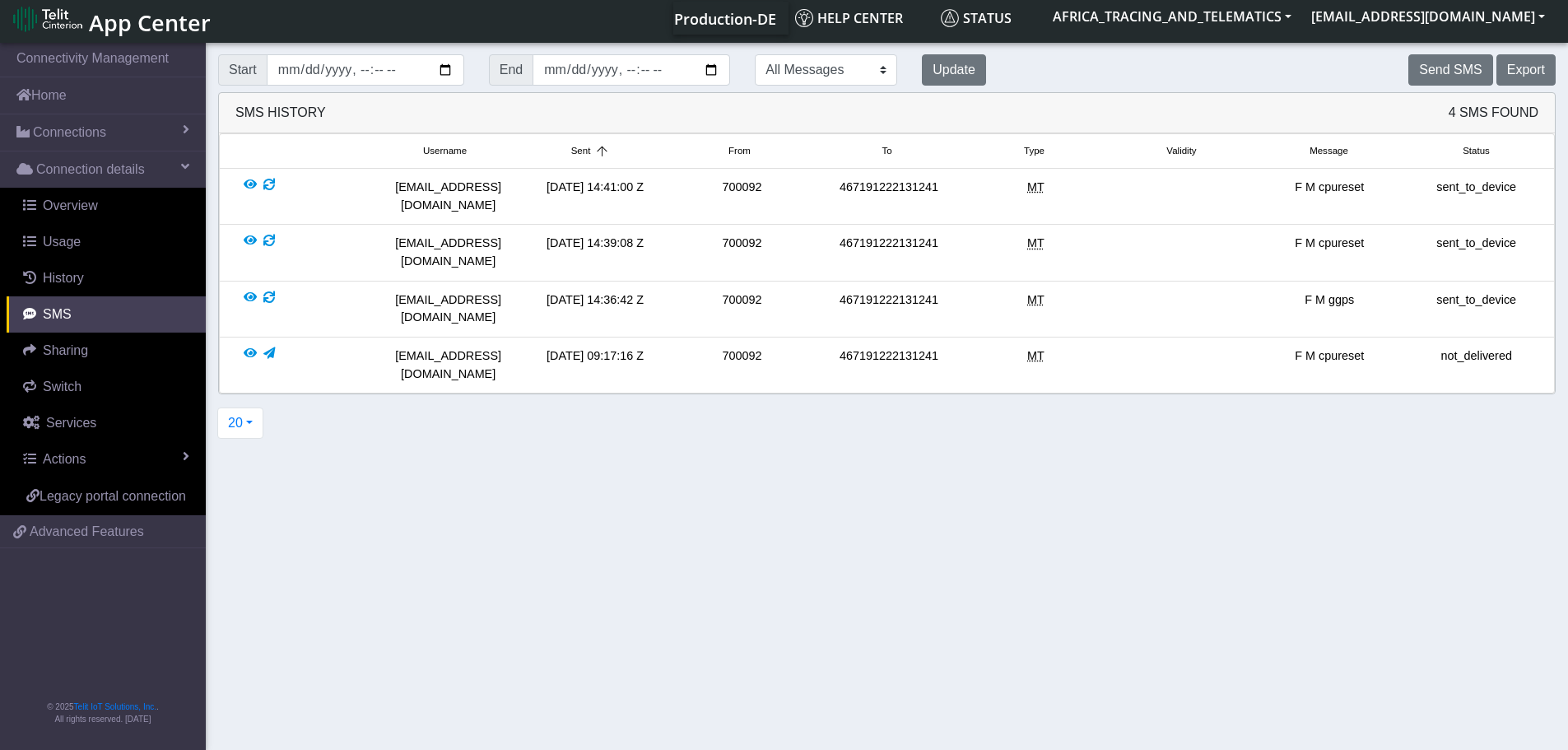
click at [266, 184] on div at bounding box center [269, 196] width 12 height 35
click at [1525, 79] on button "×" at bounding box center [1536, 76] width 44 height 39
